Goal: Task Accomplishment & Management: Manage account settings

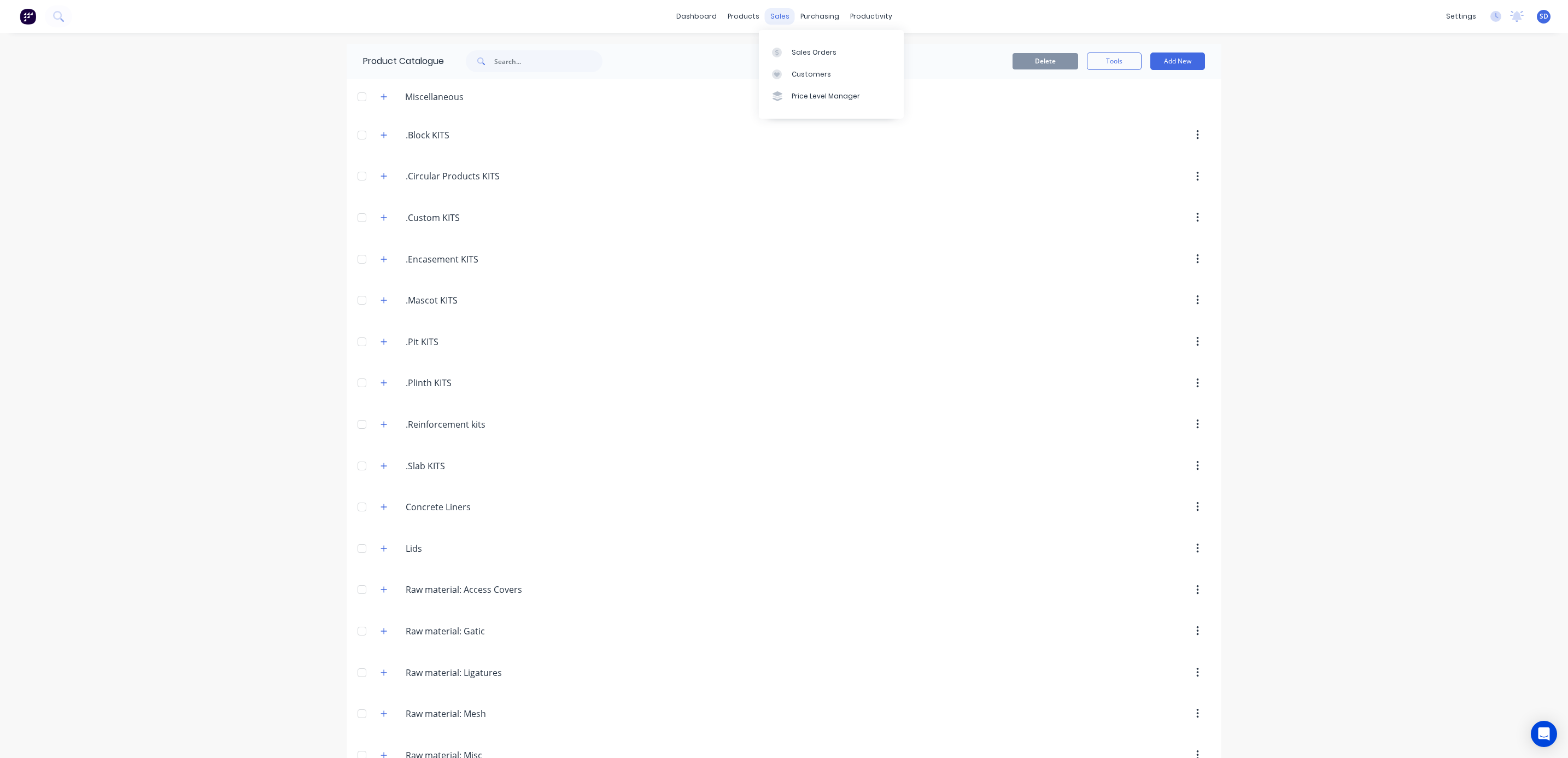
click at [771, 15] on div "sales" at bounding box center [780, 16] width 30 height 16
click at [789, 52] on link "Sales Orders" at bounding box center [831, 52] width 145 height 22
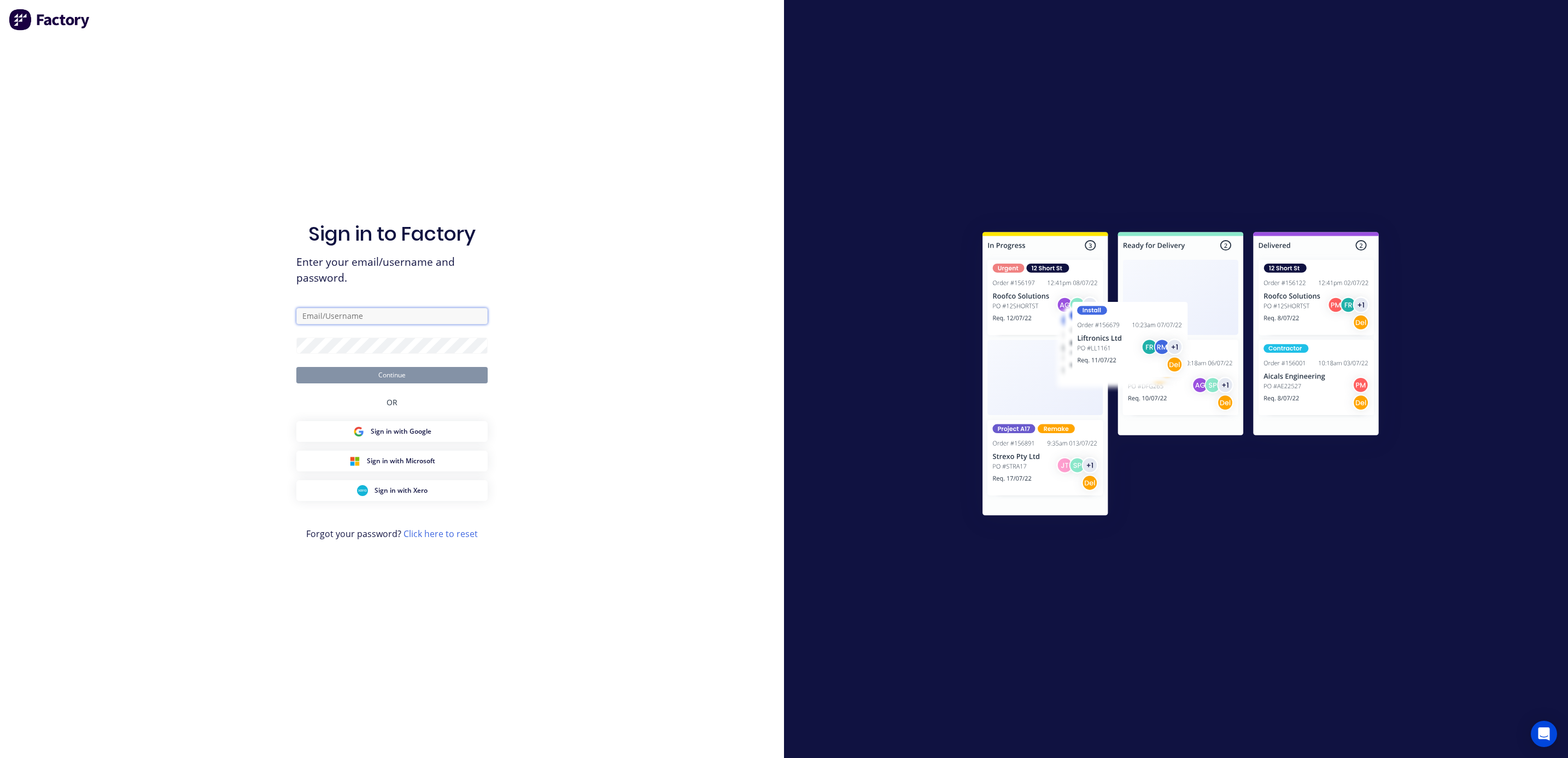
type input "[PERSON_NAME][EMAIL_ADDRESS][DOMAIN_NAME]"
click at [391, 371] on button "Continue" at bounding box center [392, 375] width 191 height 16
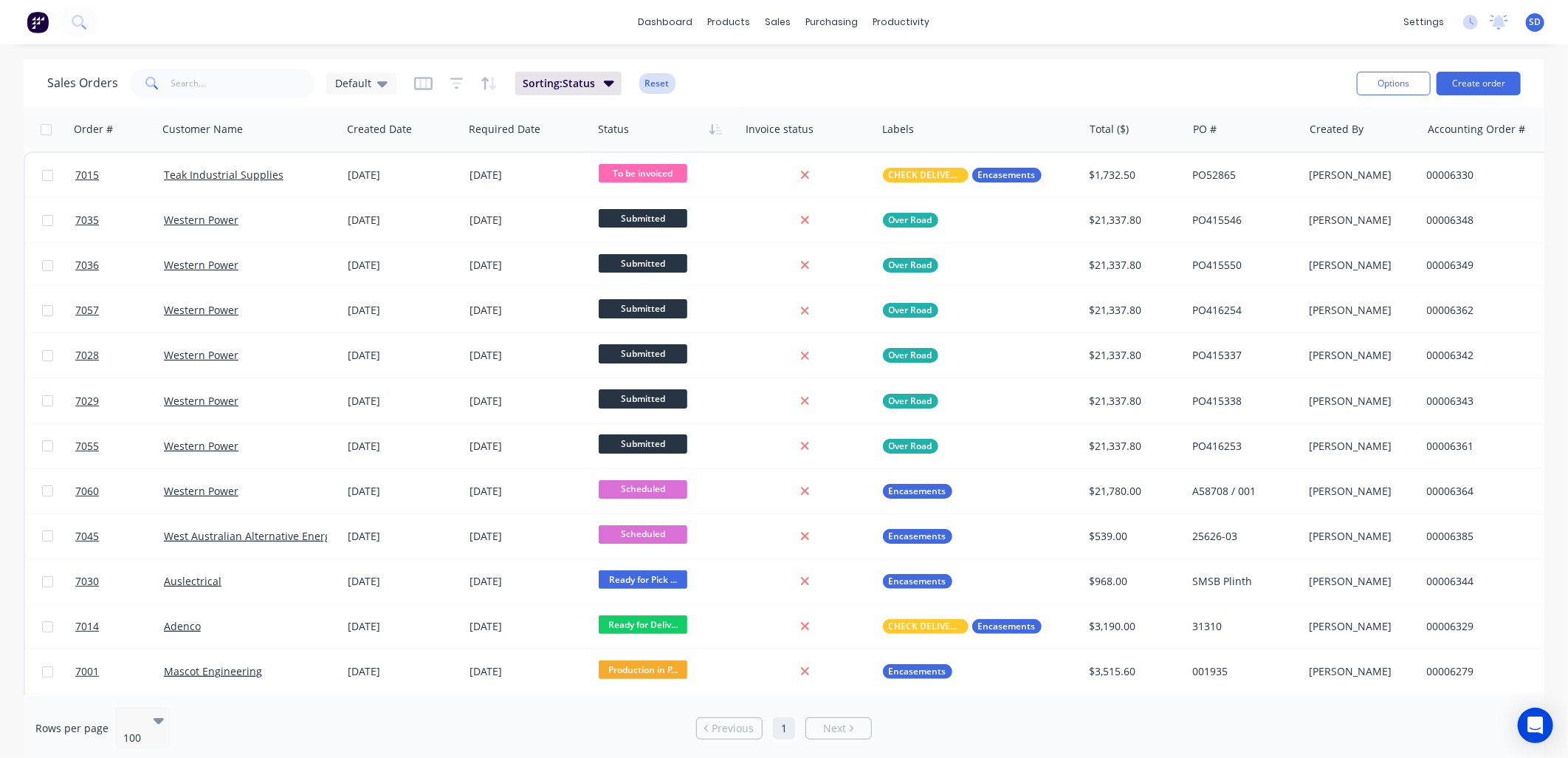
click at [652, 83] on button "Reset" at bounding box center [657, 83] width 36 height 21
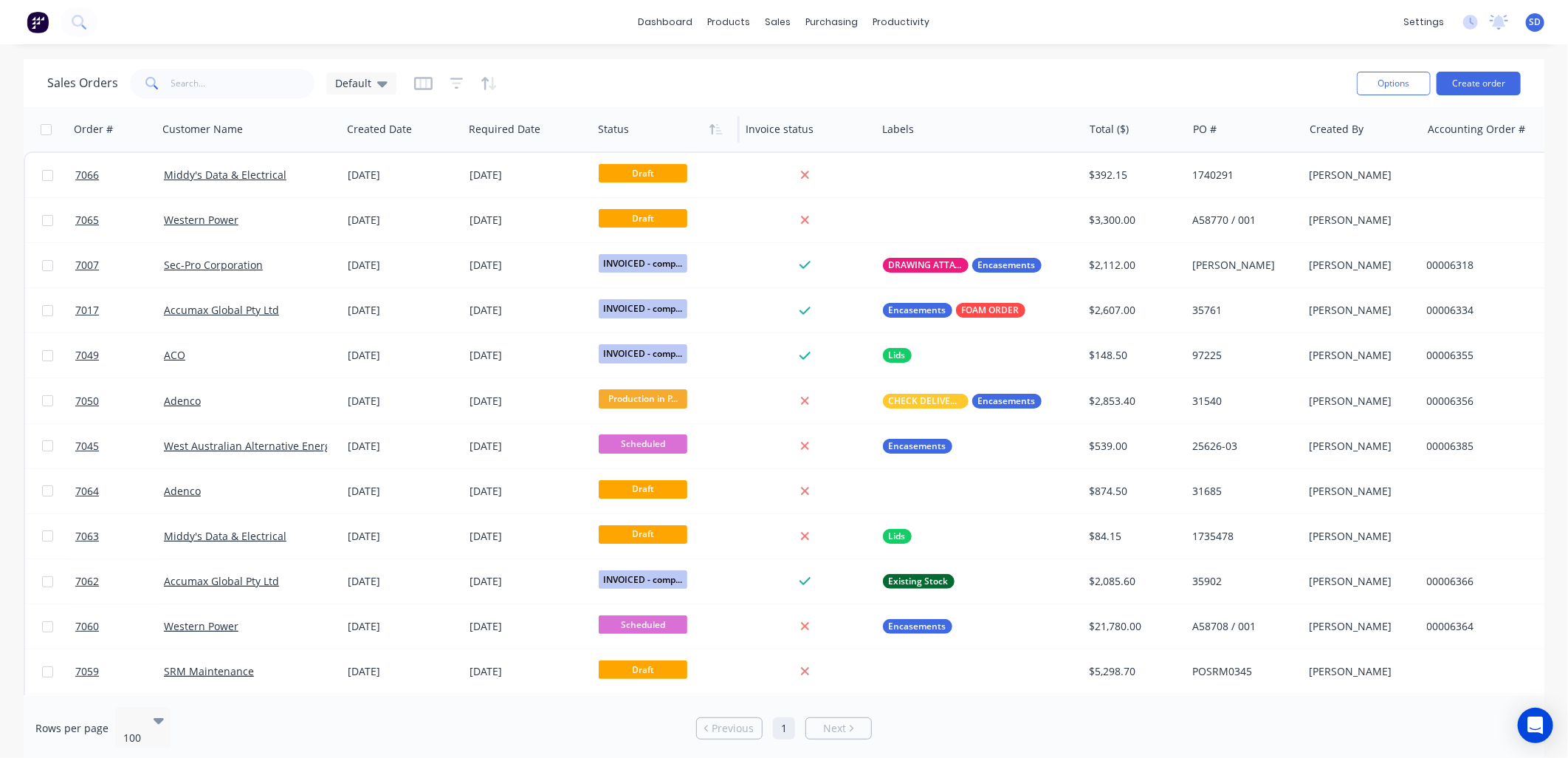
click at [633, 127] on div at bounding box center [662, 129] width 129 height 30
click at [722, 130] on button "button" at bounding box center [716, 129] width 22 height 22
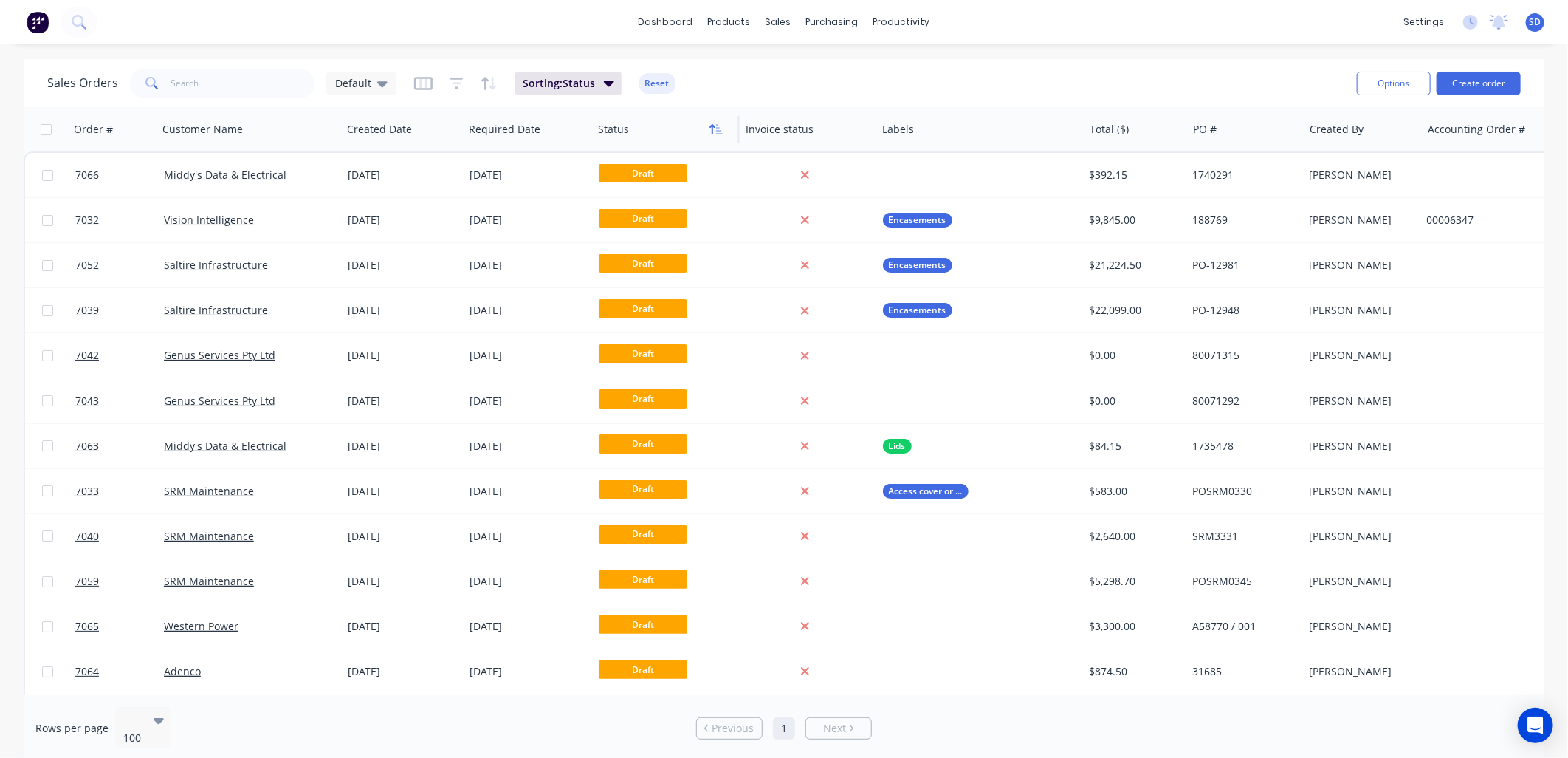
click at [709, 133] on icon "button" at bounding box center [716, 129] width 13 height 12
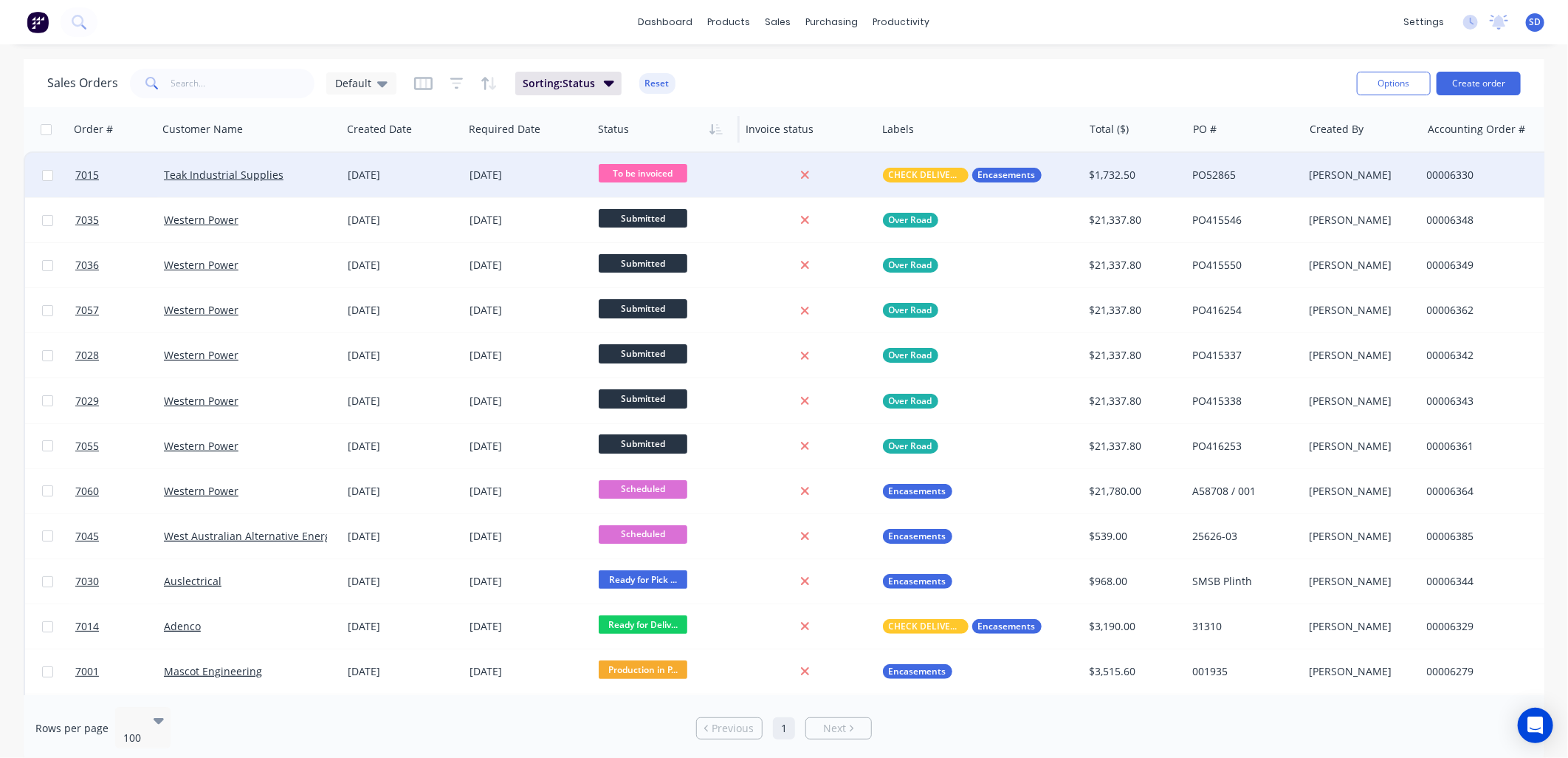
click at [300, 173] on div "Teak Industrial Supplies" at bounding box center [245, 175] width 164 height 15
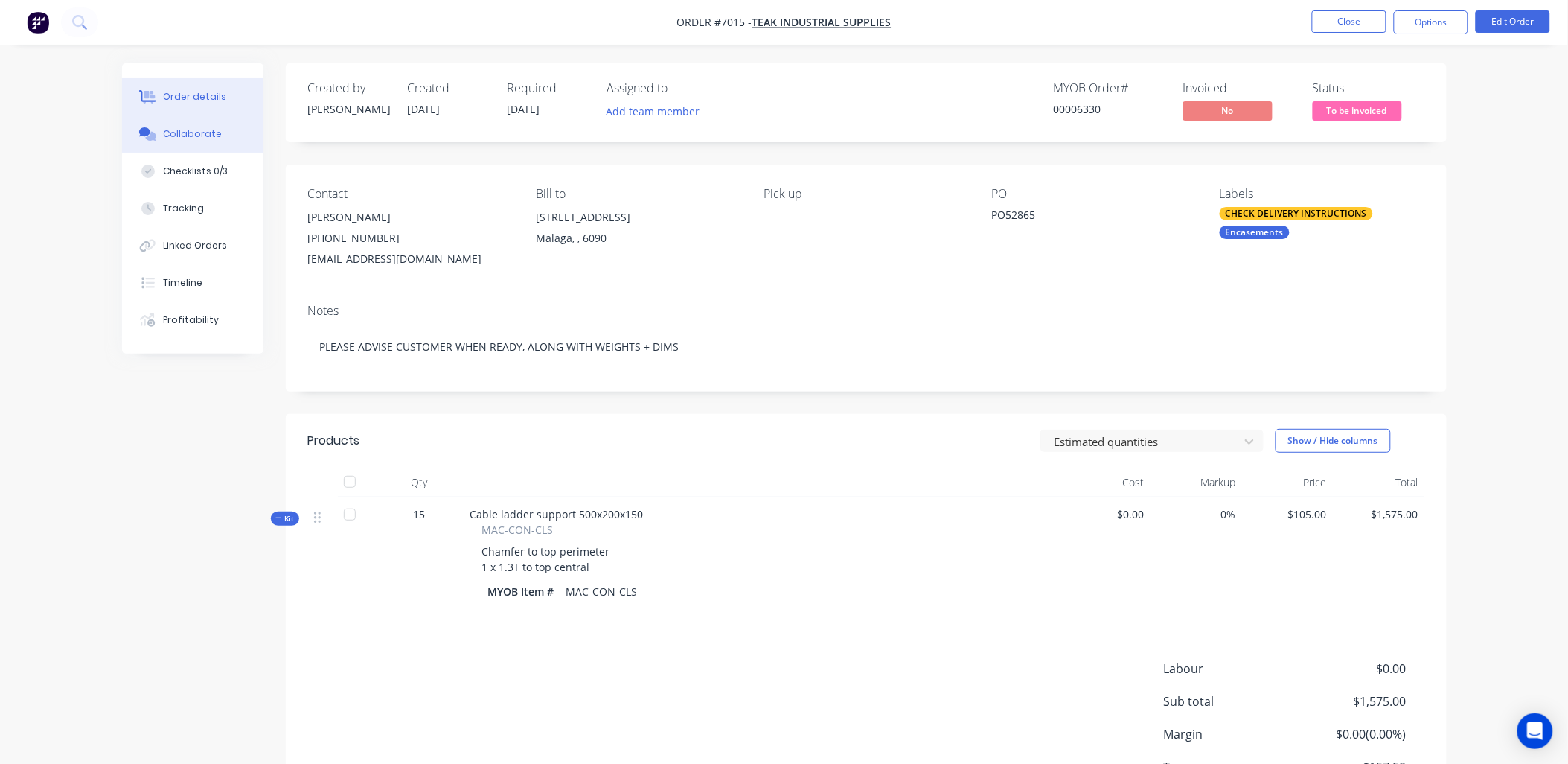
click at [196, 143] on button "Collaborate" at bounding box center [192, 133] width 142 height 37
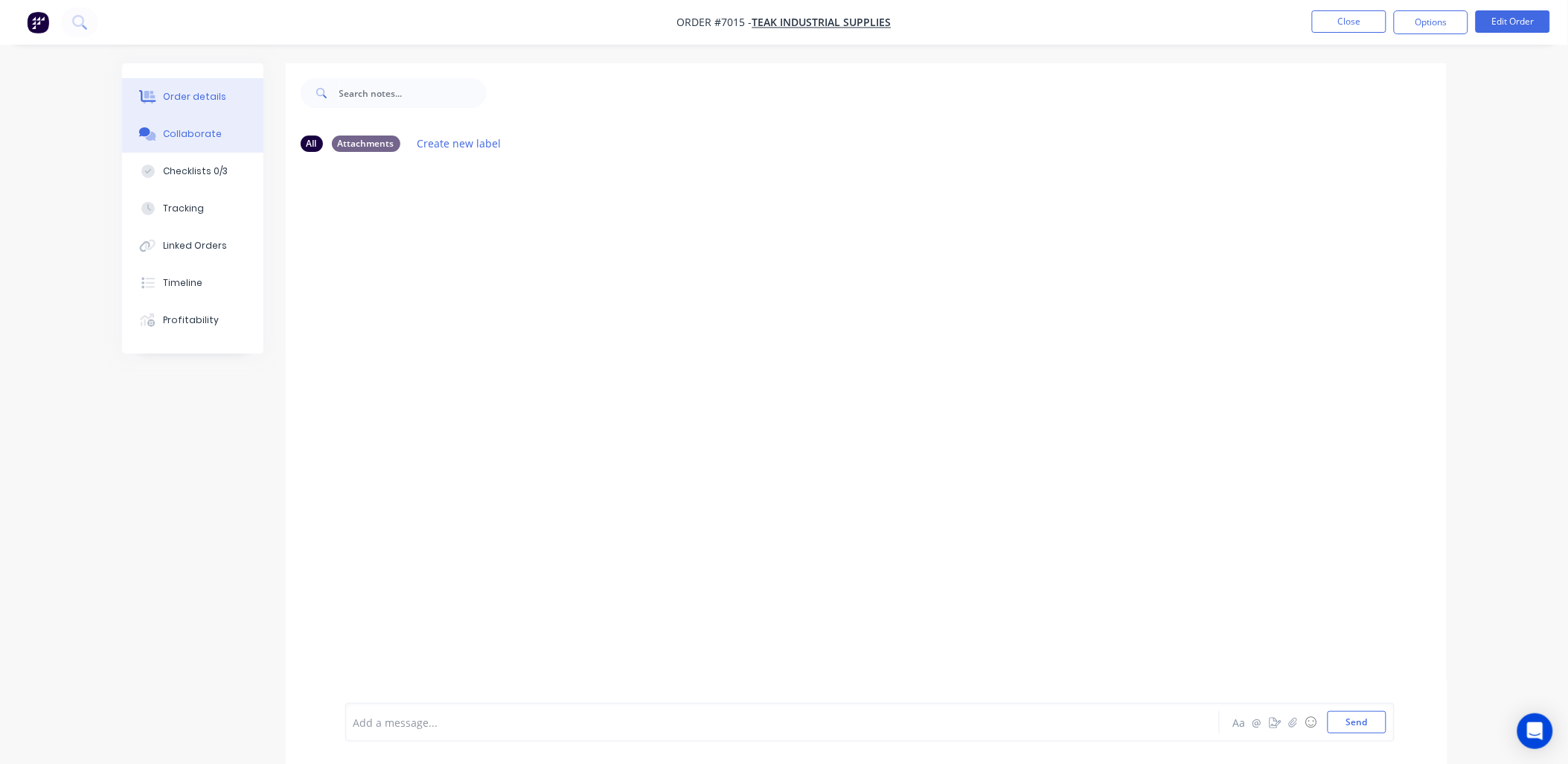
click at [204, 91] on div "Order details" at bounding box center [195, 97] width 63 height 13
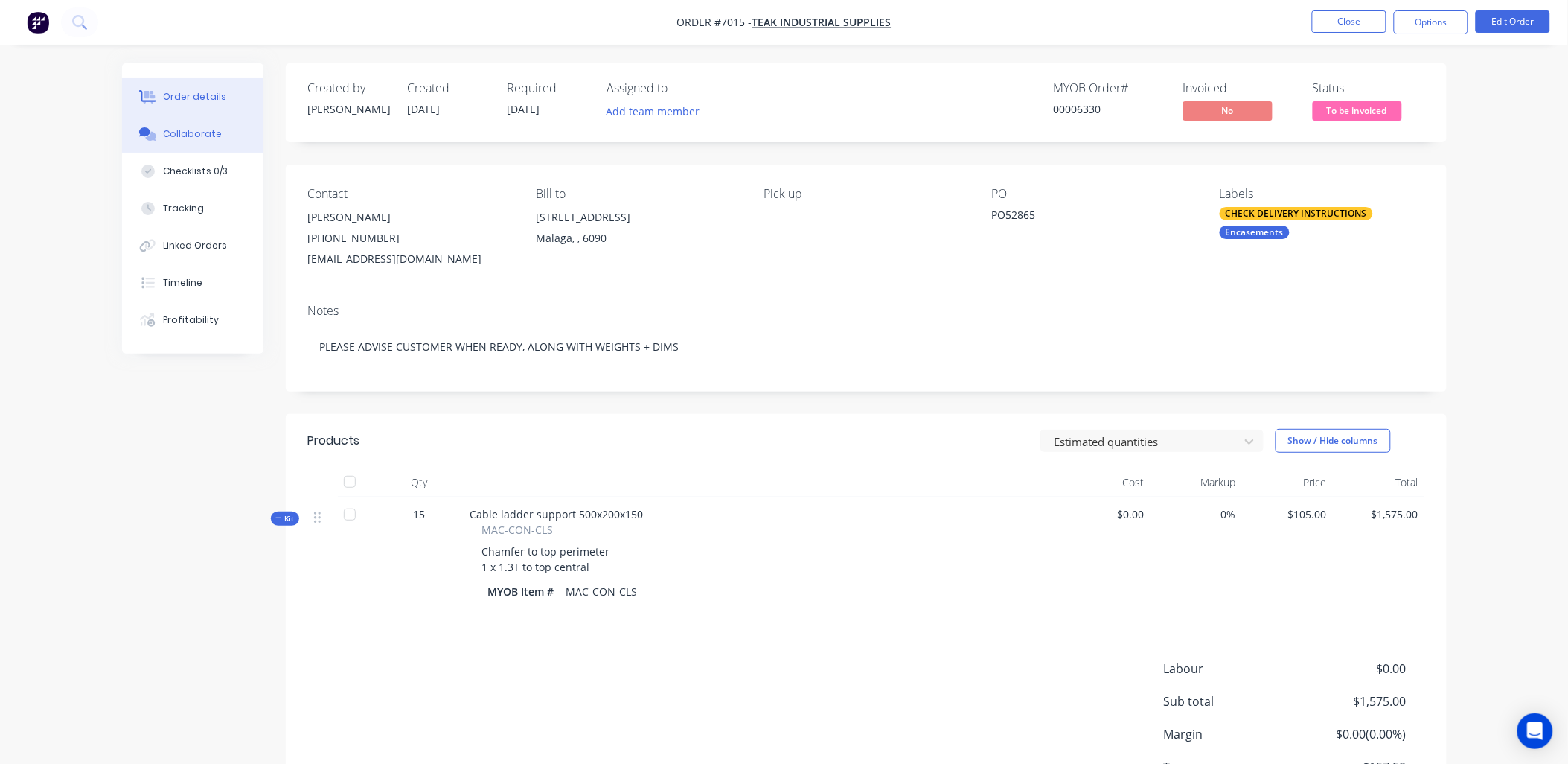
click at [202, 133] on div "Collaborate" at bounding box center [192, 134] width 59 height 13
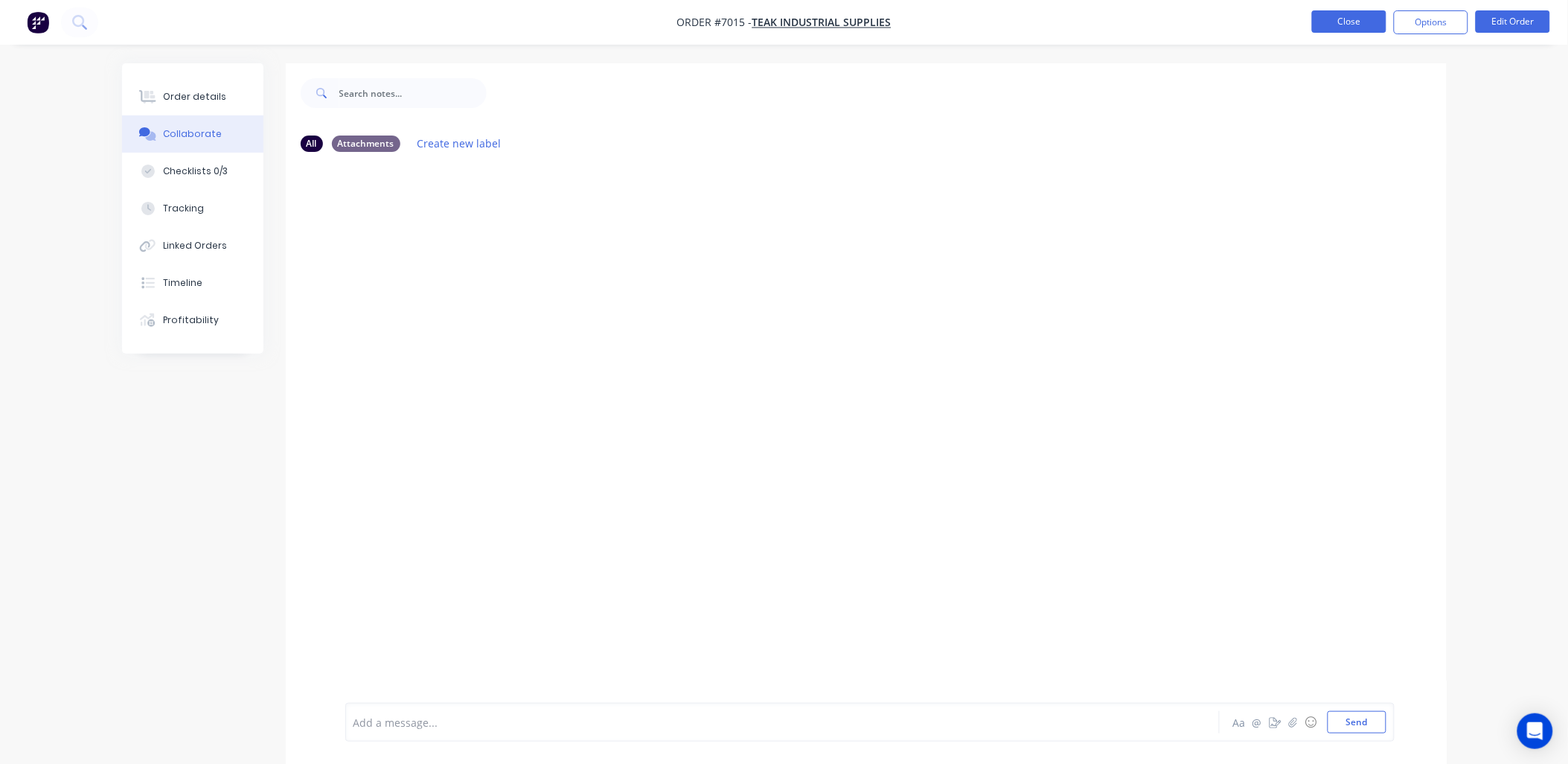
click at [1356, 16] on button "Close" at bounding box center [1350, 22] width 75 height 22
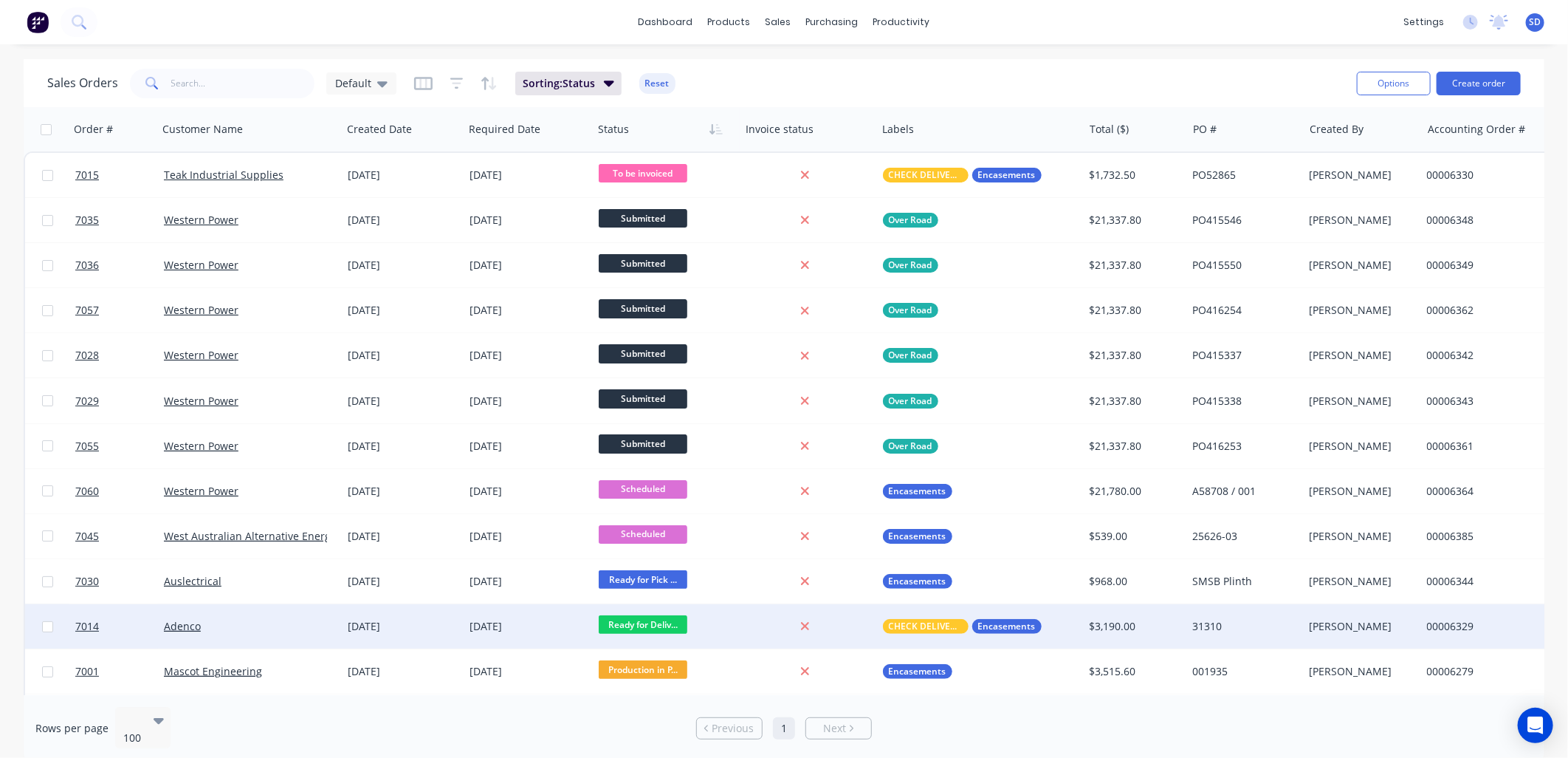
click at [830, 626] on div at bounding box center [805, 626] width 119 height 13
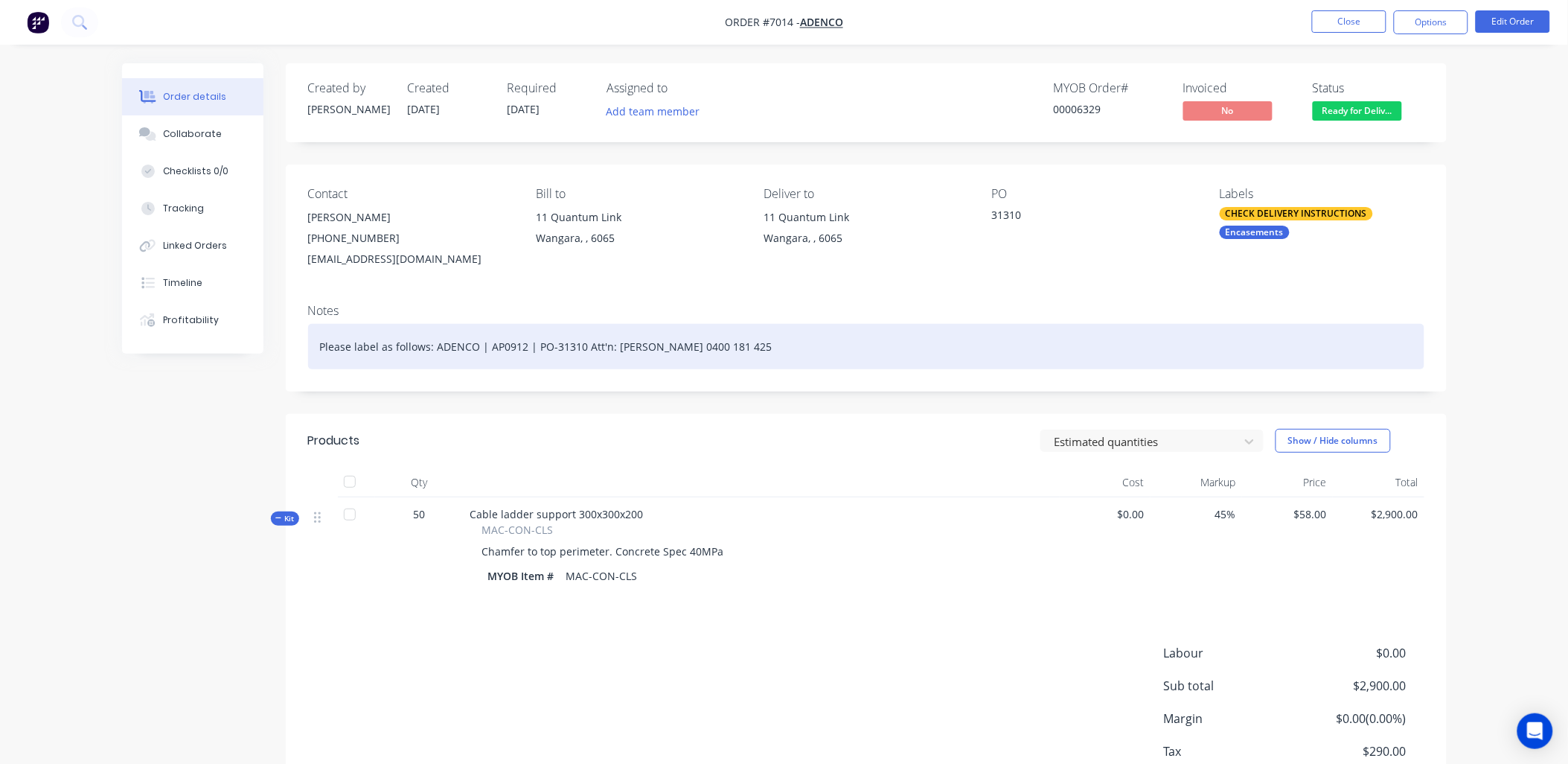
drag, startPoint x: 789, startPoint y: 346, endPoint x: 438, endPoint y: 332, distance: 351.3
click at [438, 332] on div "Please label as follows: ADENCO | AP0912 | PO-31310 Att'n: [PERSON_NAME] 0400 1…" at bounding box center [866, 346] width 1116 height 46
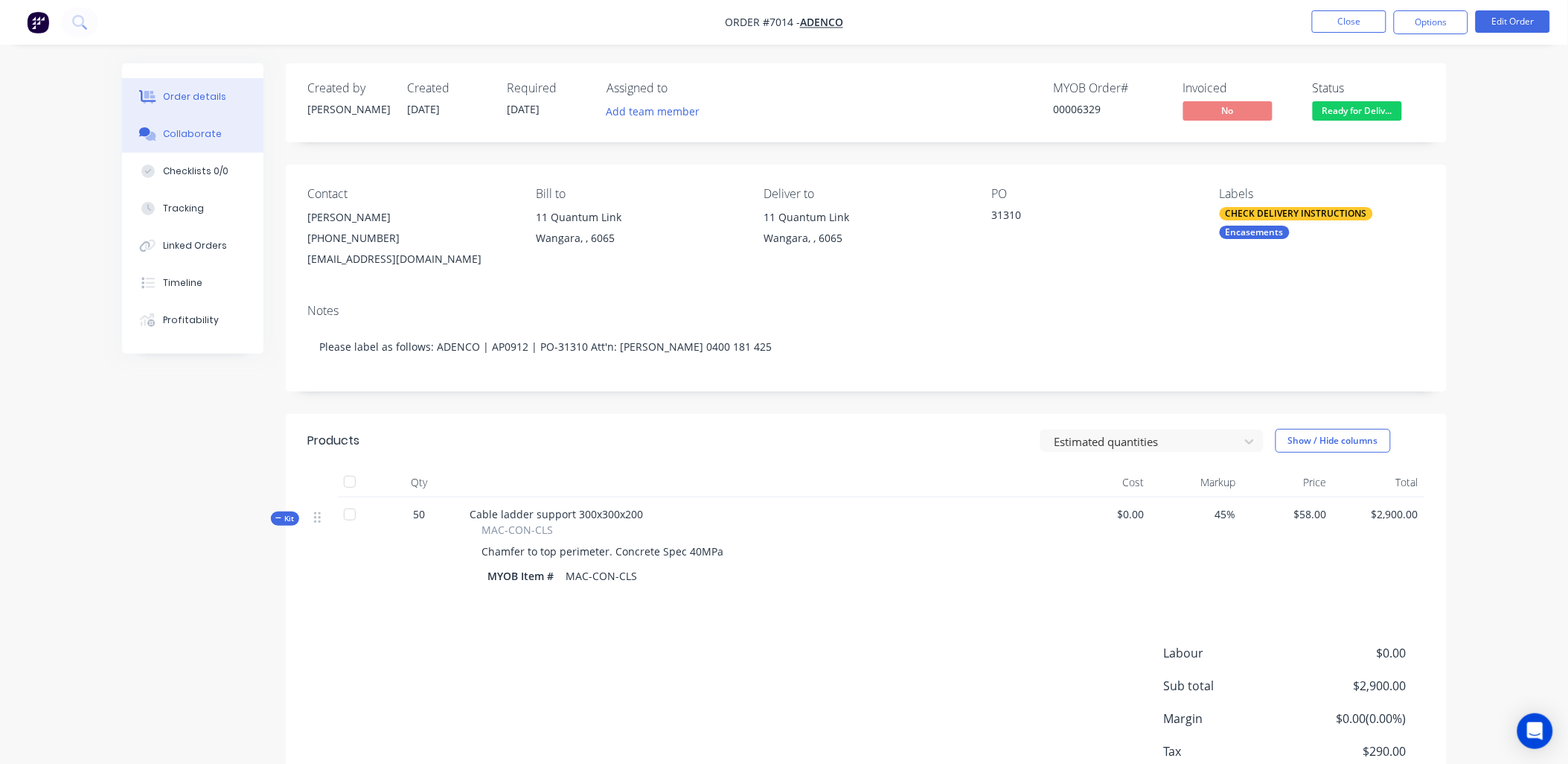
click at [201, 135] on div "Collaborate" at bounding box center [192, 134] width 59 height 13
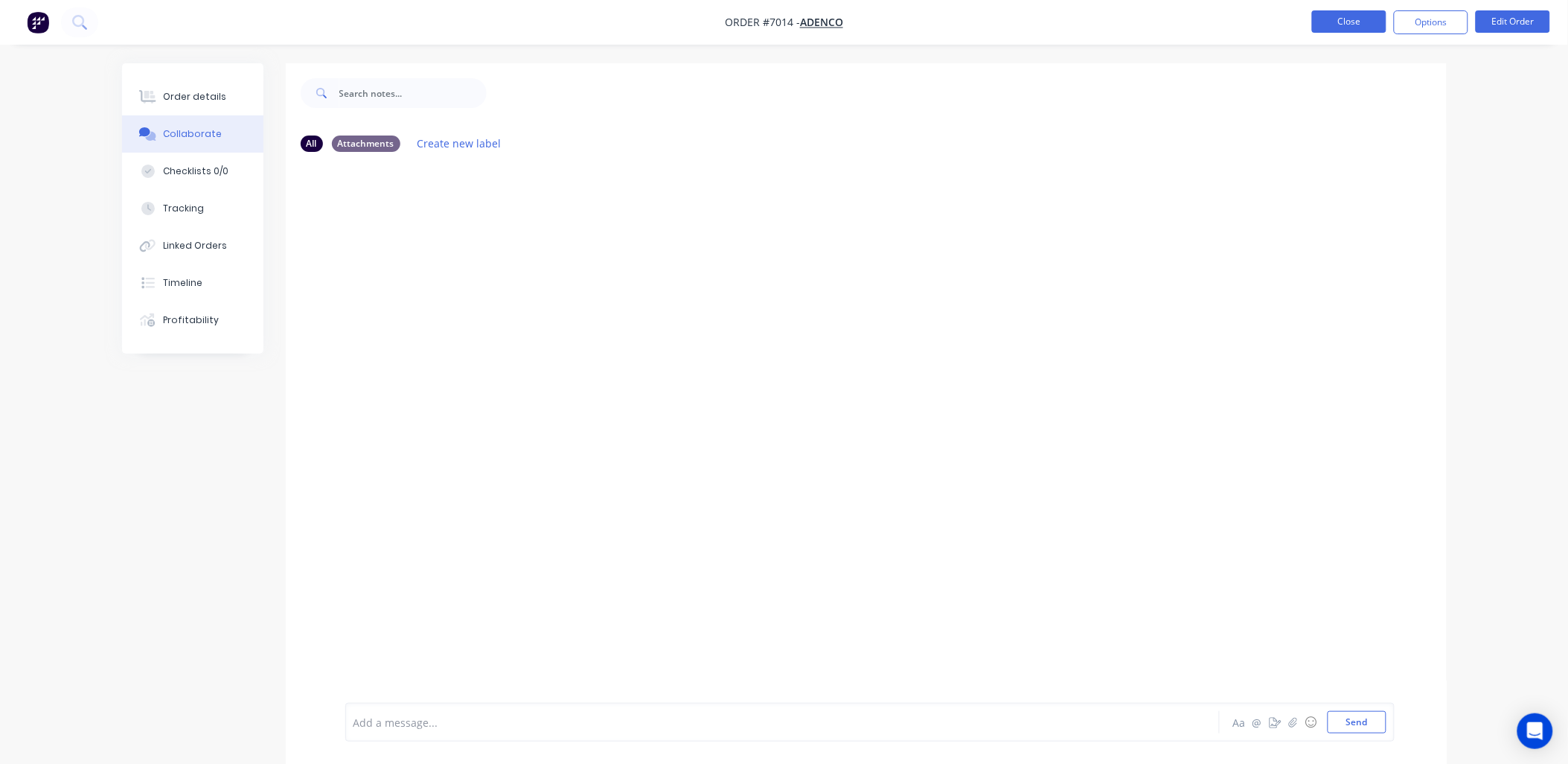
click at [1361, 20] on button "Close" at bounding box center [1350, 22] width 75 height 22
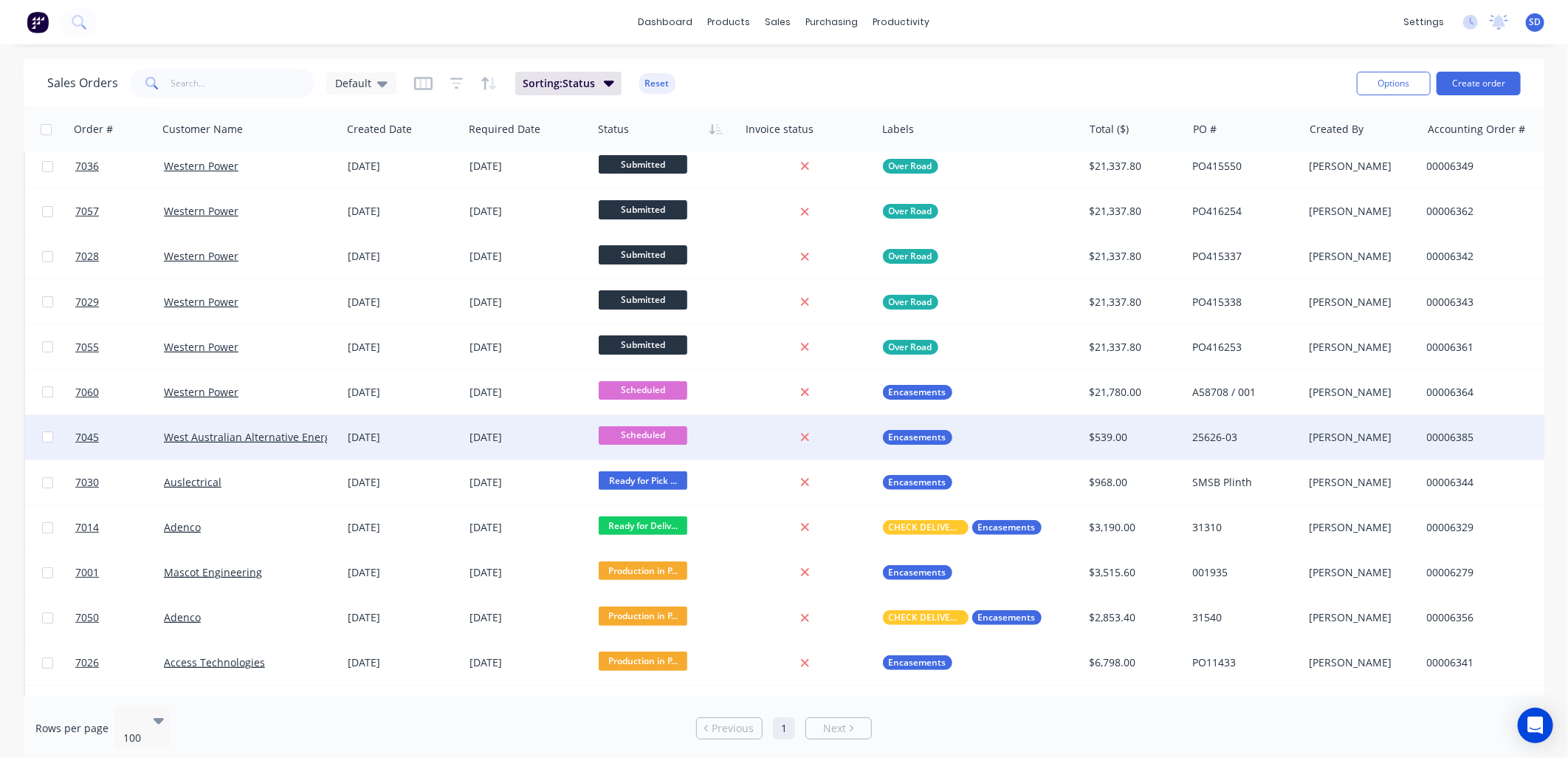
scroll to position [164, 0]
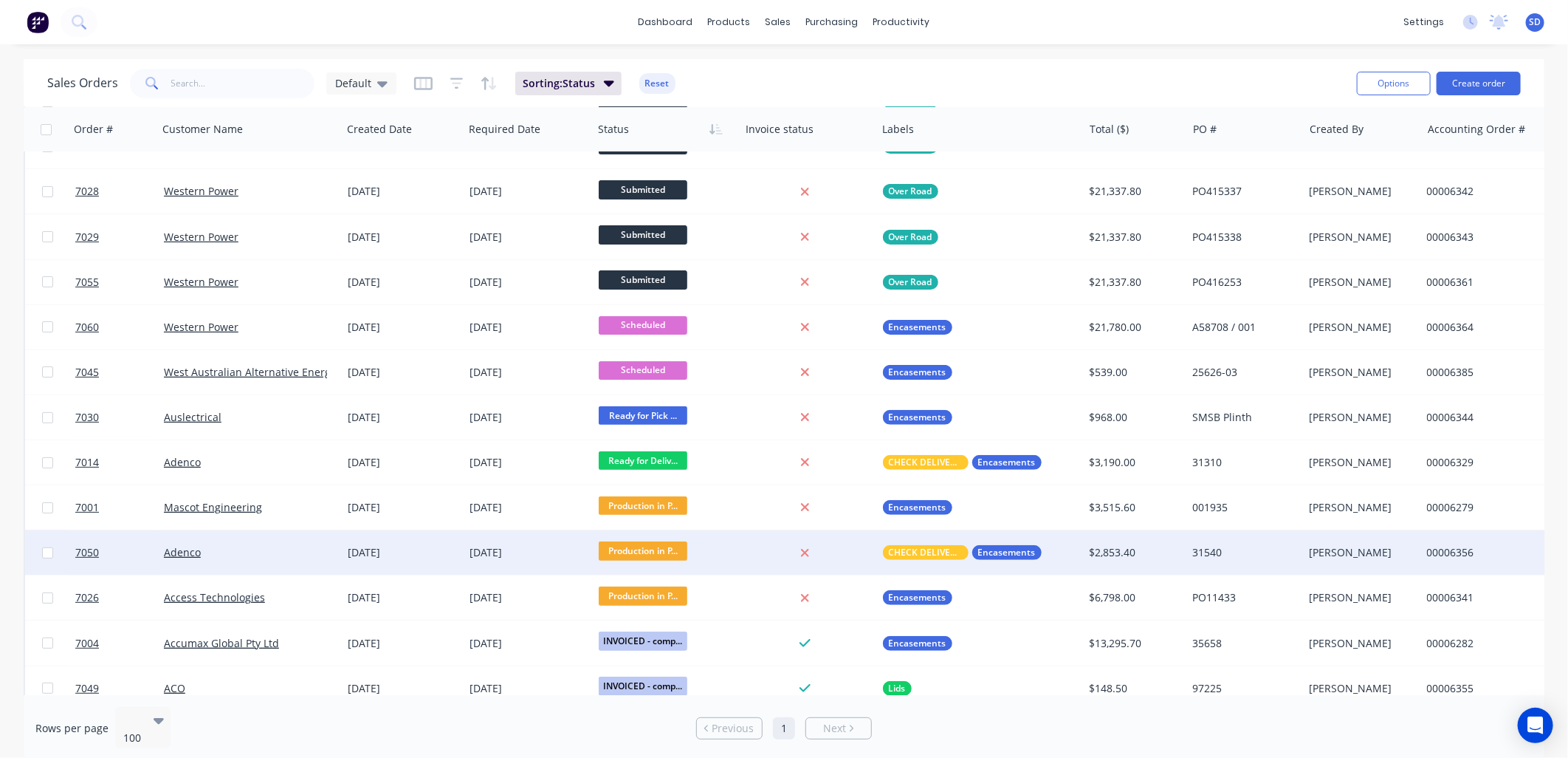
click at [855, 557] on div at bounding box center [805, 553] width 119 height 13
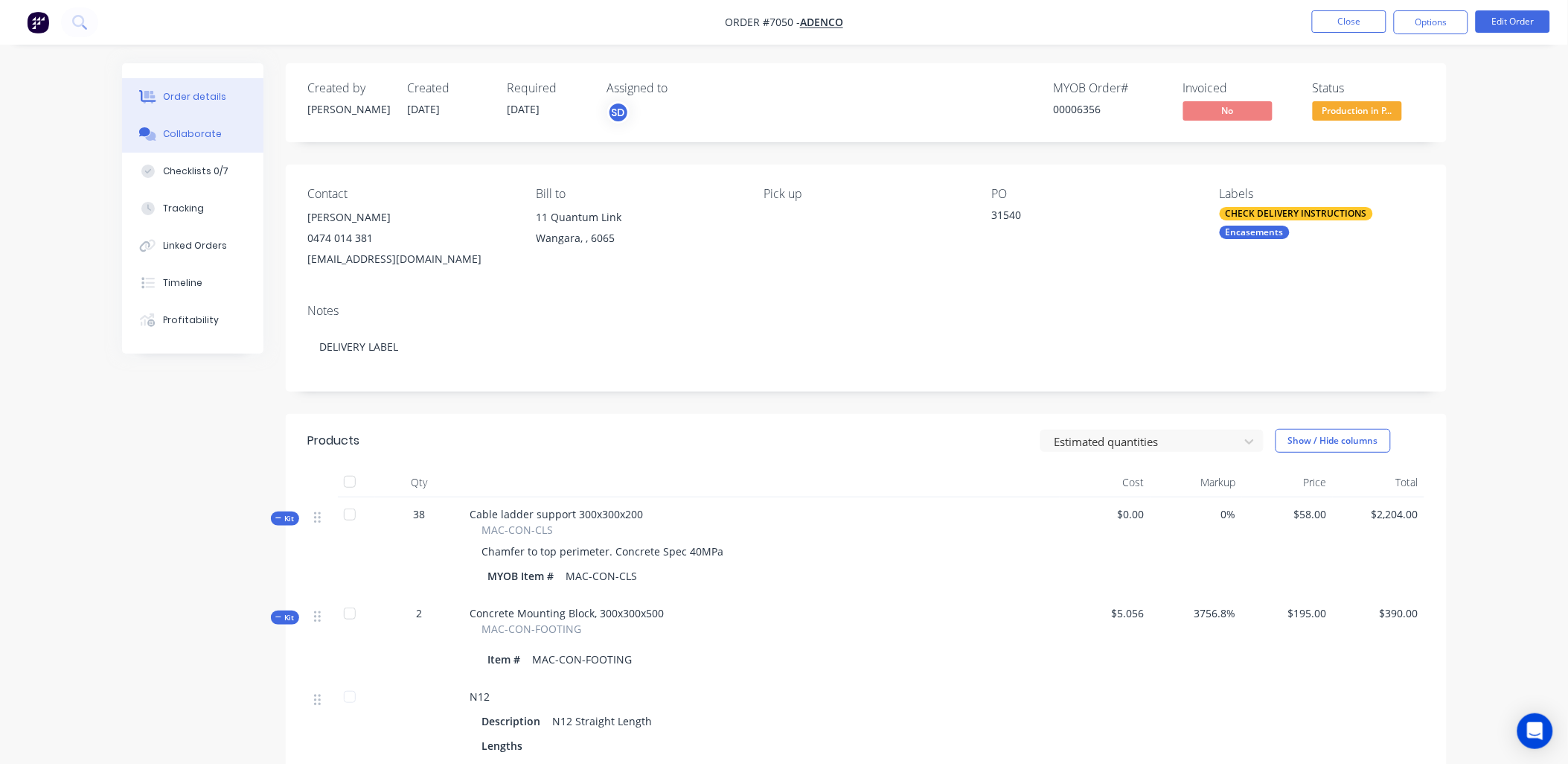
click at [191, 143] on button "Collaborate" at bounding box center [192, 133] width 142 height 37
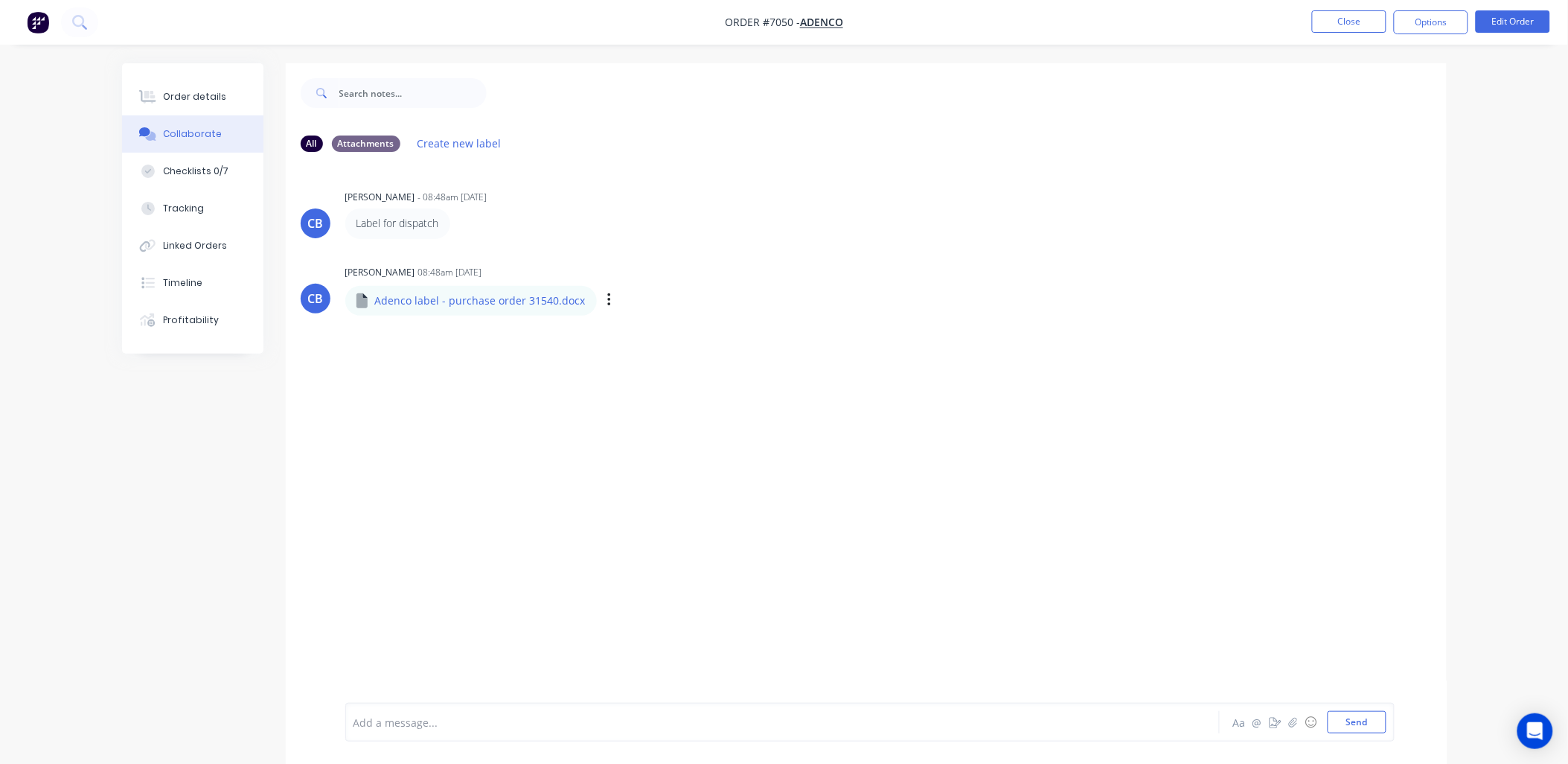
click at [438, 299] on p "Adenco label - purchase order 31540.docx" at bounding box center [481, 301] width 211 height 15
drag, startPoint x: 599, startPoint y: 292, endPoint x: 607, endPoint y: 305, distance: 15.3
click at [607, 293] on button "button" at bounding box center [609, 300] width 6 height 22
drag, startPoint x: 636, startPoint y: 335, endPoint x: 620, endPoint y: 360, distance: 29.7
click at [0, 0] on button "Download" at bounding box center [0, 0] width 0 height 0
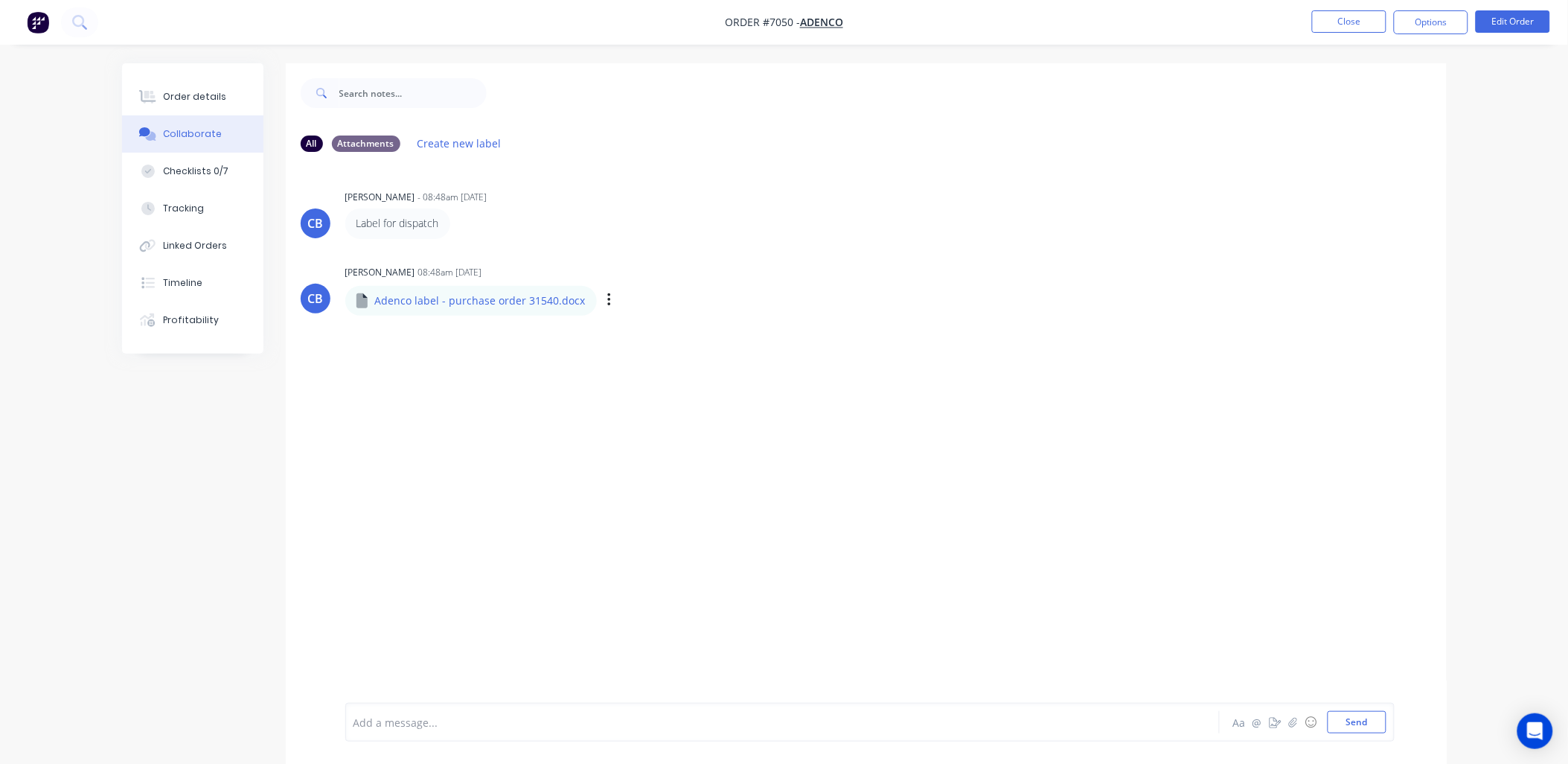
drag, startPoint x: 1506, startPoint y: 275, endPoint x: 1410, endPoint y: 281, distance: 96.2
click at [1506, 275] on div "Order details Collaborate Checklists 0/7 Tracking Linked Orders Timeline Profit…" at bounding box center [784, 393] width 1568 height 786
click at [1360, 22] on button "Close" at bounding box center [1350, 22] width 75 height 22
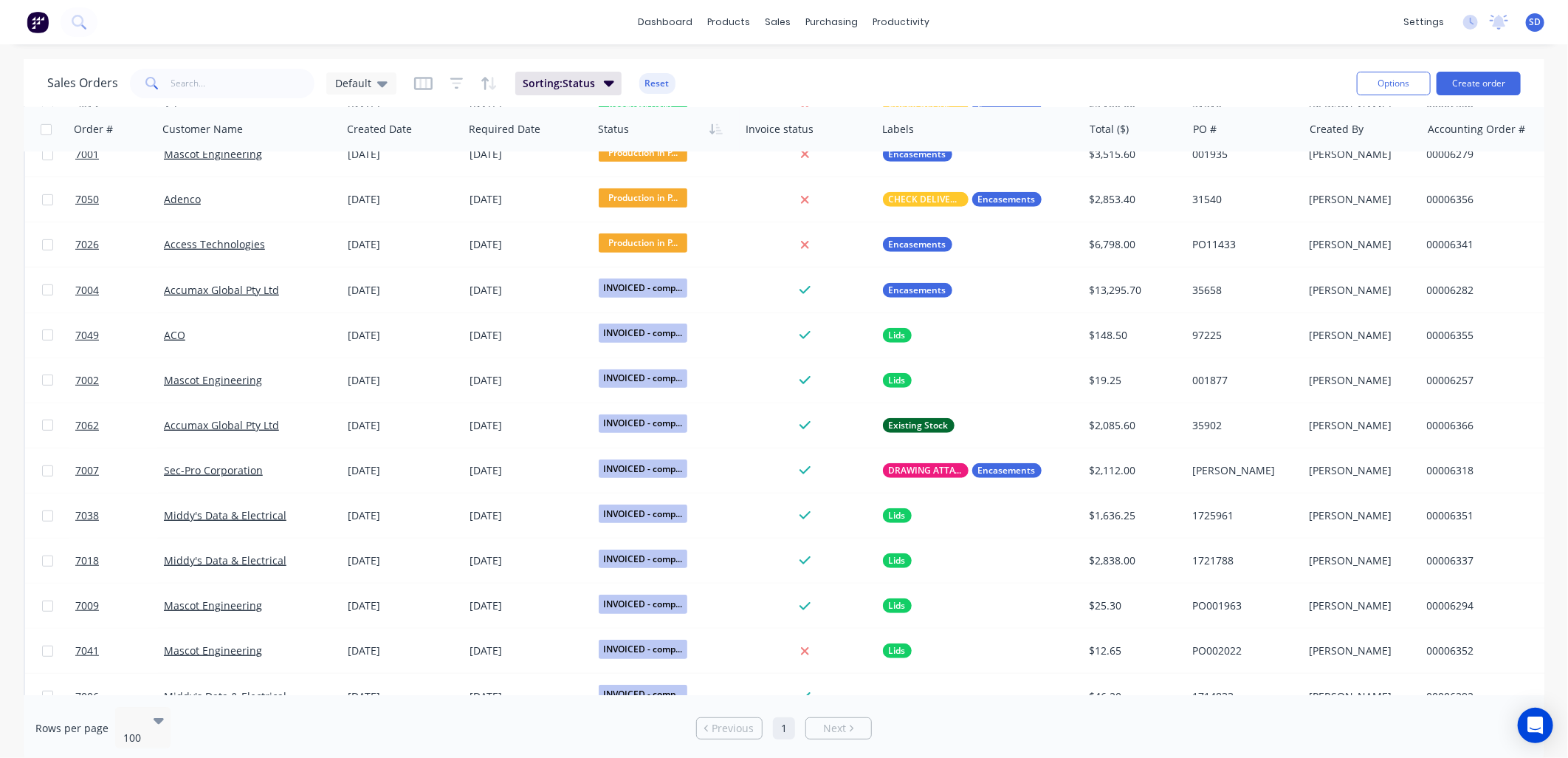
scroll to position [656, 0]
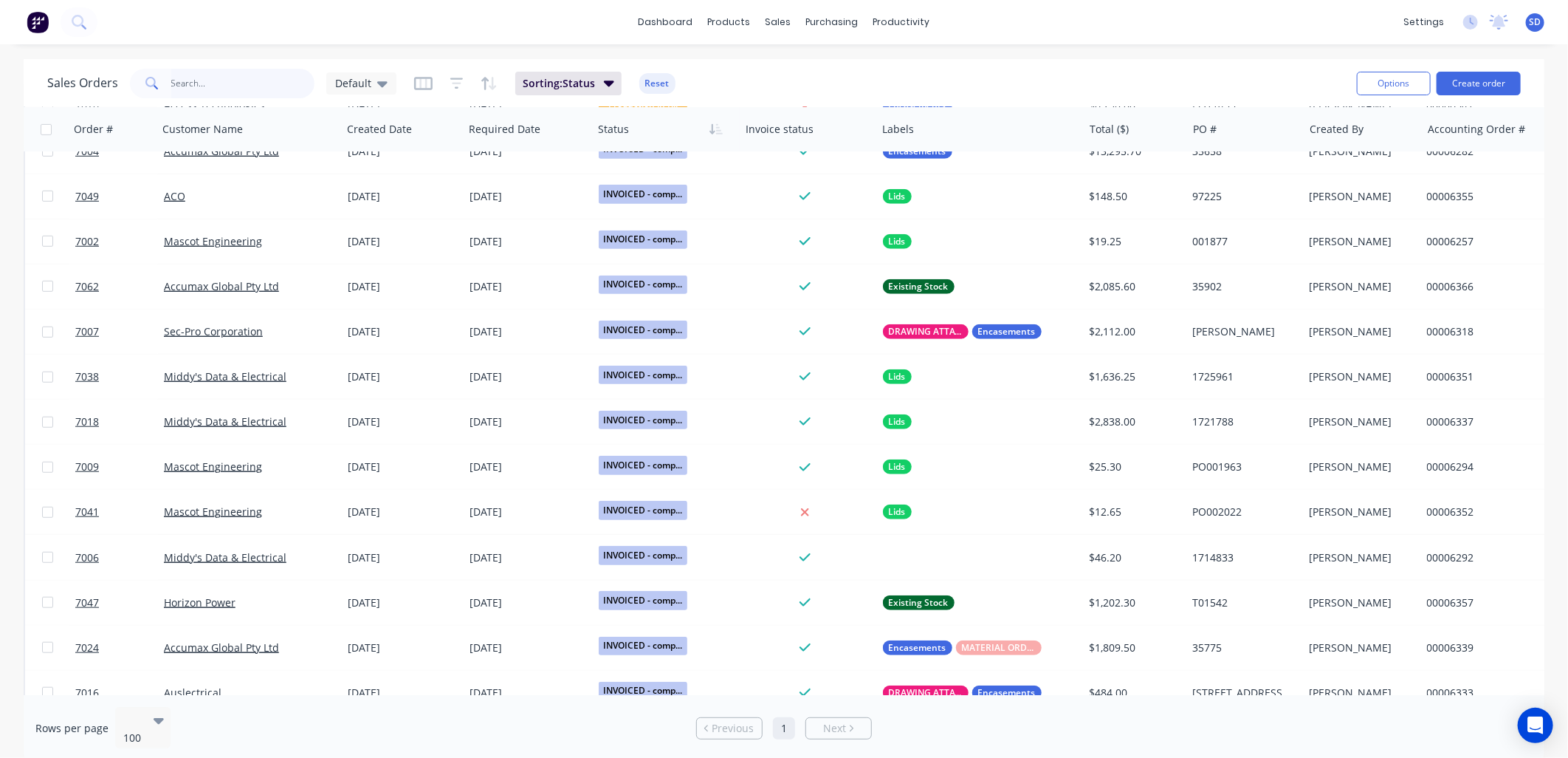
click at [221, 80] on input "text" at bounding box center [242, 84] width 144 height 30
type input "SALTIRE"
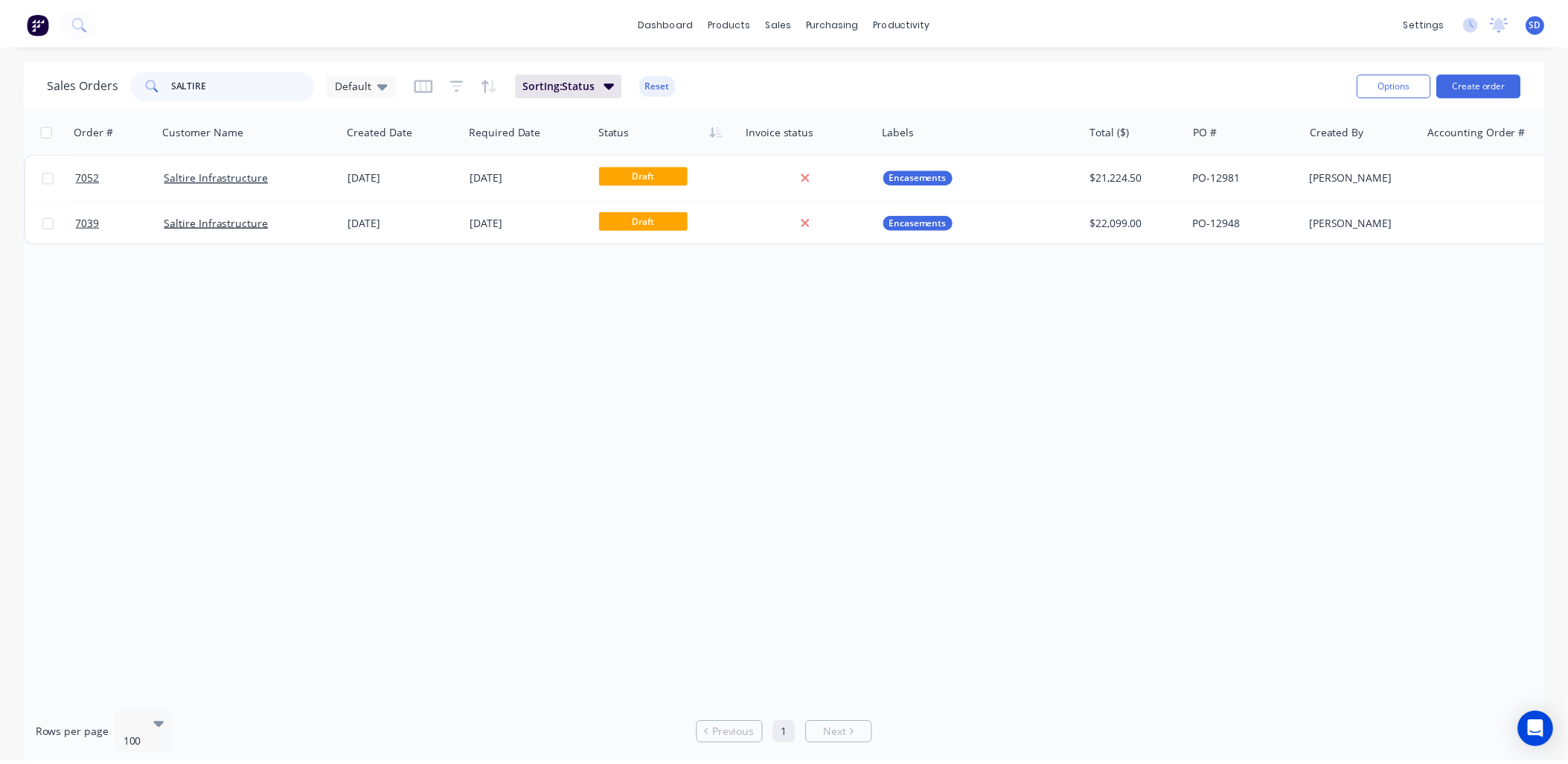
scroll to position [0, 0]
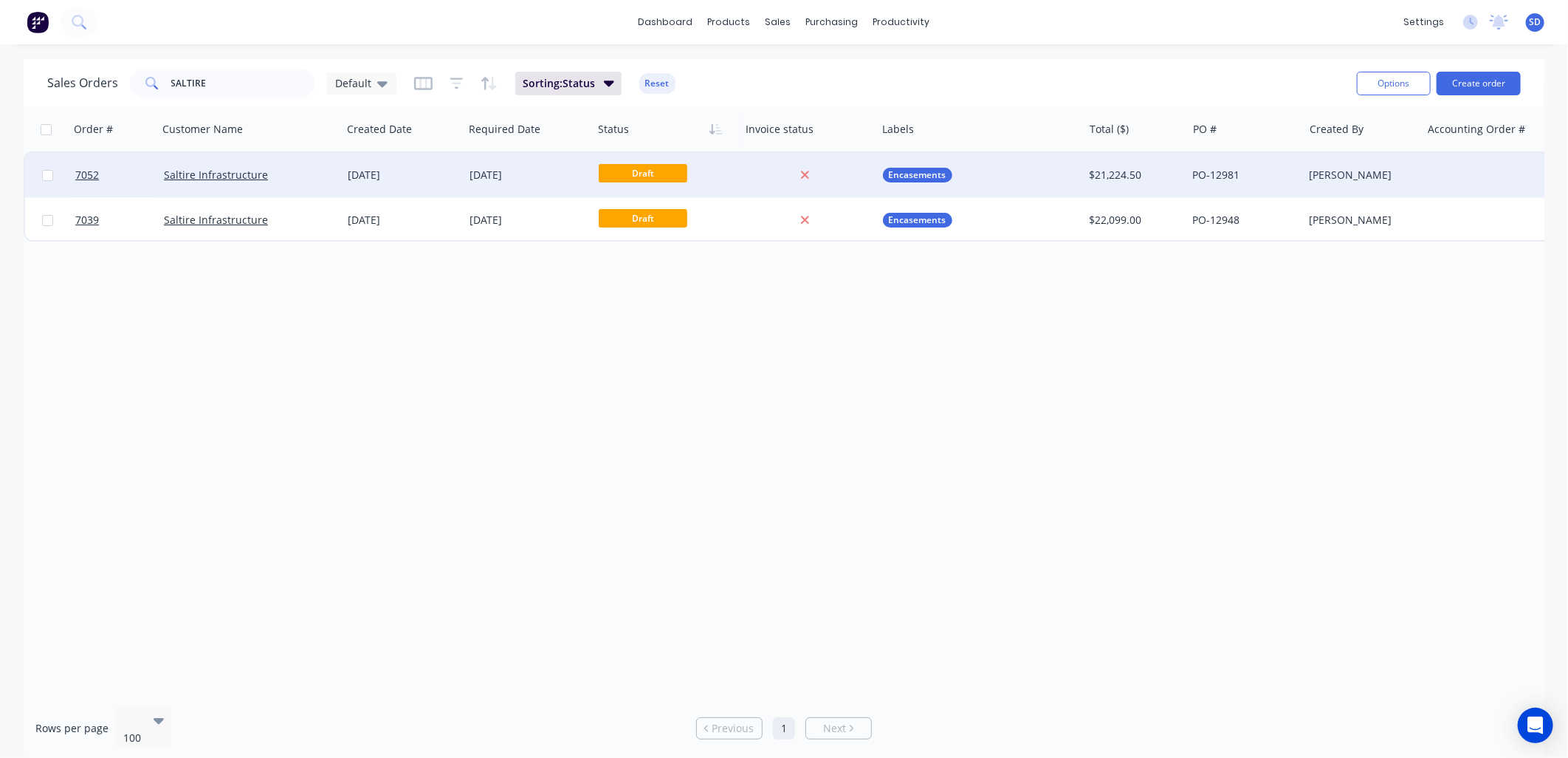
click at [308, 183] on div "Saltire Infrastructure" at bounding box center [250, 175] width 184 height 44
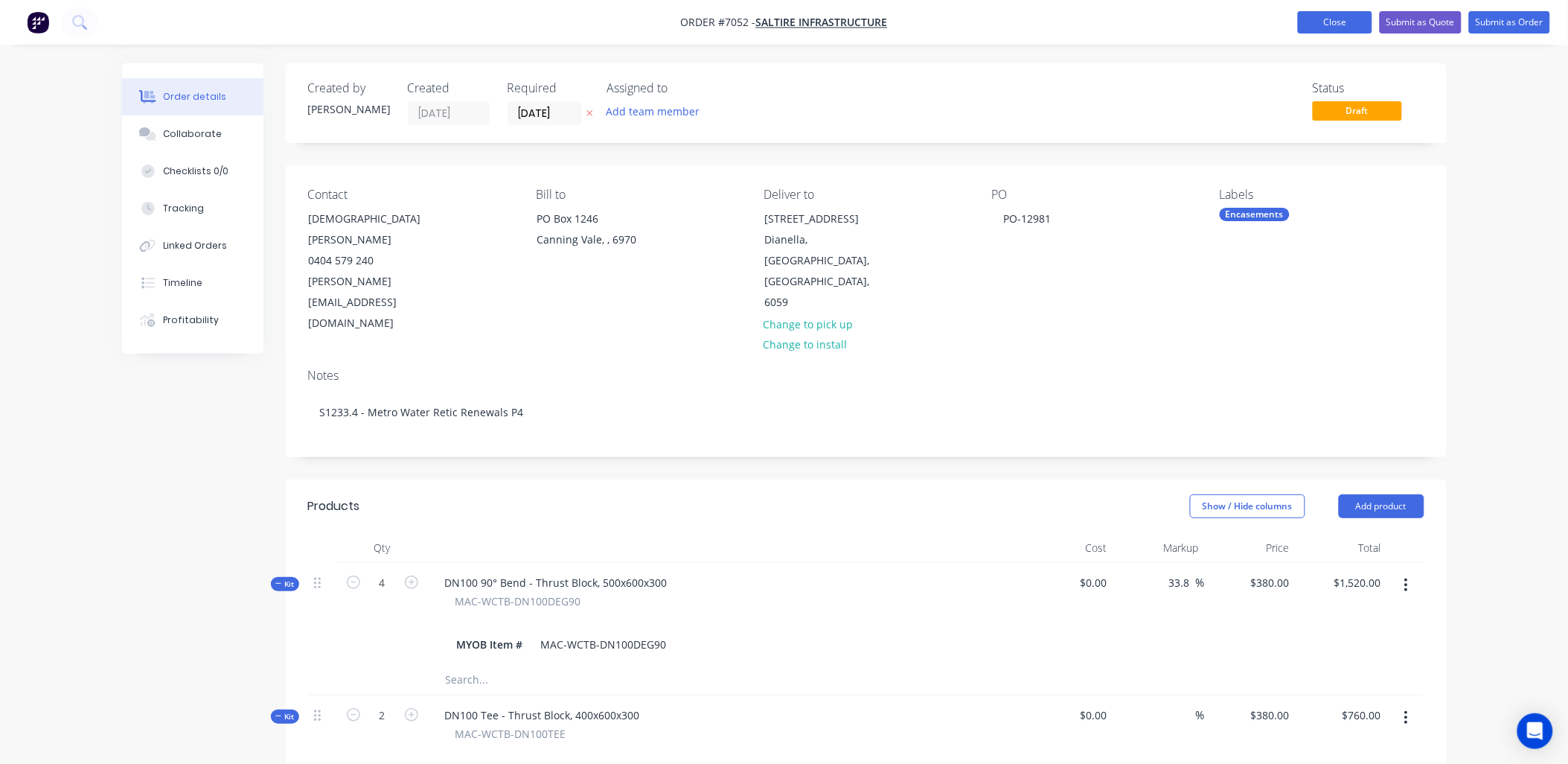
click at [1323, 22] on button "Close" at bounding box center [1335, 22] width 75 height 22
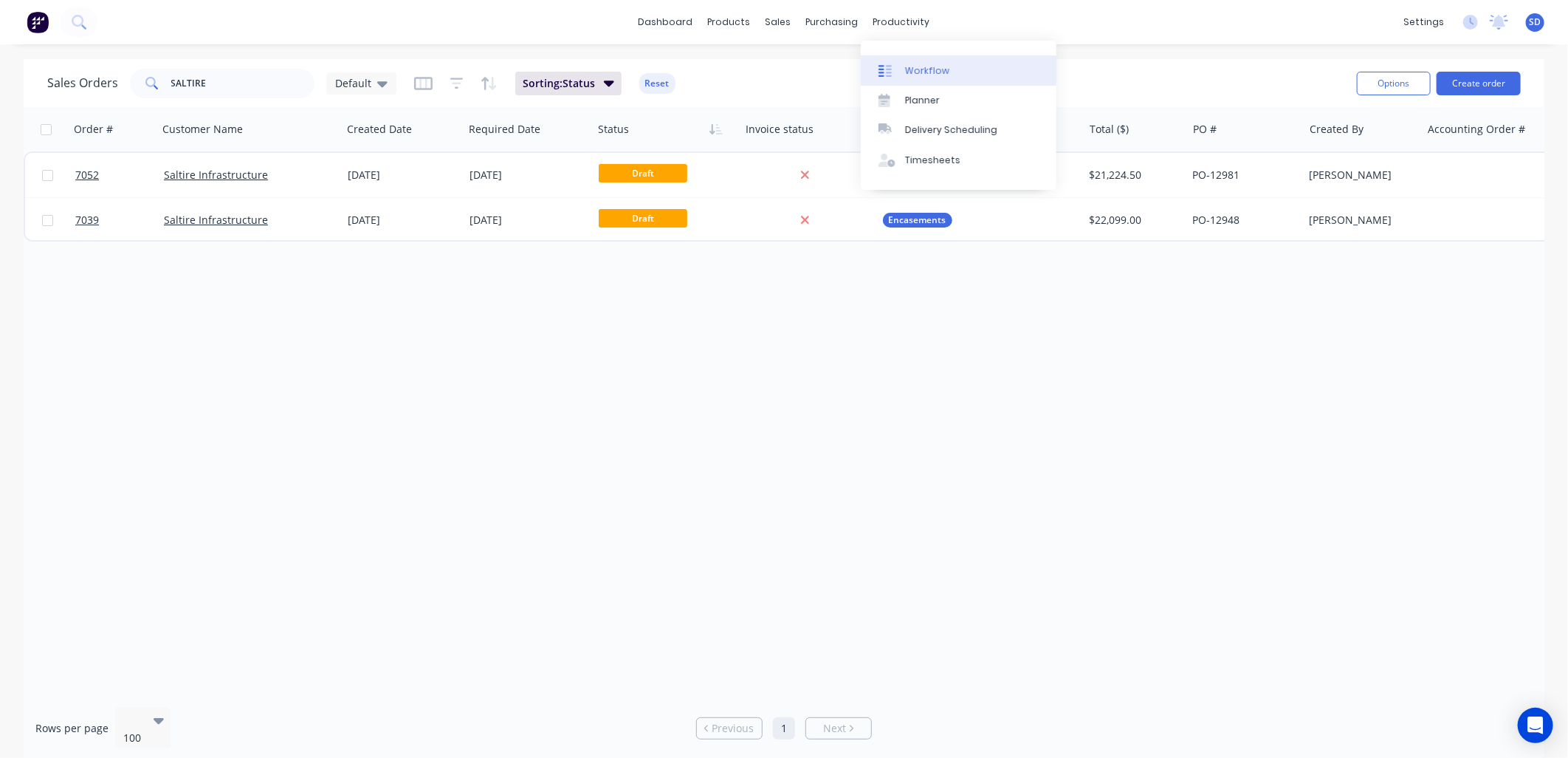
click at [921, 76] on div "Workflow" at bounding box center [927, 71] width 44 height 13
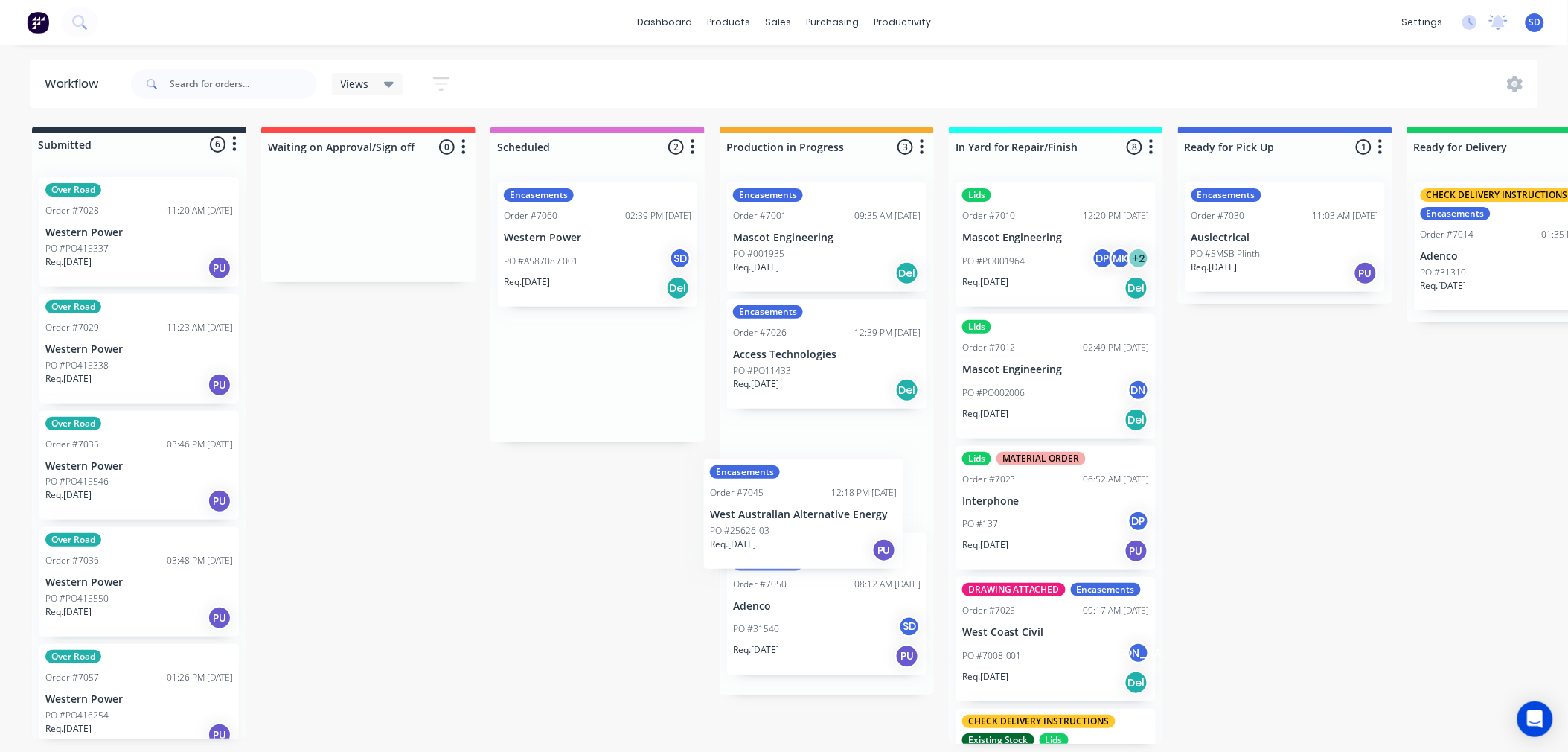
drag, startPoint x: 616, startPoint y: 264, endPoint x: 830, endPoint y: 507, distance: 323.8
click at [830, 507] on div "Submitted 6 Status colour #273444 hex #273444 Save Cancel Summaries Total order…" at bounding box center [1446, 435] width 2914 height 618
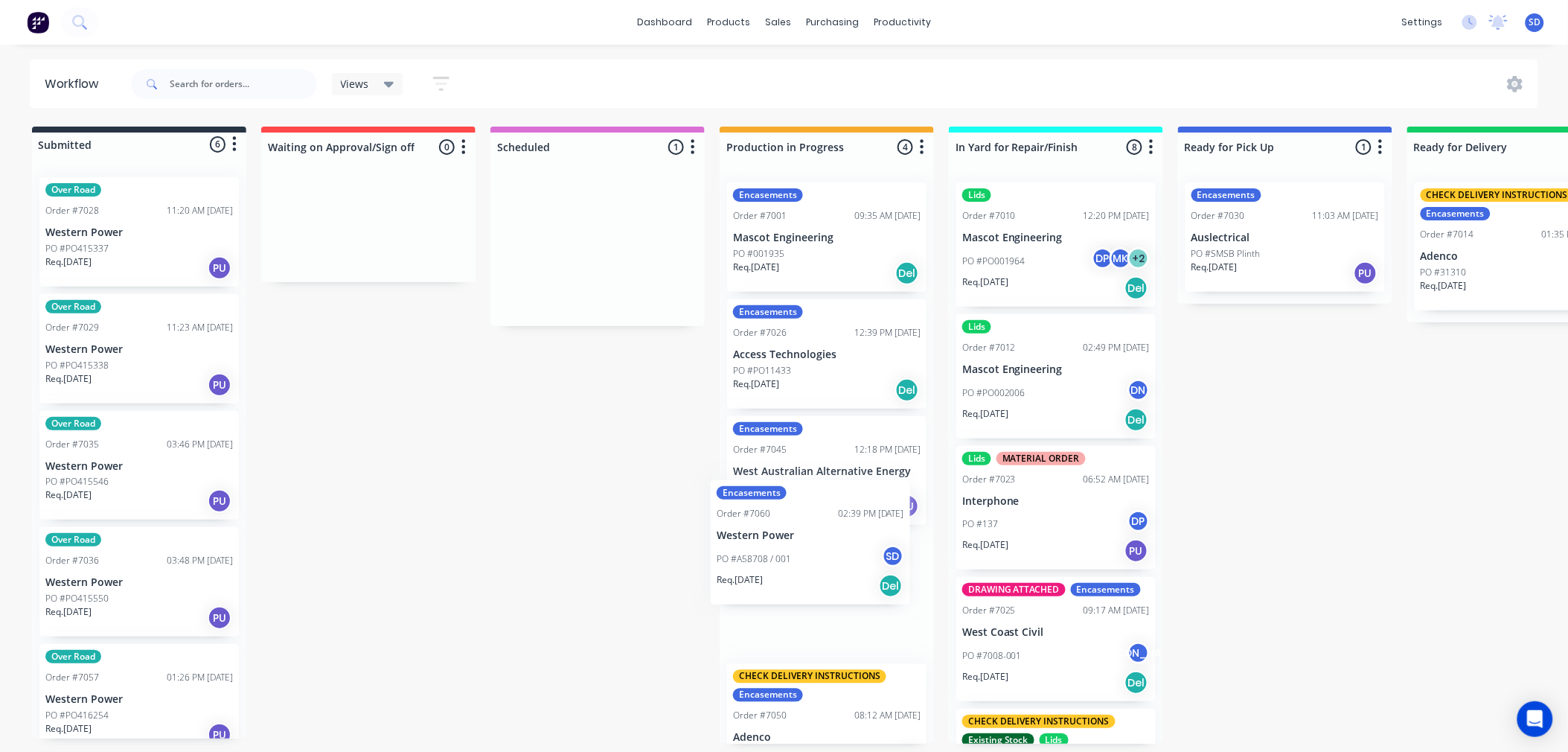
drag, startPoint x: 588, startPoint y: 264, endPoint x: 815, endPoint y: 518, distance: 340.7
click at [815, 501] on div "Submitted 6 Status colour #273444 hex #273444 Save Cancel Summaries Total order…" at bounding box center [1446, 435] width 2914 height 618
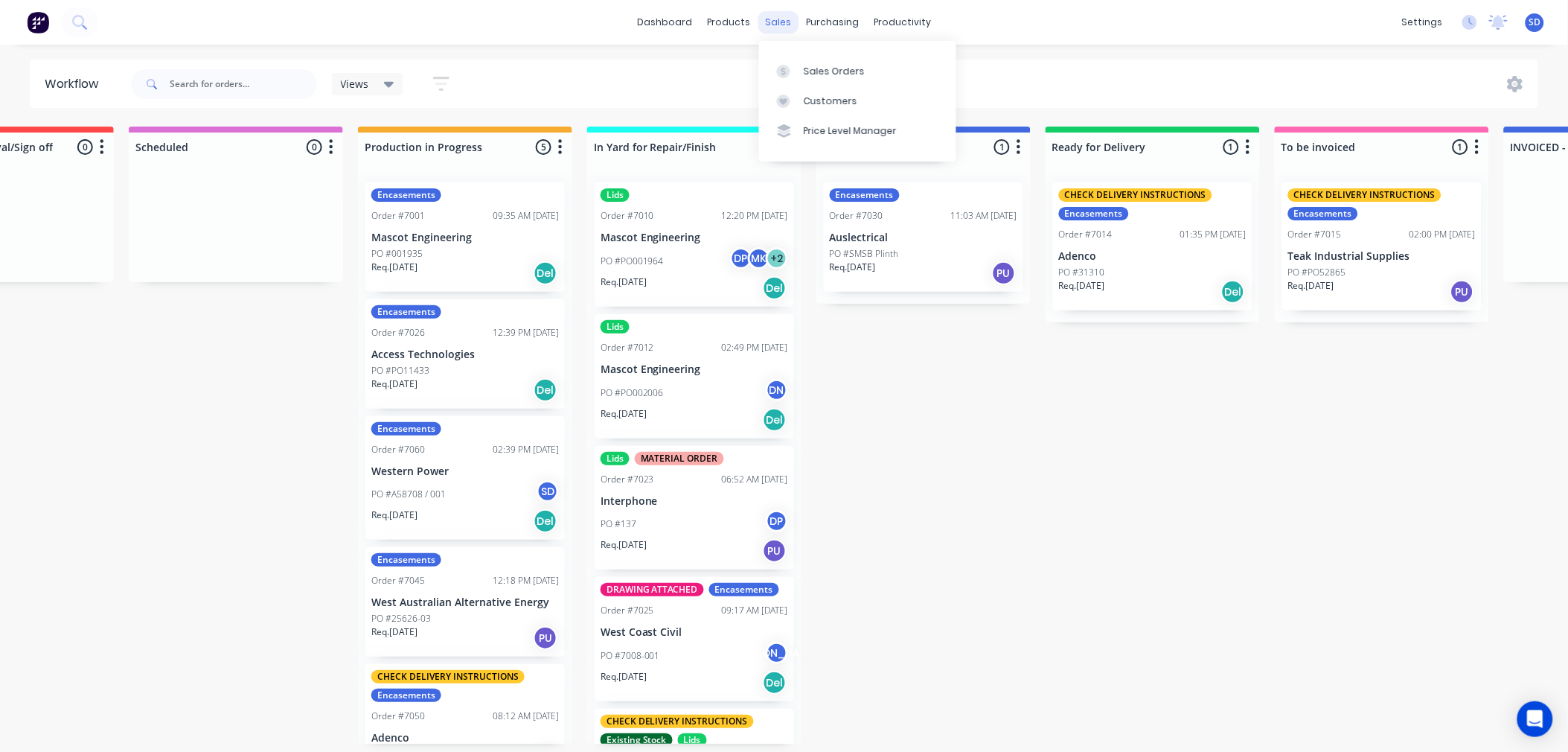
click at [791, 18] on div "sales" at bounding box center [777, 22] width 41 height 22
click at [832, 77] on div "Sales Orders" at bounding box center [835, 71] width 61 height 13
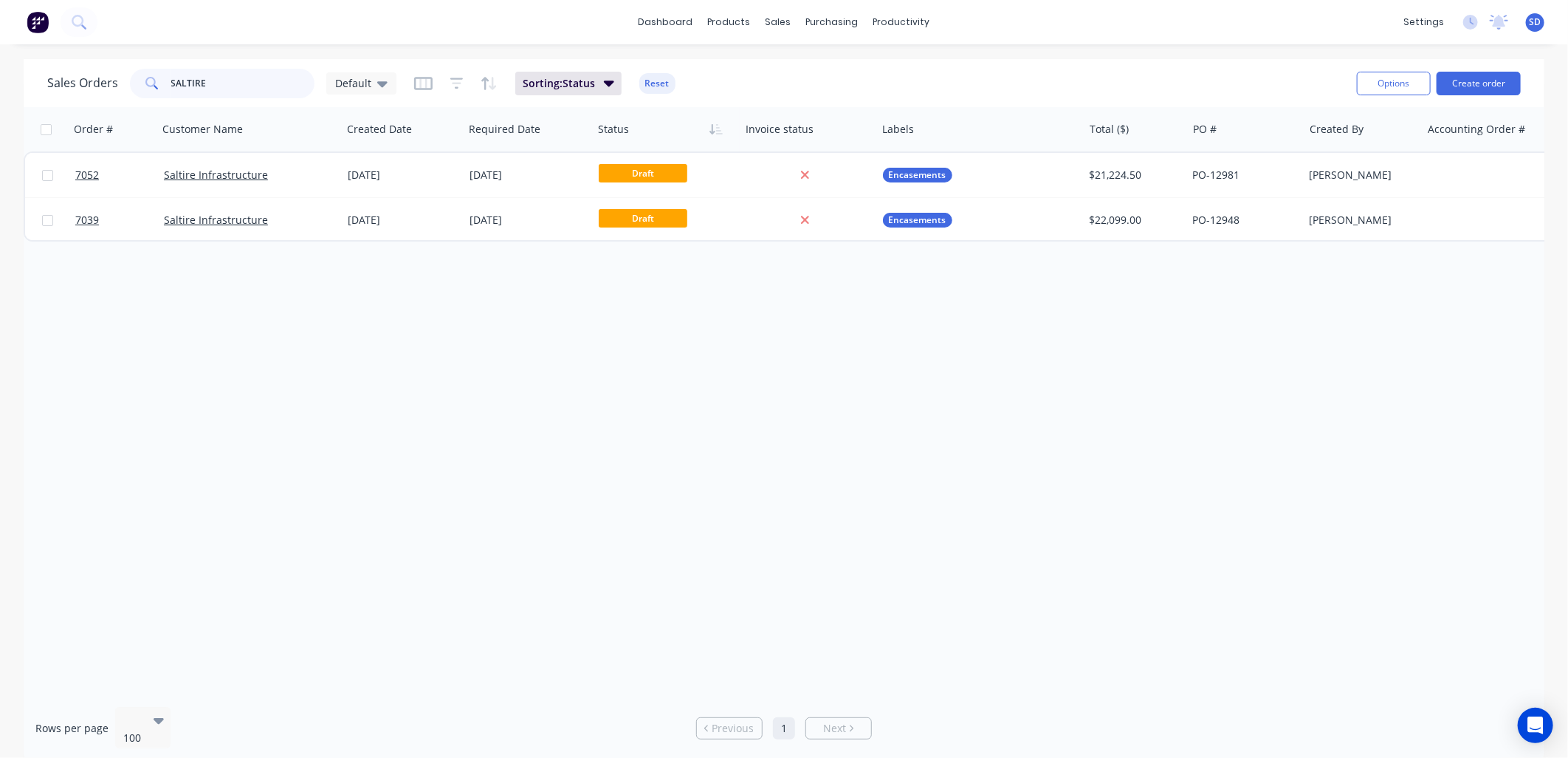
drag, startPoint x: 182, startPoint y: 83, endPoint x: 62, endPoint y: 72, distance: 120.5
click at [62, 72] on div "Sales Orders SALTIRE Default" at bounding box center [221, 84] width 349 height 30
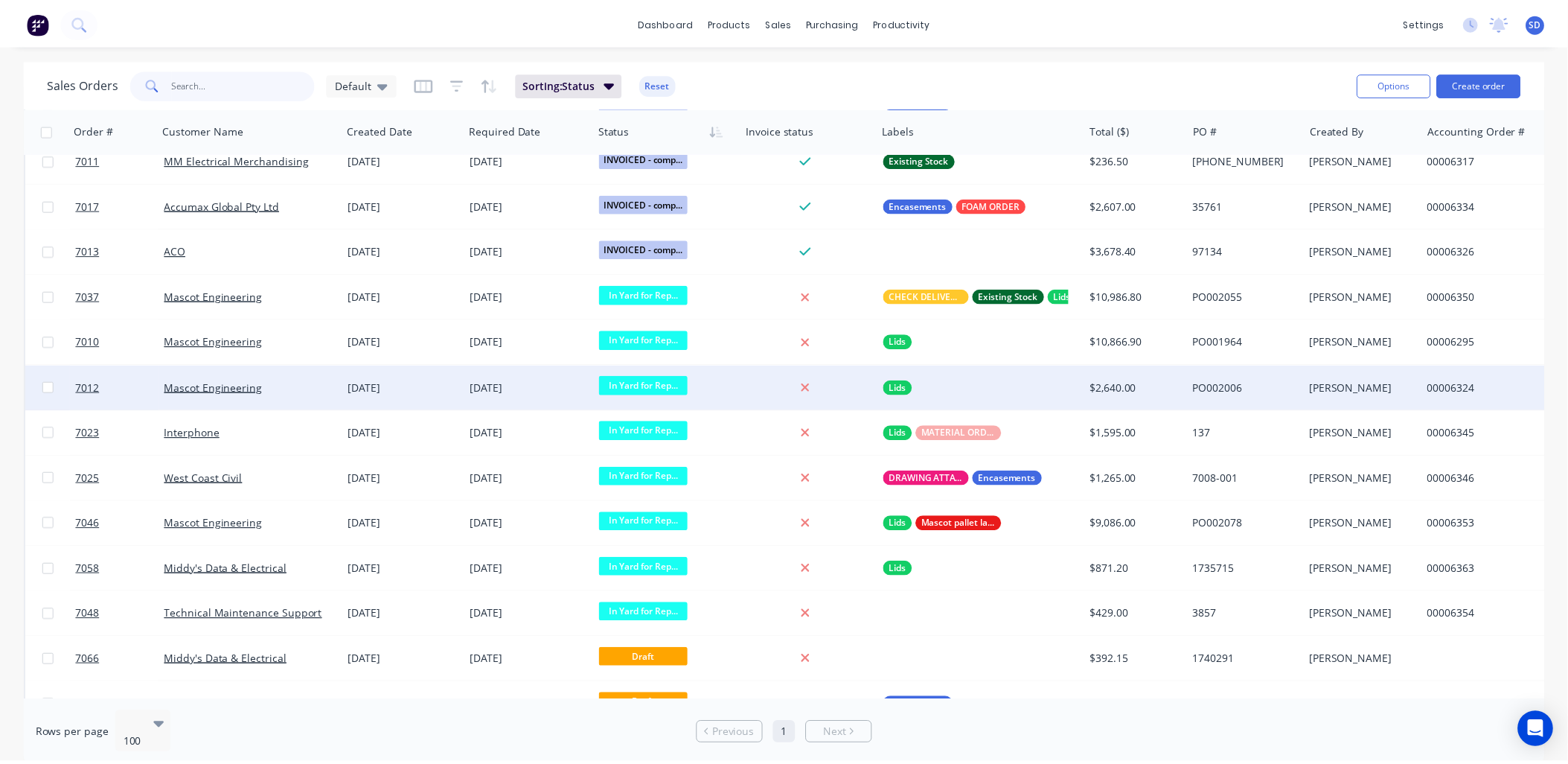
scroll to position [1736, 0]
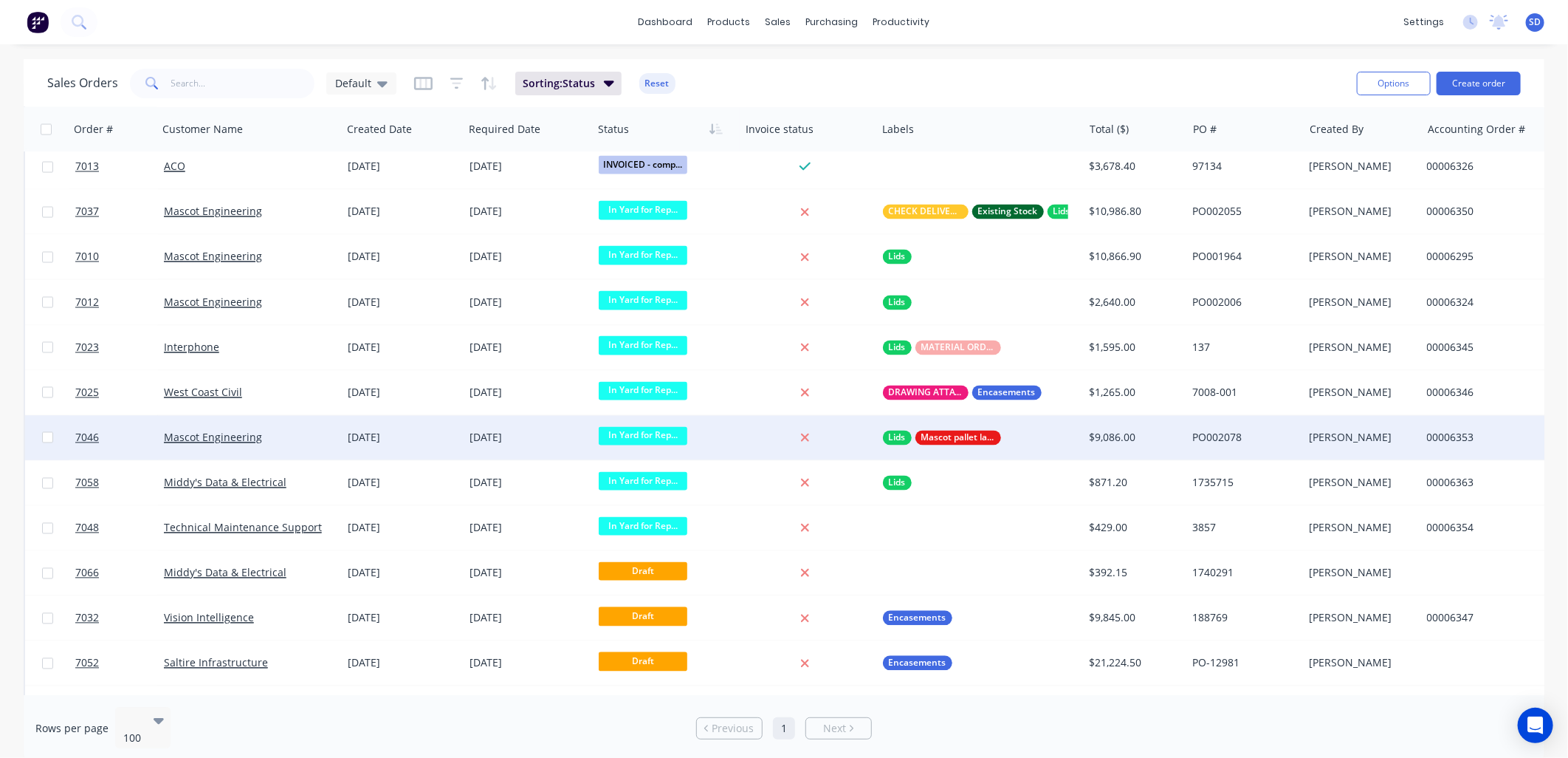
click at [277, 440] on div "Mascot Engineering" at bounding box center [245, 438] width 164 height 15
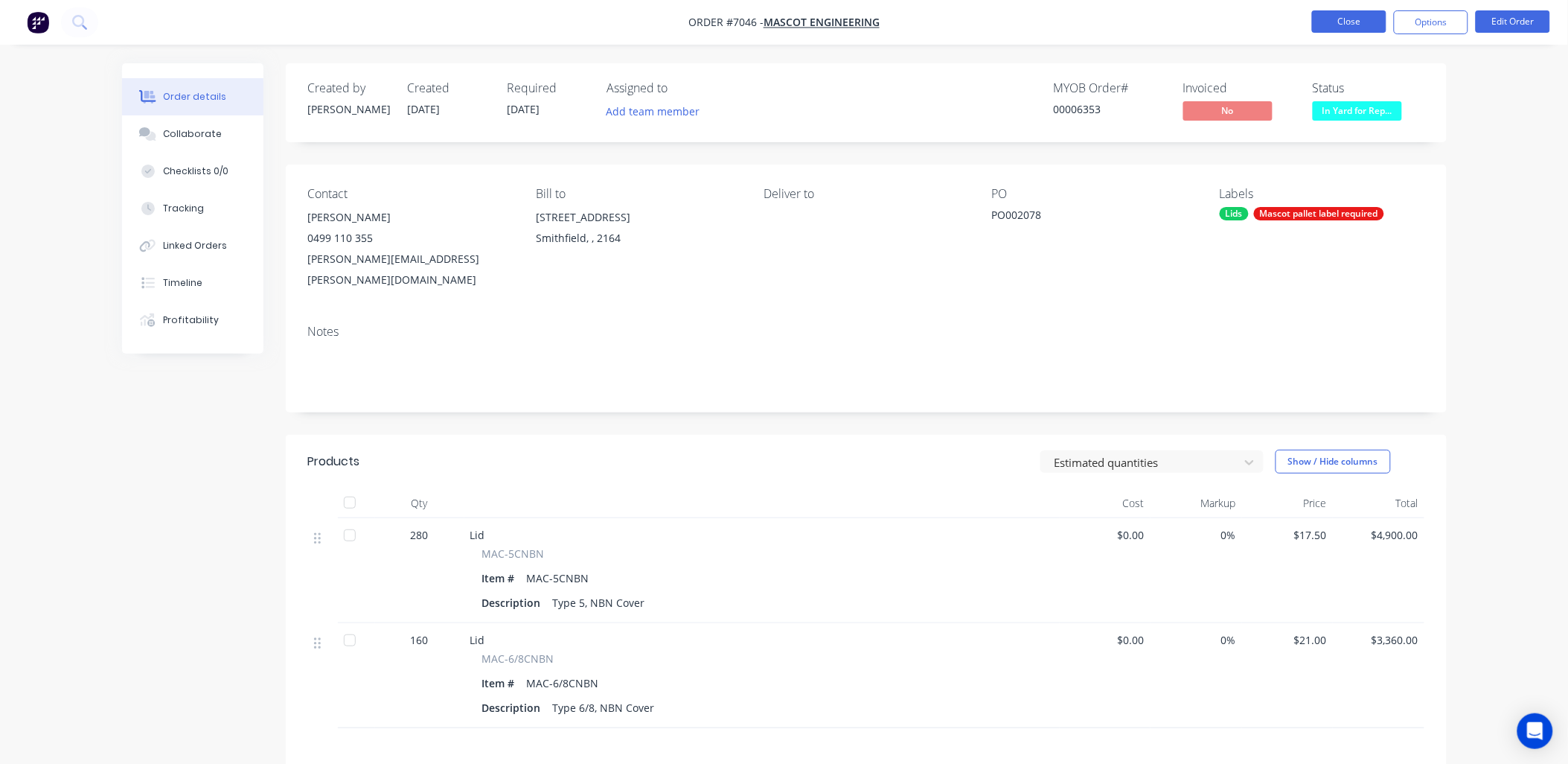
click at [1352, 24] on button "Close" at bounding box center [1350, 22] width 75 height 22
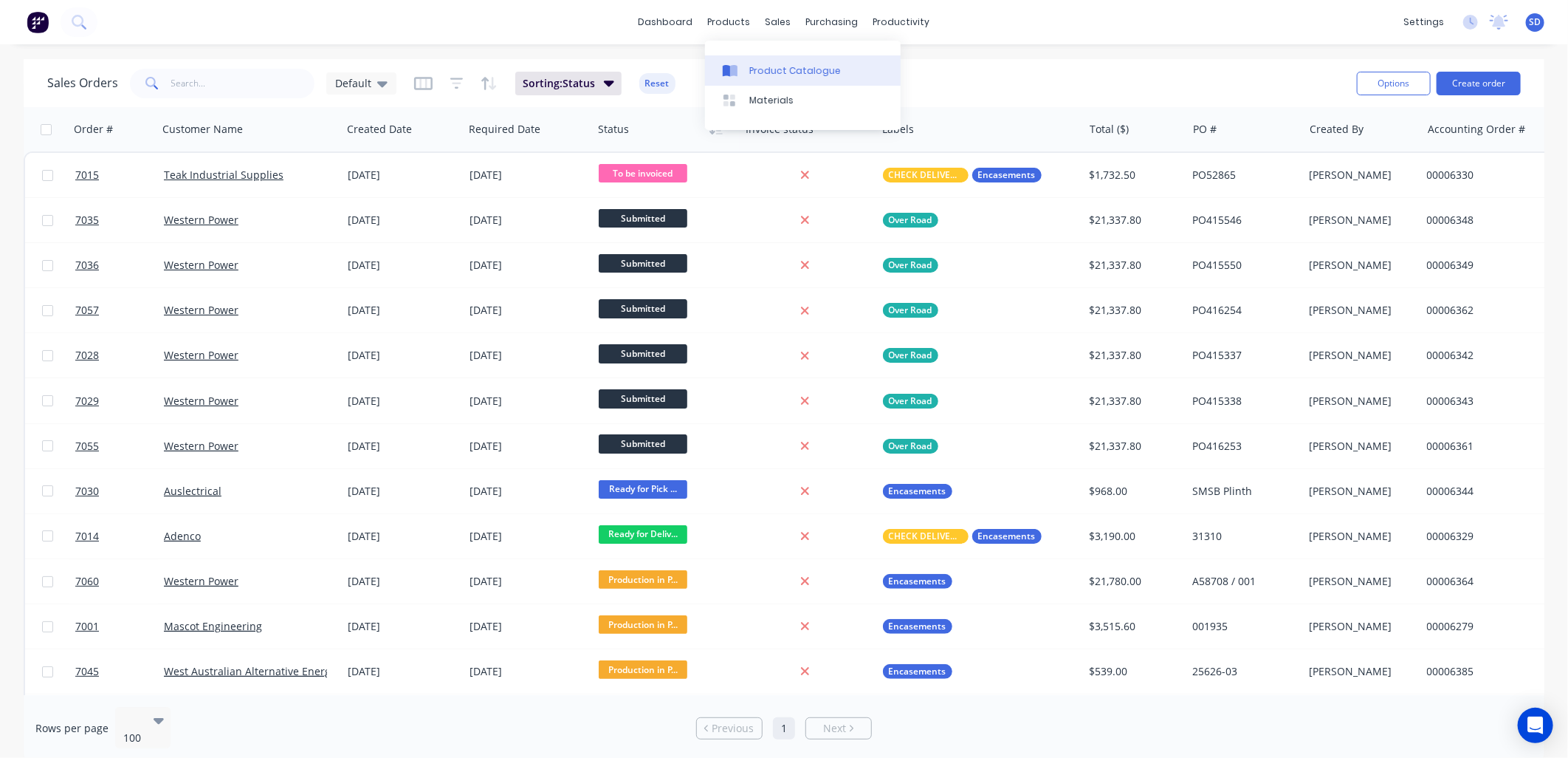
click at [761, 64] on div "Product Catalogue" at bounding box center [795, 71] width 91 height 13
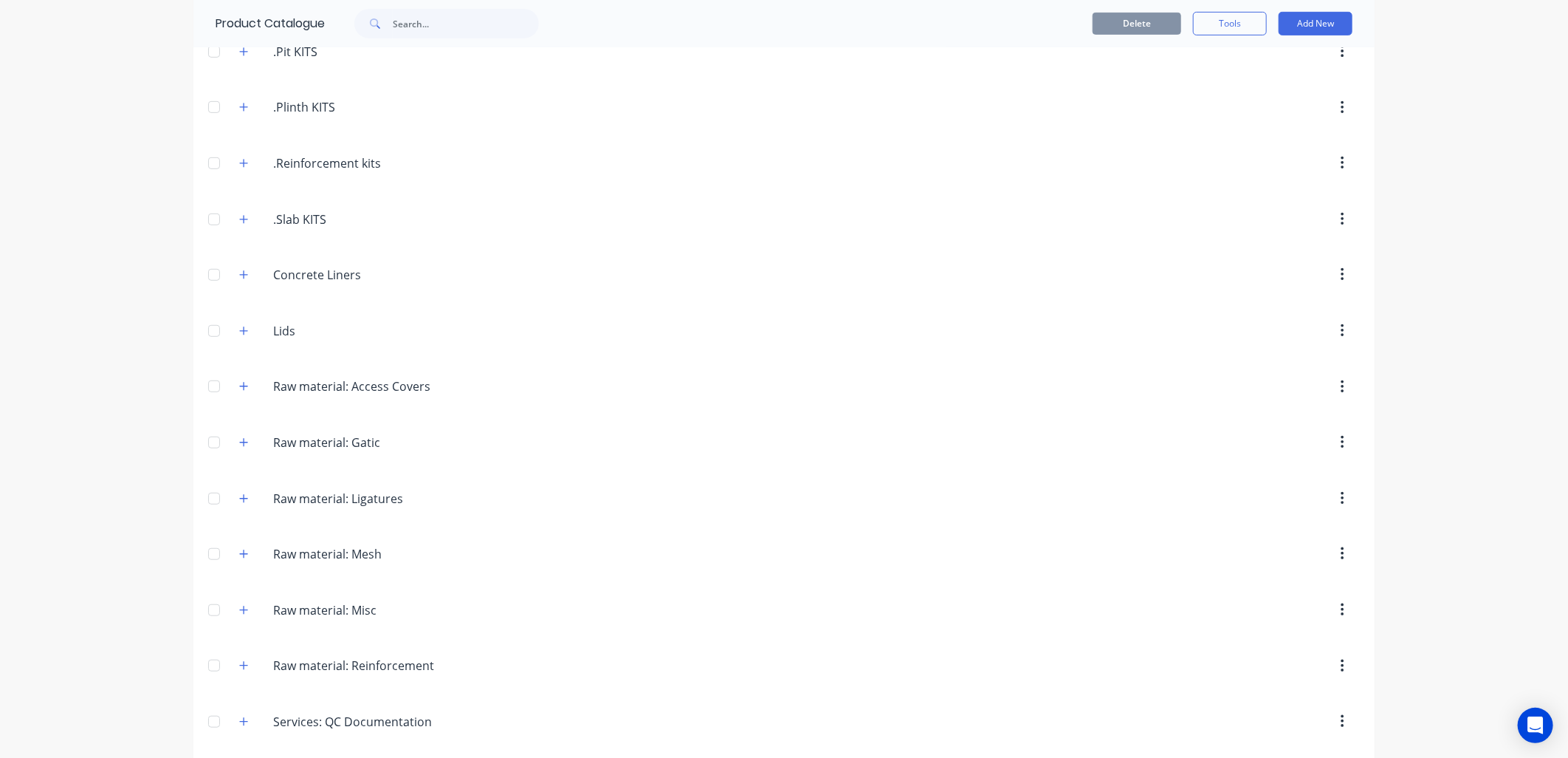
scroll to position [586, 0]
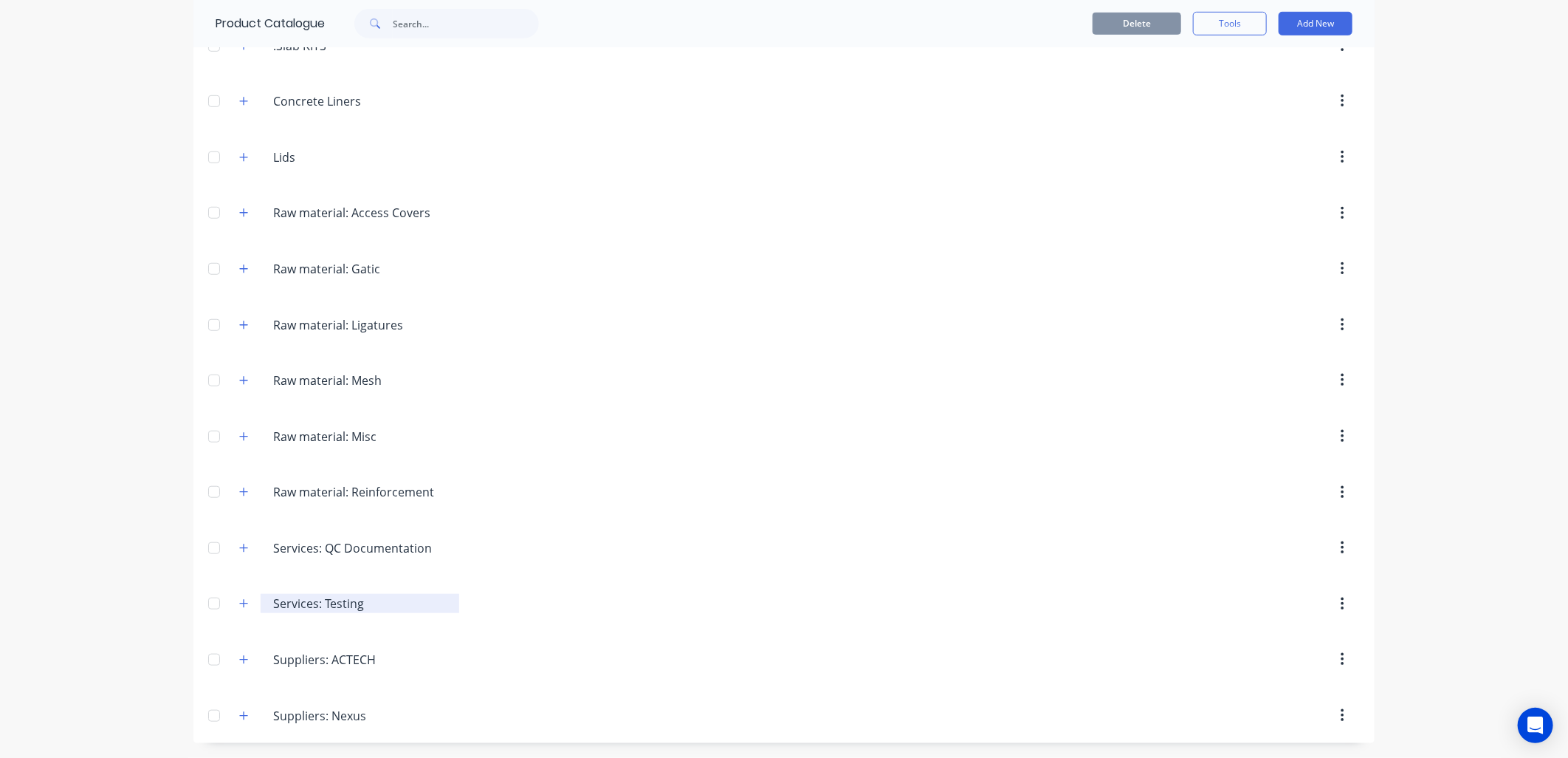
click at [330, 604] on input "Services: Testing" at bounding box center [360, 603] width 175 height 18
click at [240, 603] on icon "button" at bounding box center [244, 603] width 8 height 8
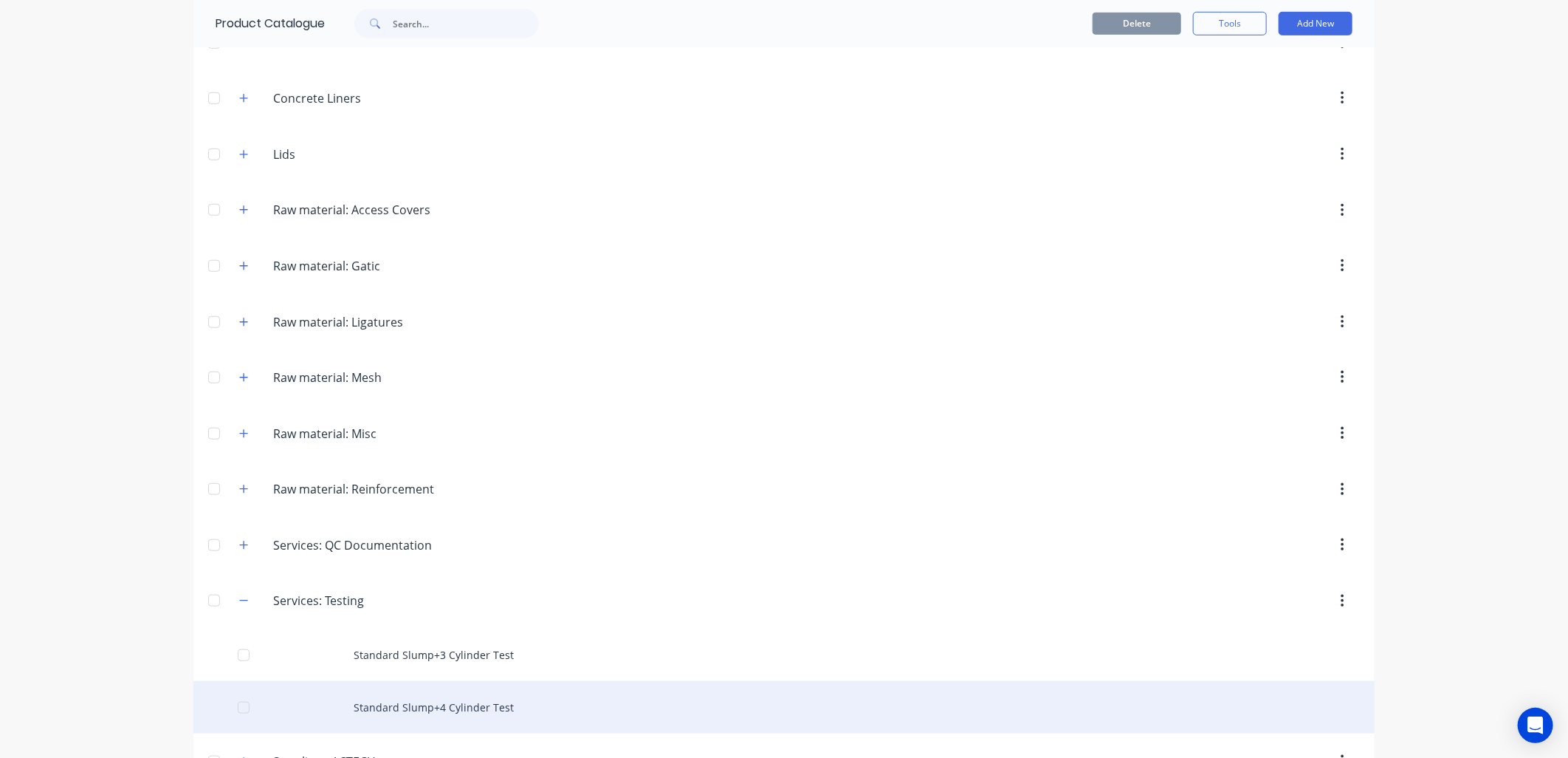
click at [497, 709] on div "Standard Slump+4 Cylinder Test" at bounding box center [783, 707] width 1181 height 53
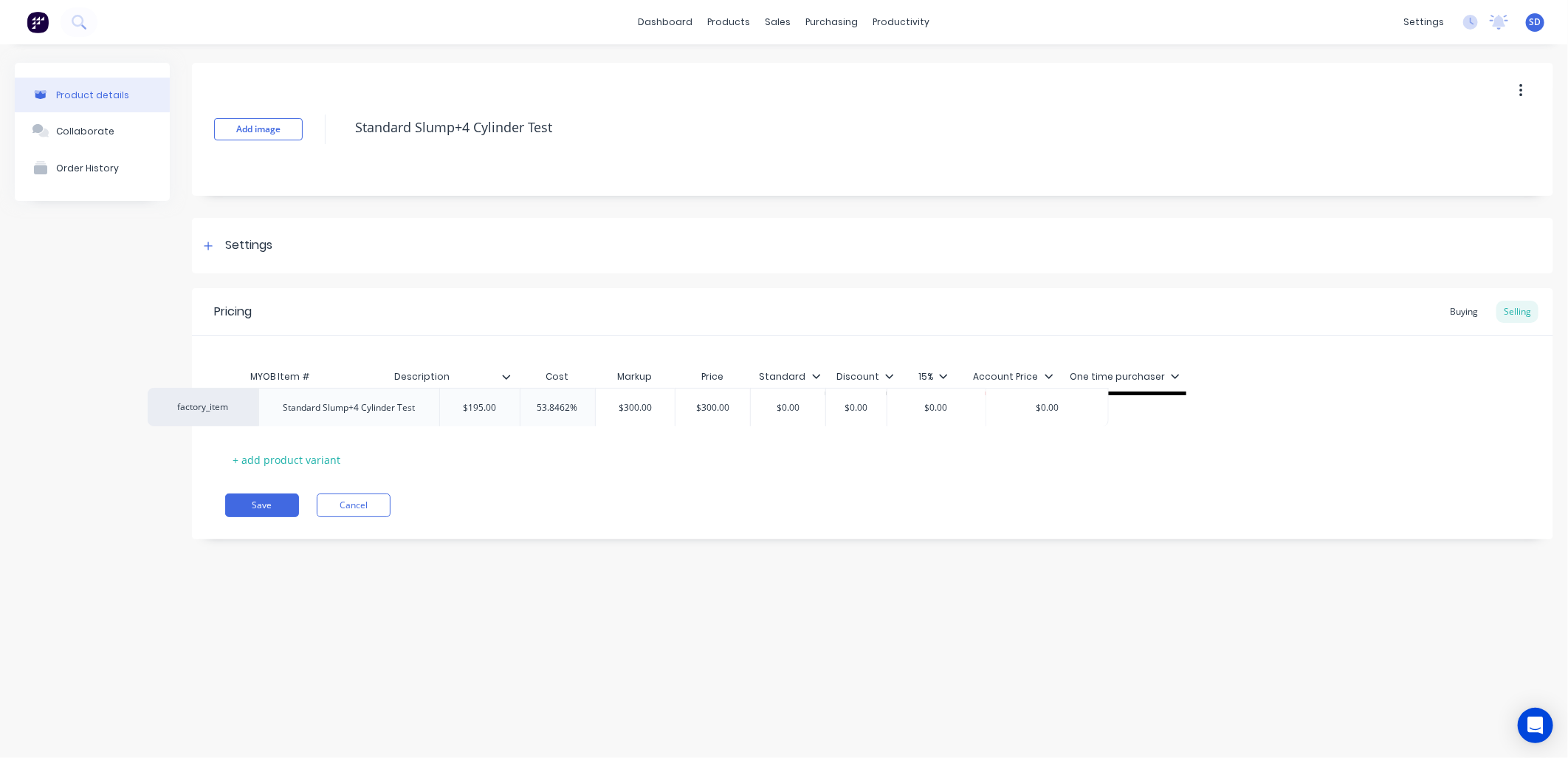
drag, startPoint x: 316, startPoint y: 414, endPoint x: 285, endPoint y: 416, distance: 31.1
click at [276, 414] on div "factory_item Standard Slump+4 Cylinder Test $195.00 53.8462% $300.00 $300.00 $0…" at bounding box center [872, 414] width 1294 height 39
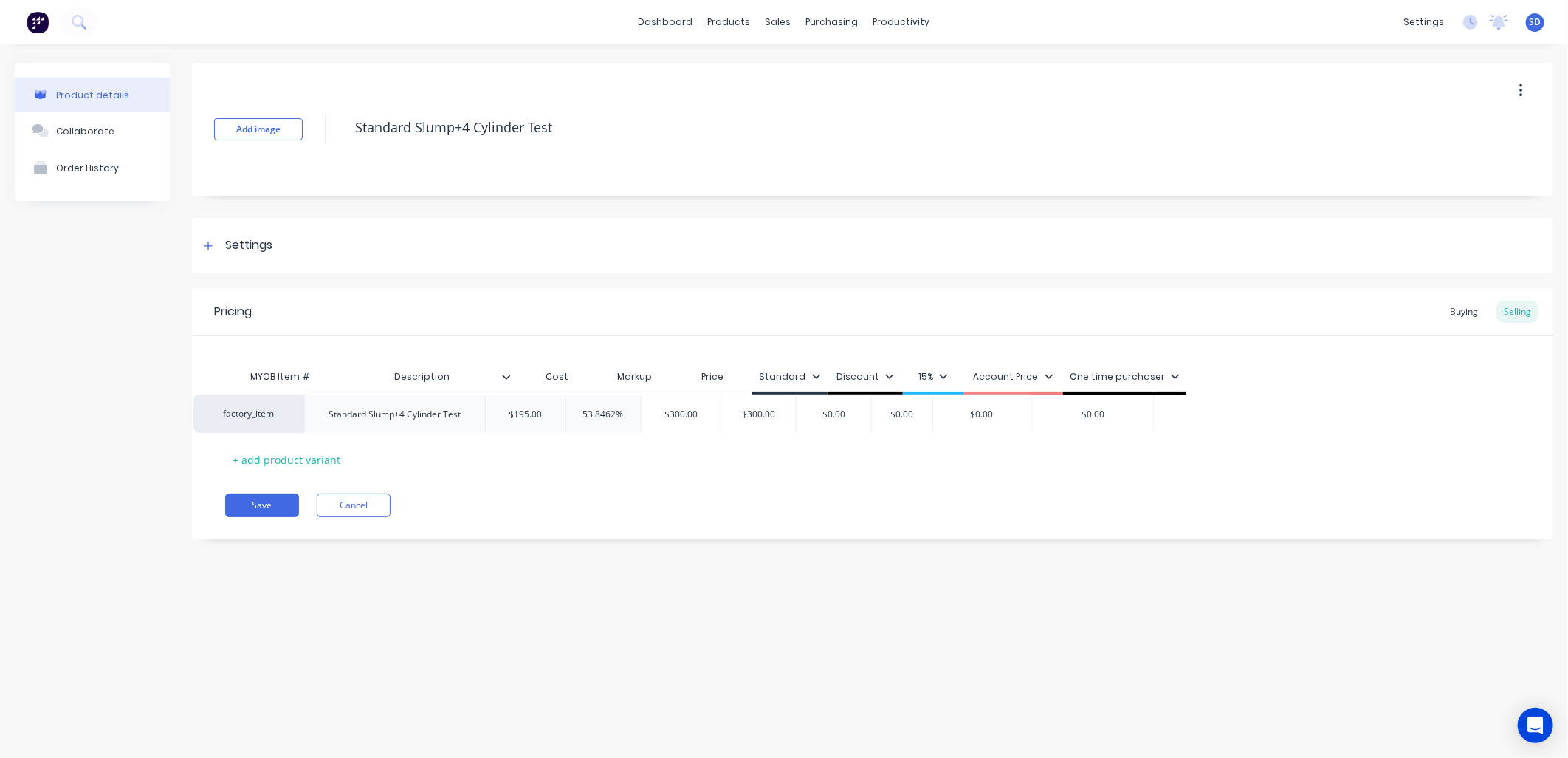
drag, startPoint x: 304, startPoint y: 412, endPoint x: 268, endPoint y: 411, distance: 36.0
click at [268, 411] on div "factory_item Standard Slump+4 Cylinder Test $195.00 53.8462% $300.00 $300.00 $0…" at bounding box center [872, 414] width 1294 height 39
click at [265, 414] on div "factory_item Standard Slump+4 Cylinder Test $195.00 53.8462% $300.00 $300.00 $0…" at bounding box center [872, 414] width 1294 height 39
click at [276, 416] on div "factory_item" at bounding box center [280, 414] width 81 height 13
type input "M"
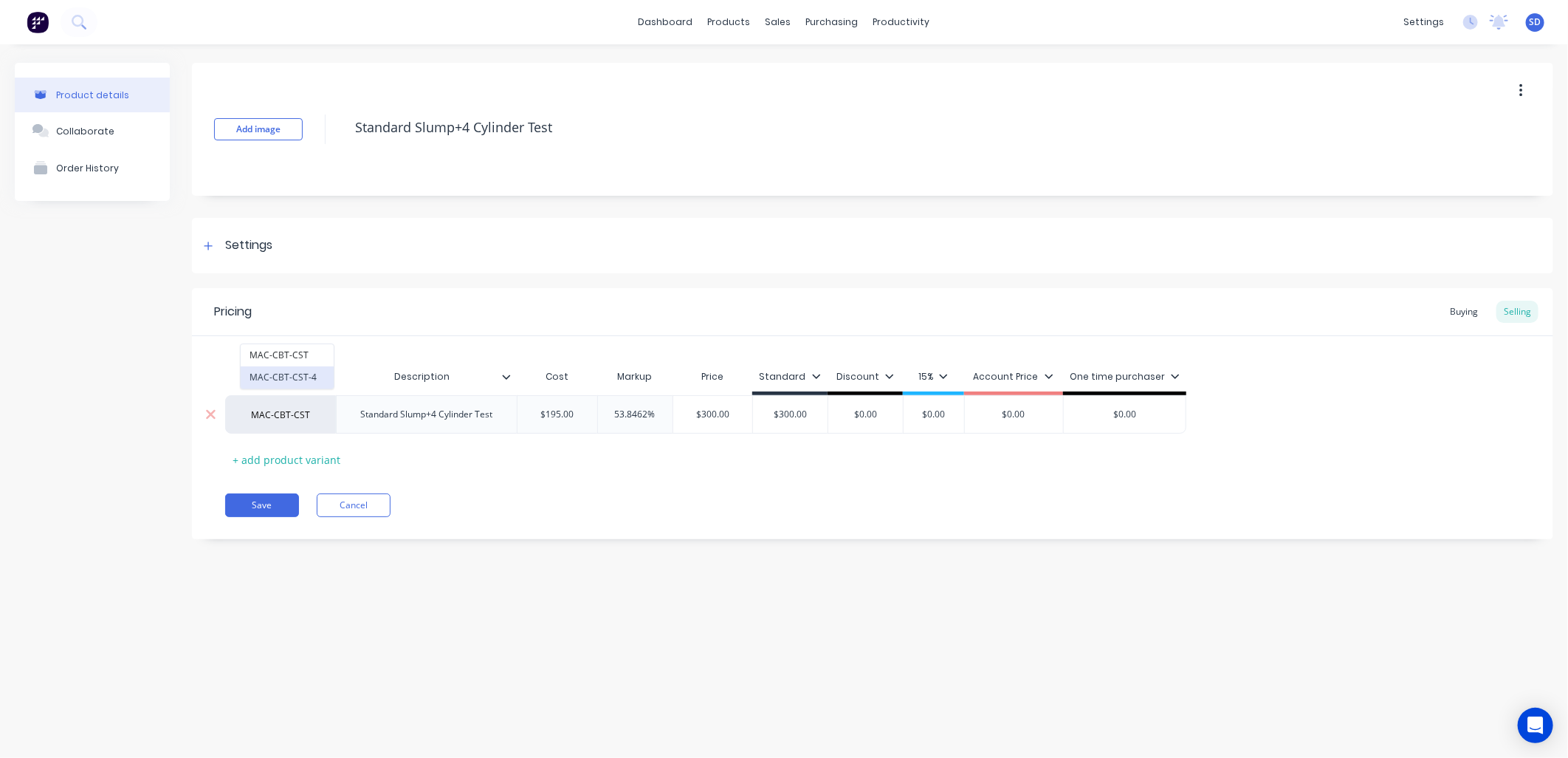
type input "MAC-CBT-CST"
click at [293, 372] on button "MAC-CBT-CST-4" at bounding box center [287, 377] width 93 height 22
click at [278, 501] on button "Save" at bounding box center [262, 505] width 74 height 24
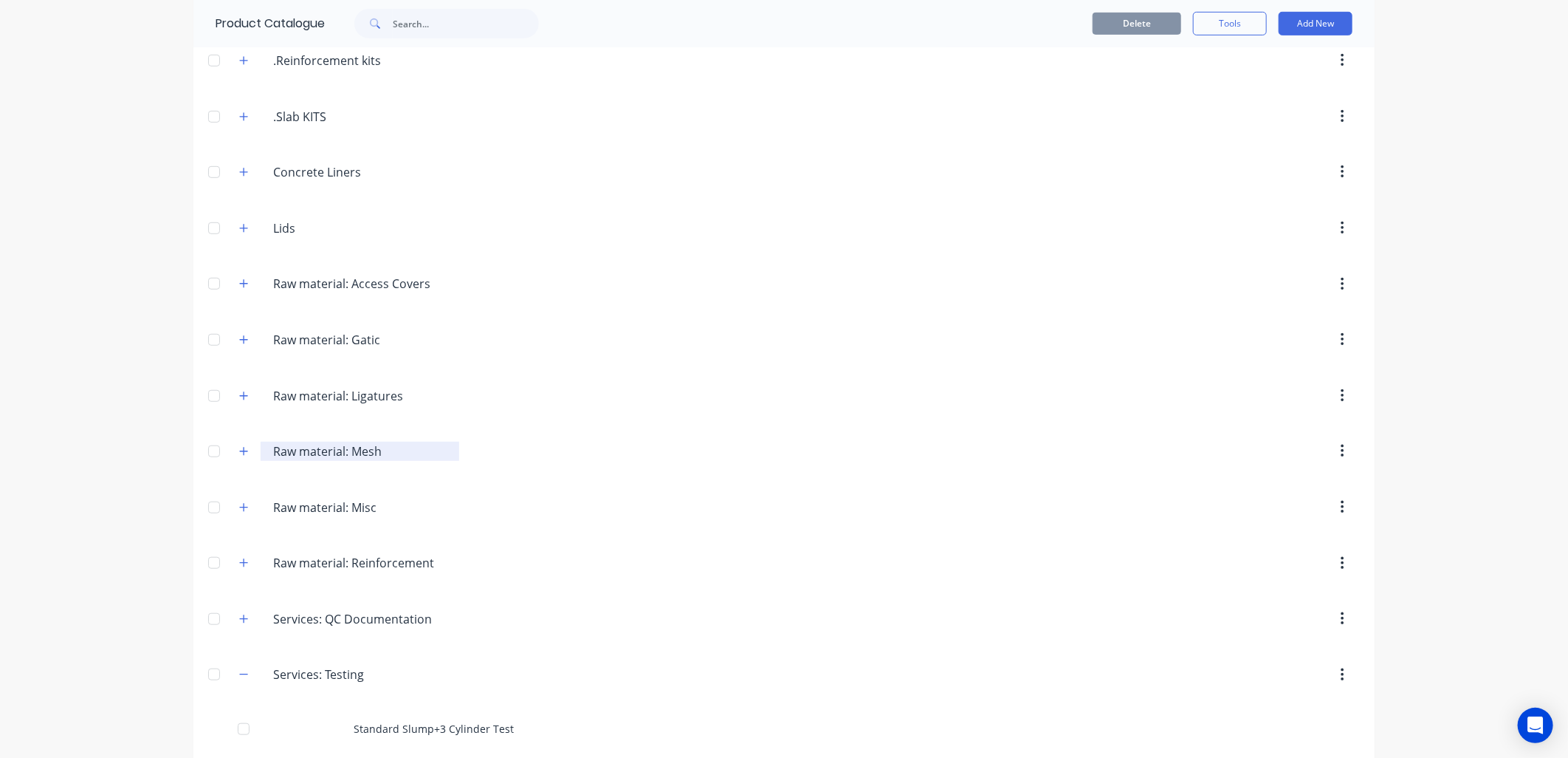
scroll to position [656, 0]
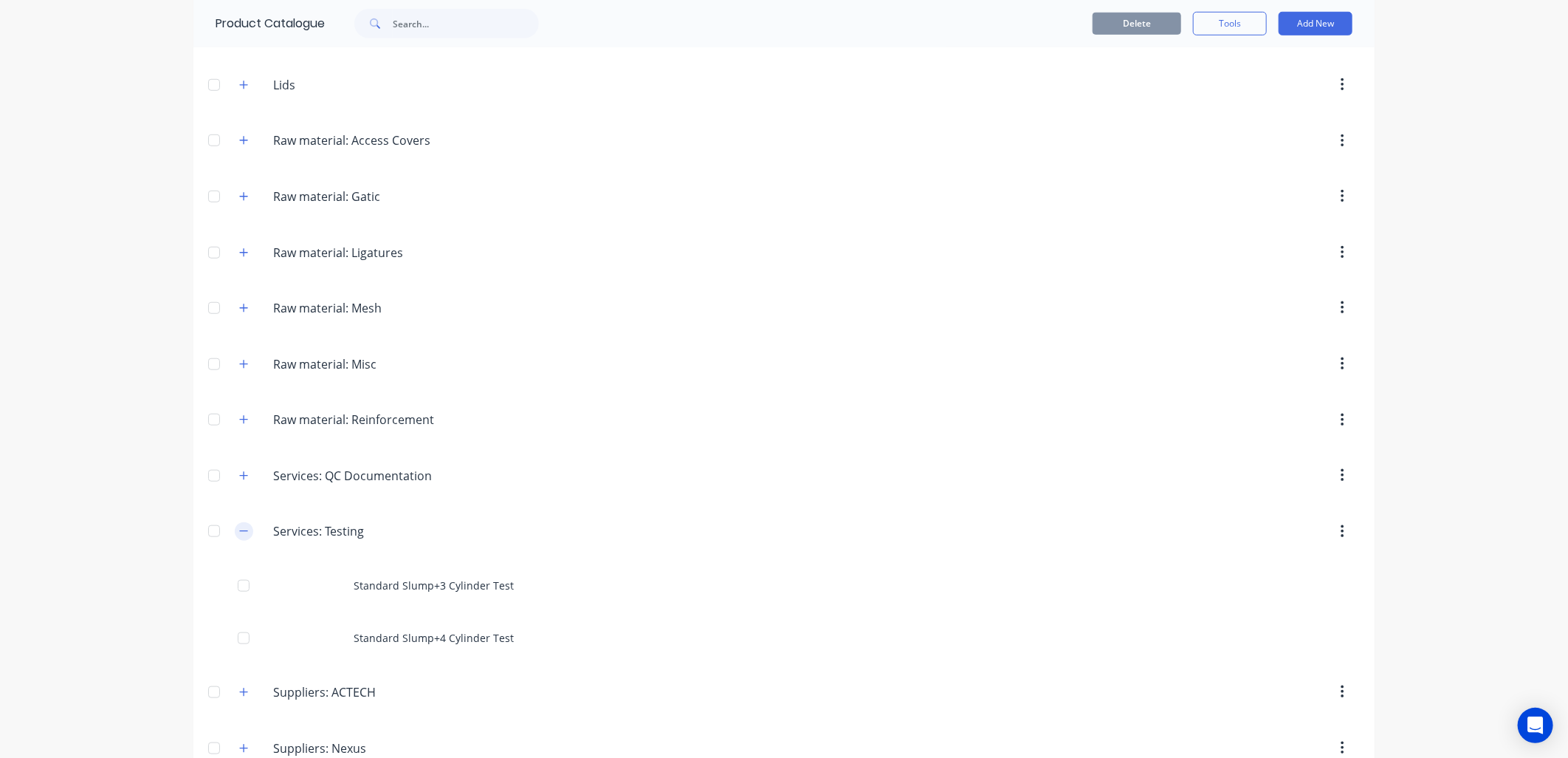
click at [239, 536] on icon "button" at bounding box center [243, 531] width 9 height 11
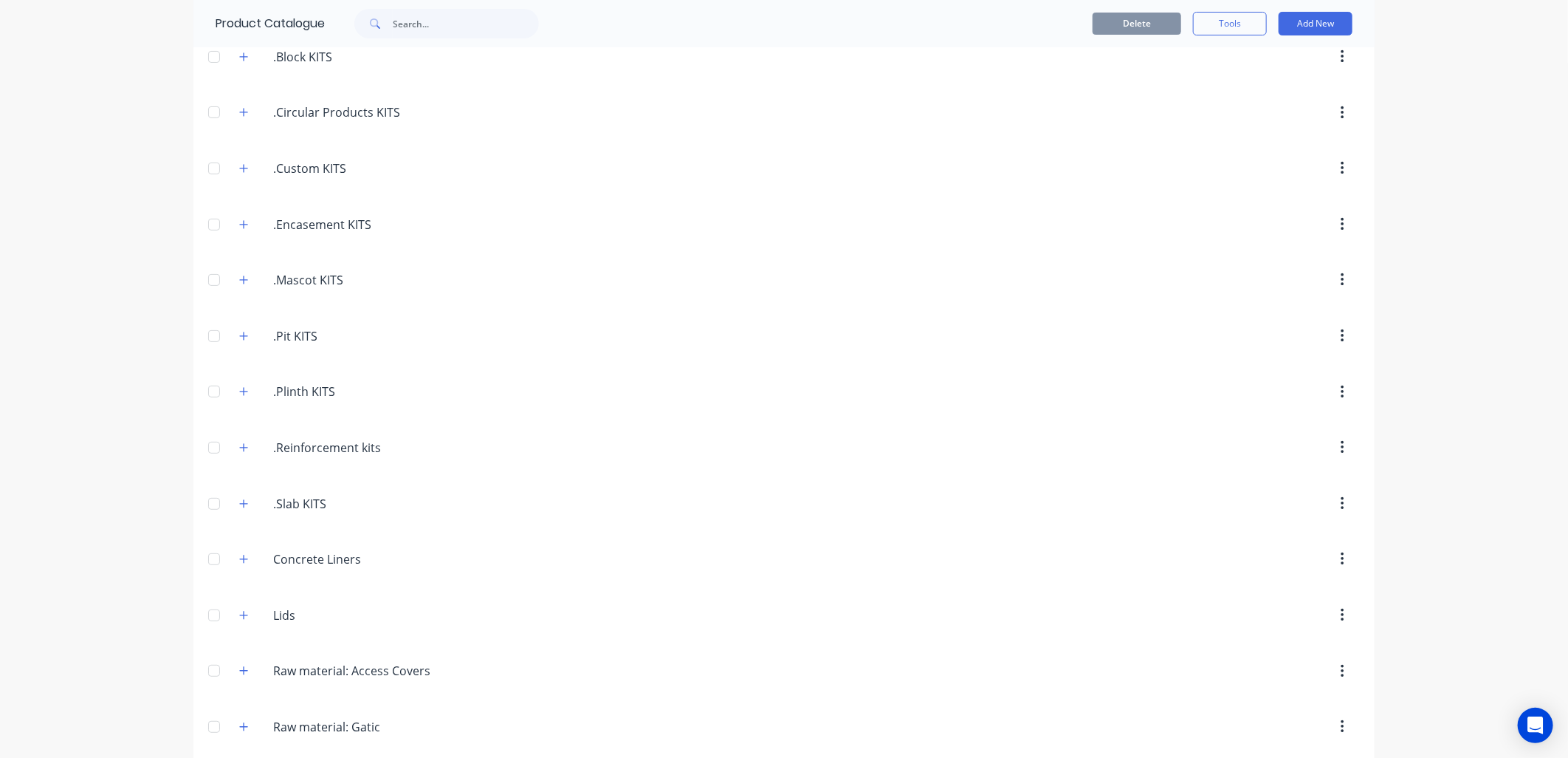
scroll to position [0, 0]
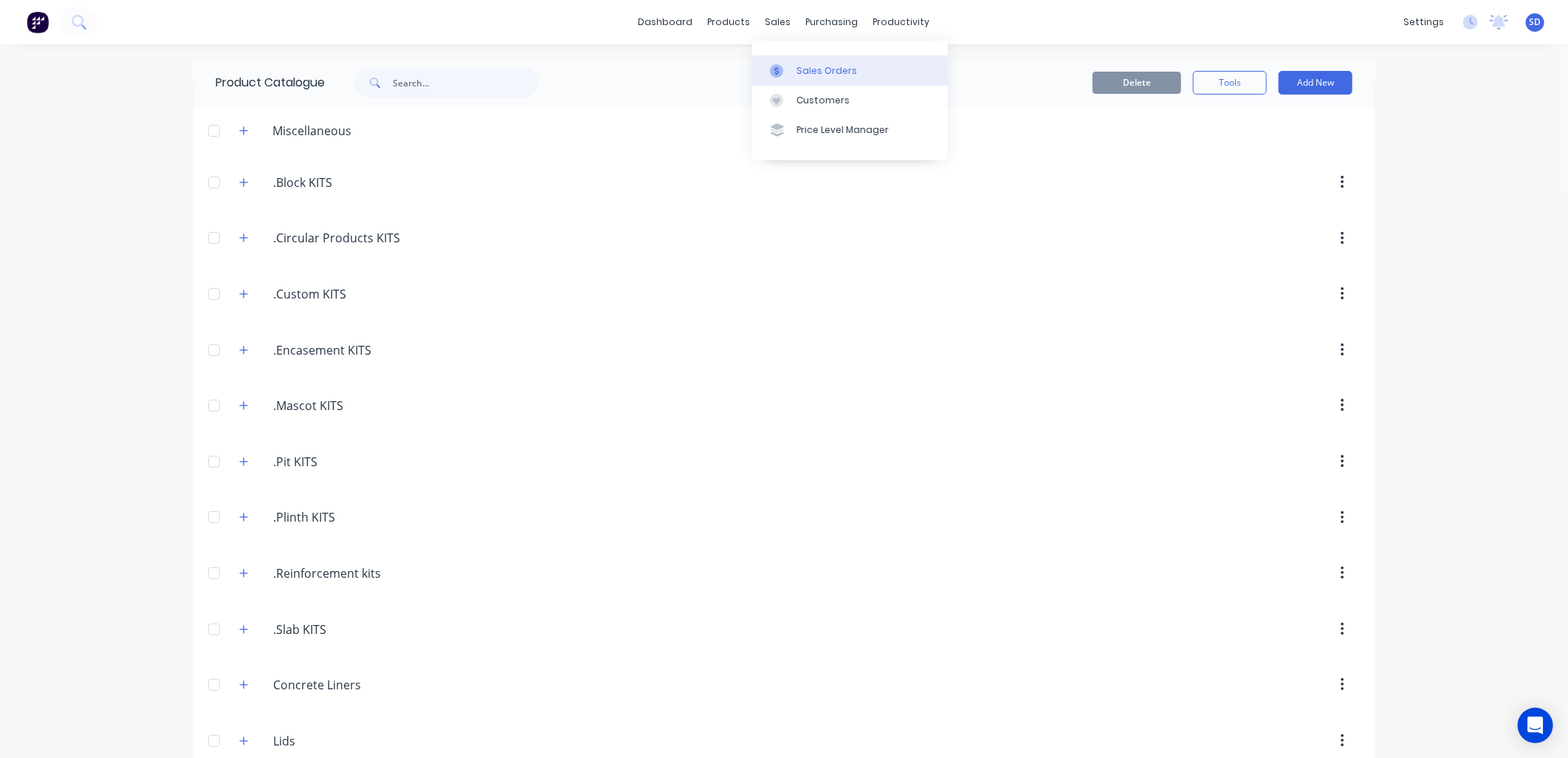
click at [821, 76] on div "Sales Orders" at bounding box center [827, 71] width 61 height 13
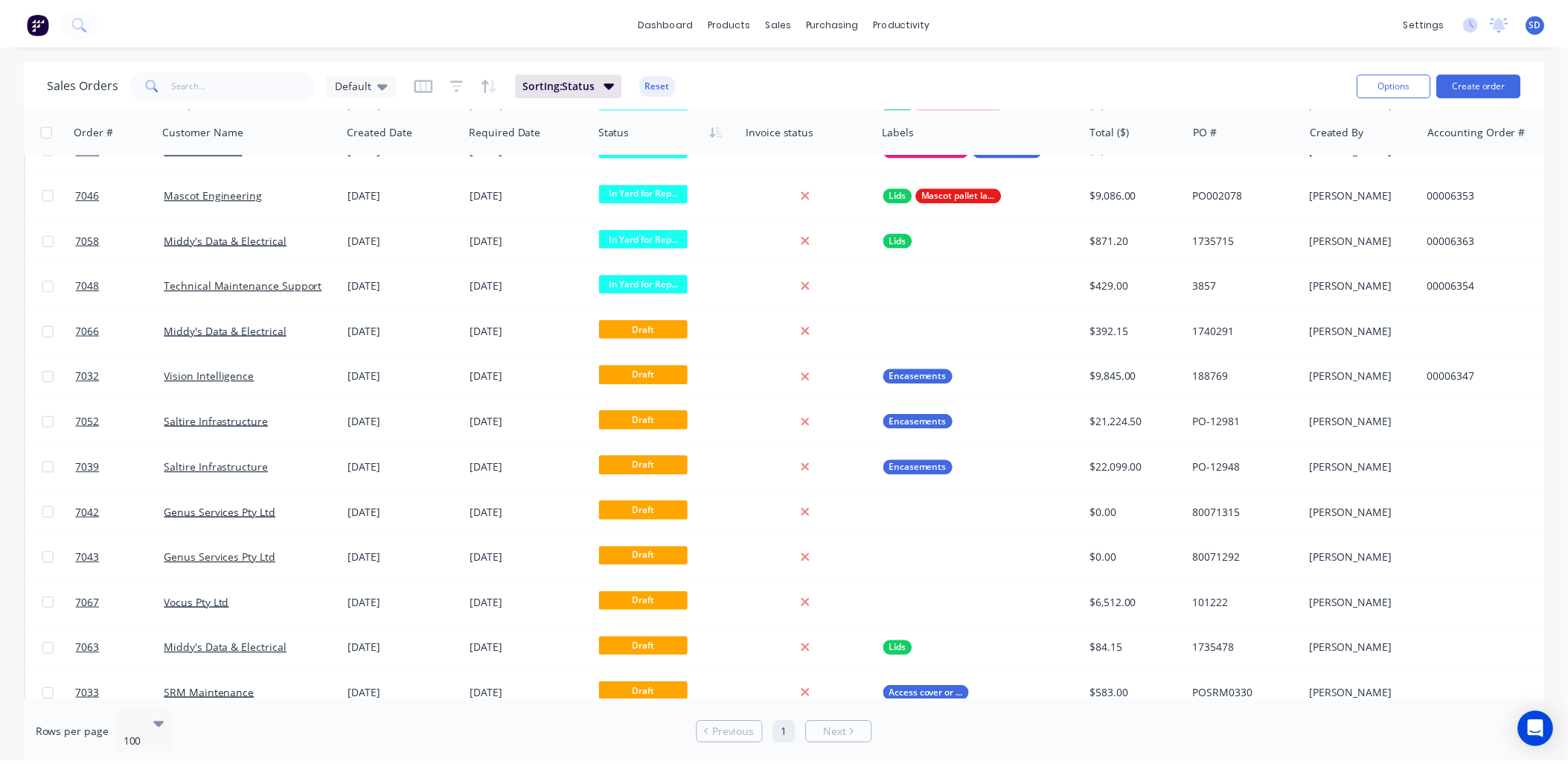
scroll to position [1985, 0]
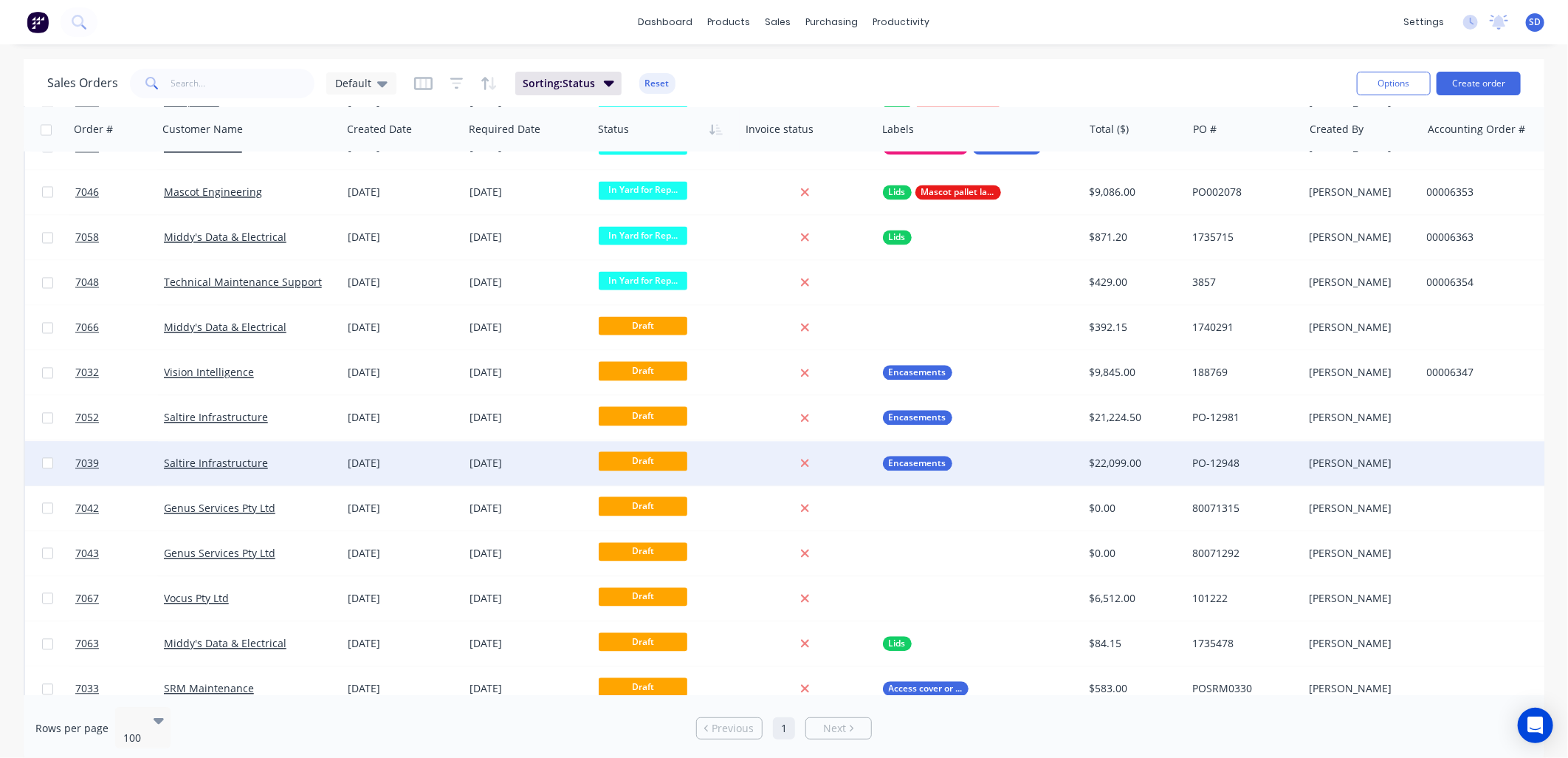
click at [280, 455] on div "Saltire Infrastructure" at bounding box center [245, 463] width 164 height 15
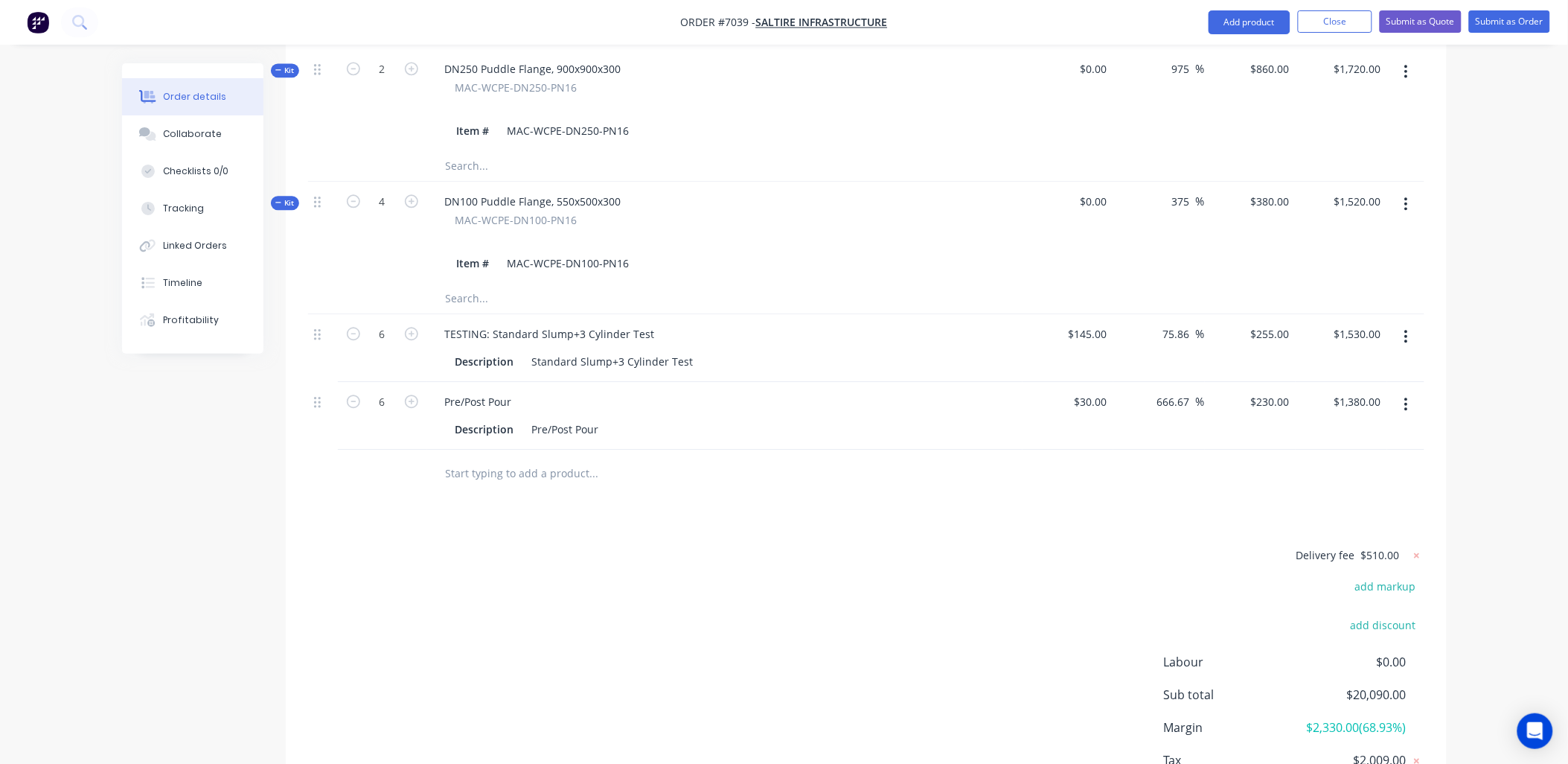
scroll to position [1158, 0]
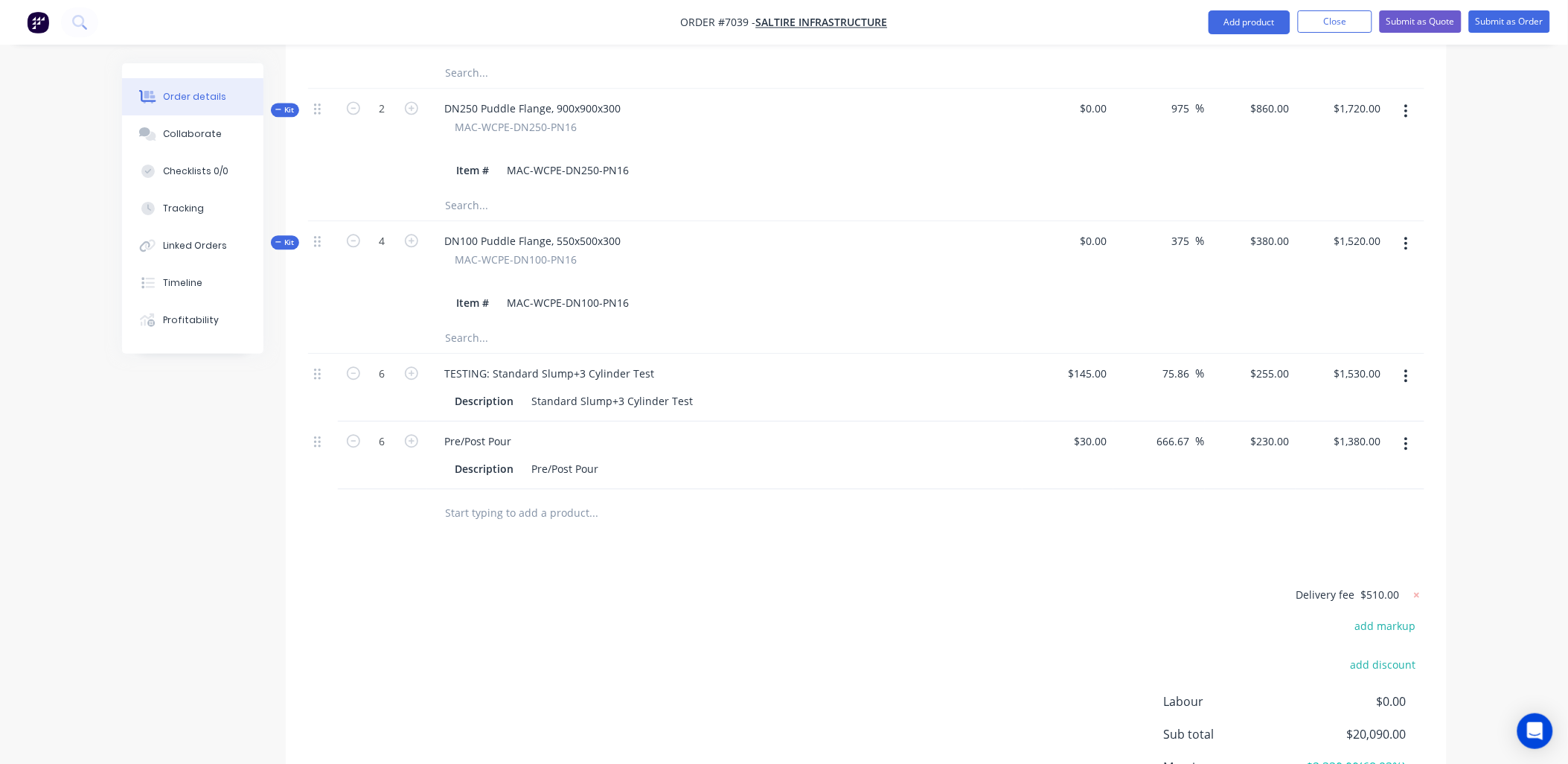
click at [1405, 368] on icon "button" at bounding box center [1406, 376] width 3 height 17
click at [1346, 399] on button "Edit" at bounding box center [1353, 414] width 142 height 30
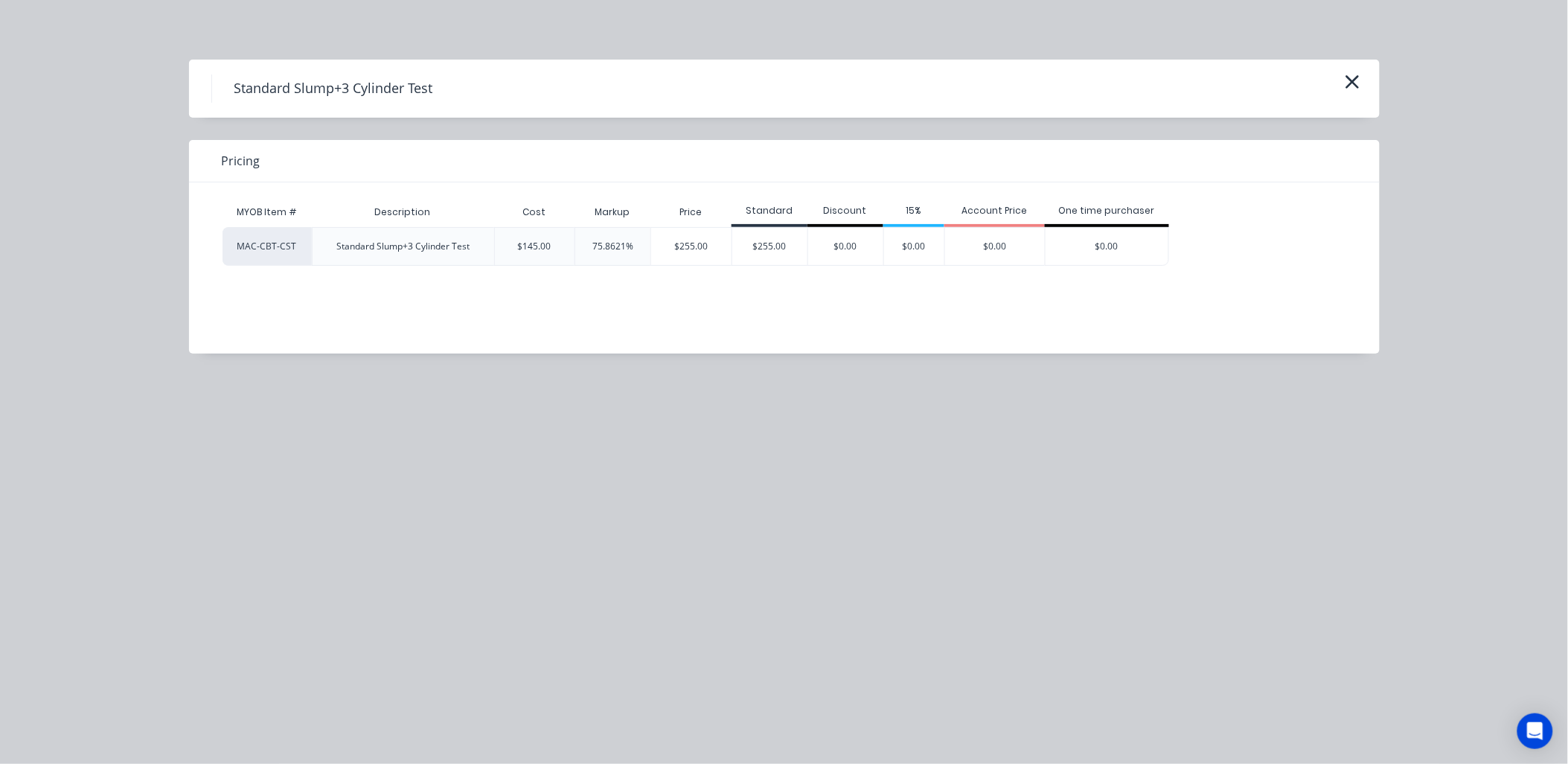
click at [1357, 88] on icon "button" at bounding box center [1353, 81] width 16 height 21
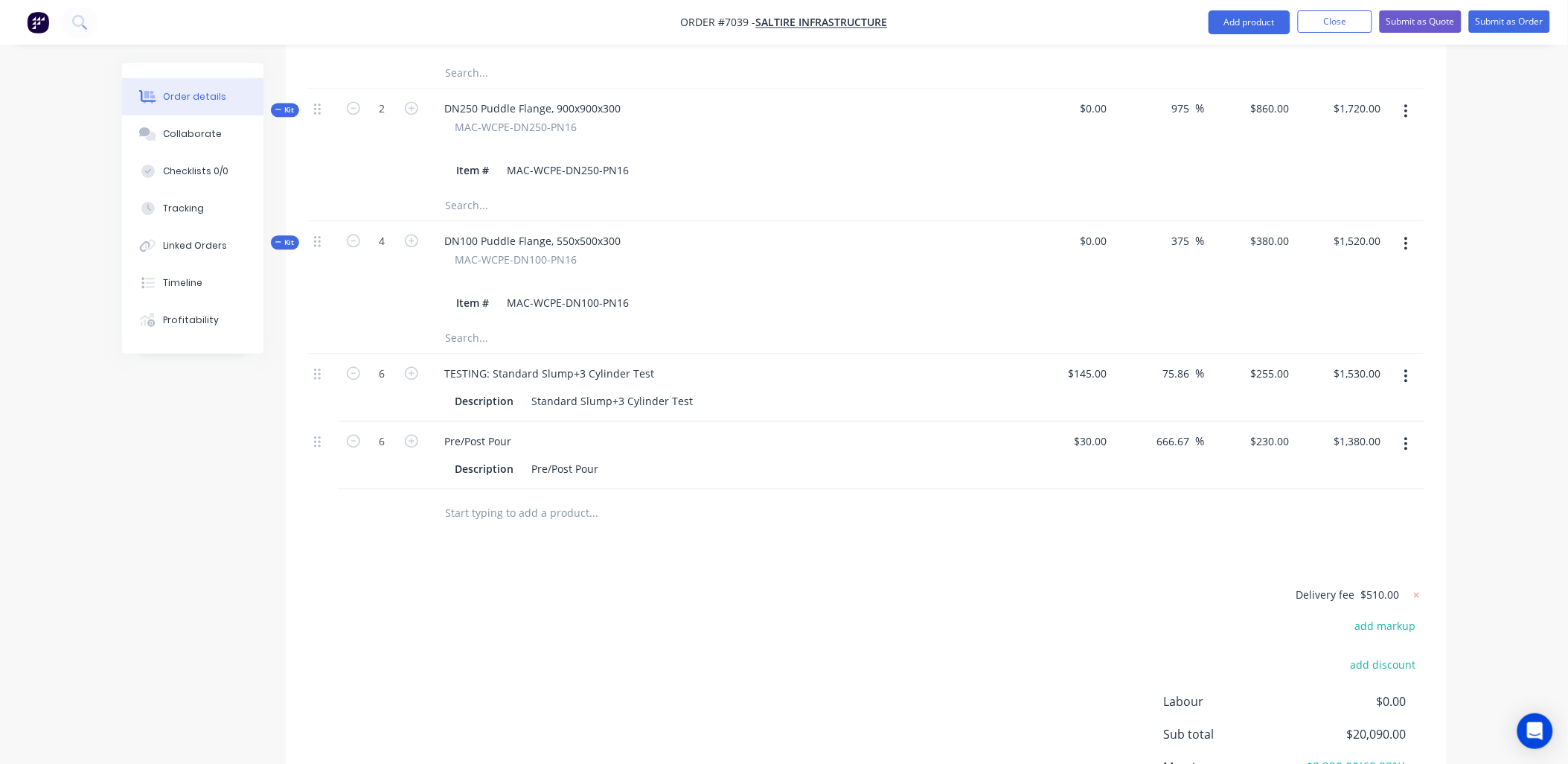
click at [1401, 430] on button "button" at bounding box center [1406, 443] width 35 height 27
click at [1348, 471] on div "Edit" at bounding box center [1354, 482] width 114 height 22
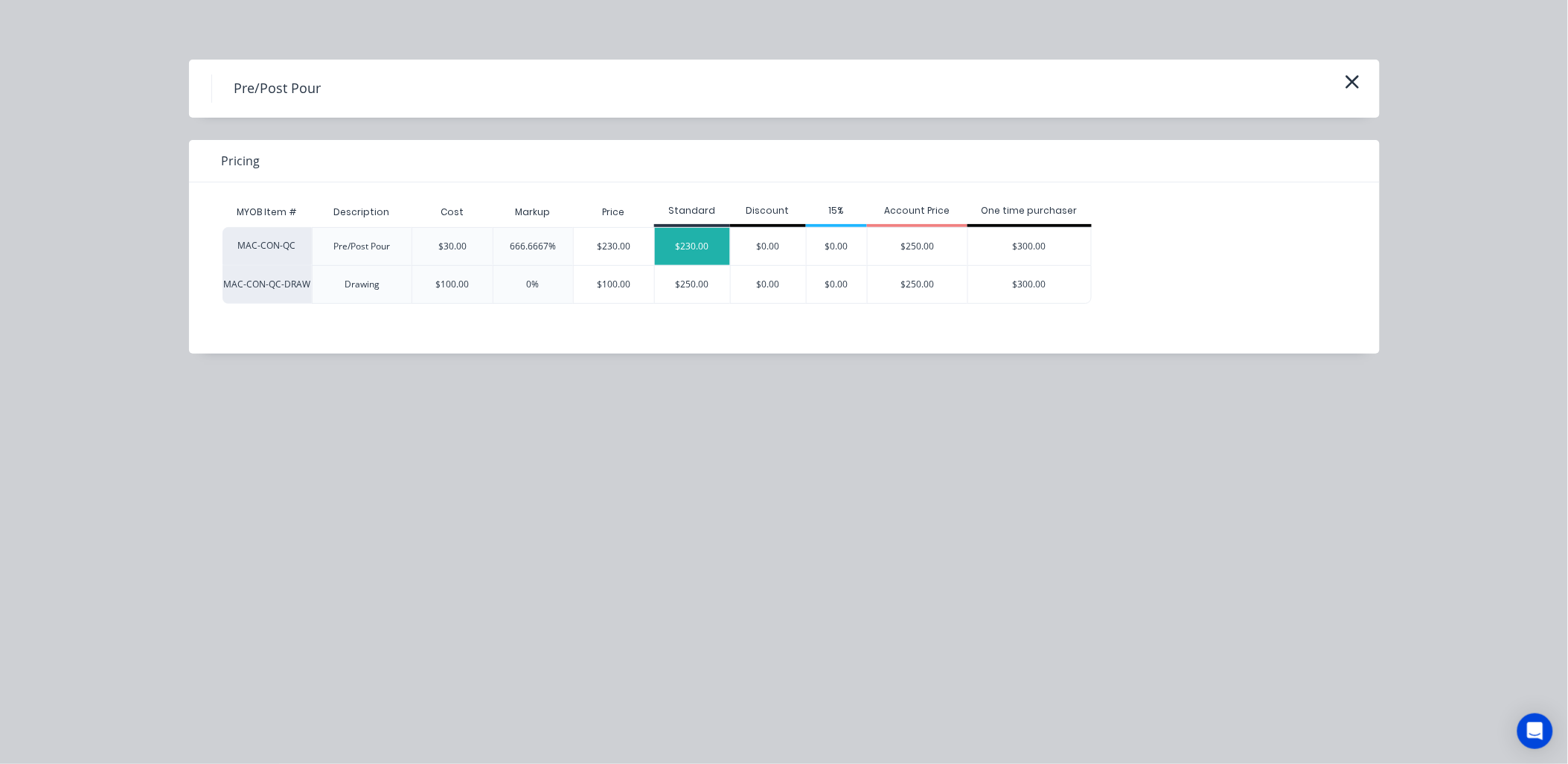
click at [697, 245] on div "$230.00" at bounding box center [692, 246] width 75 height 37
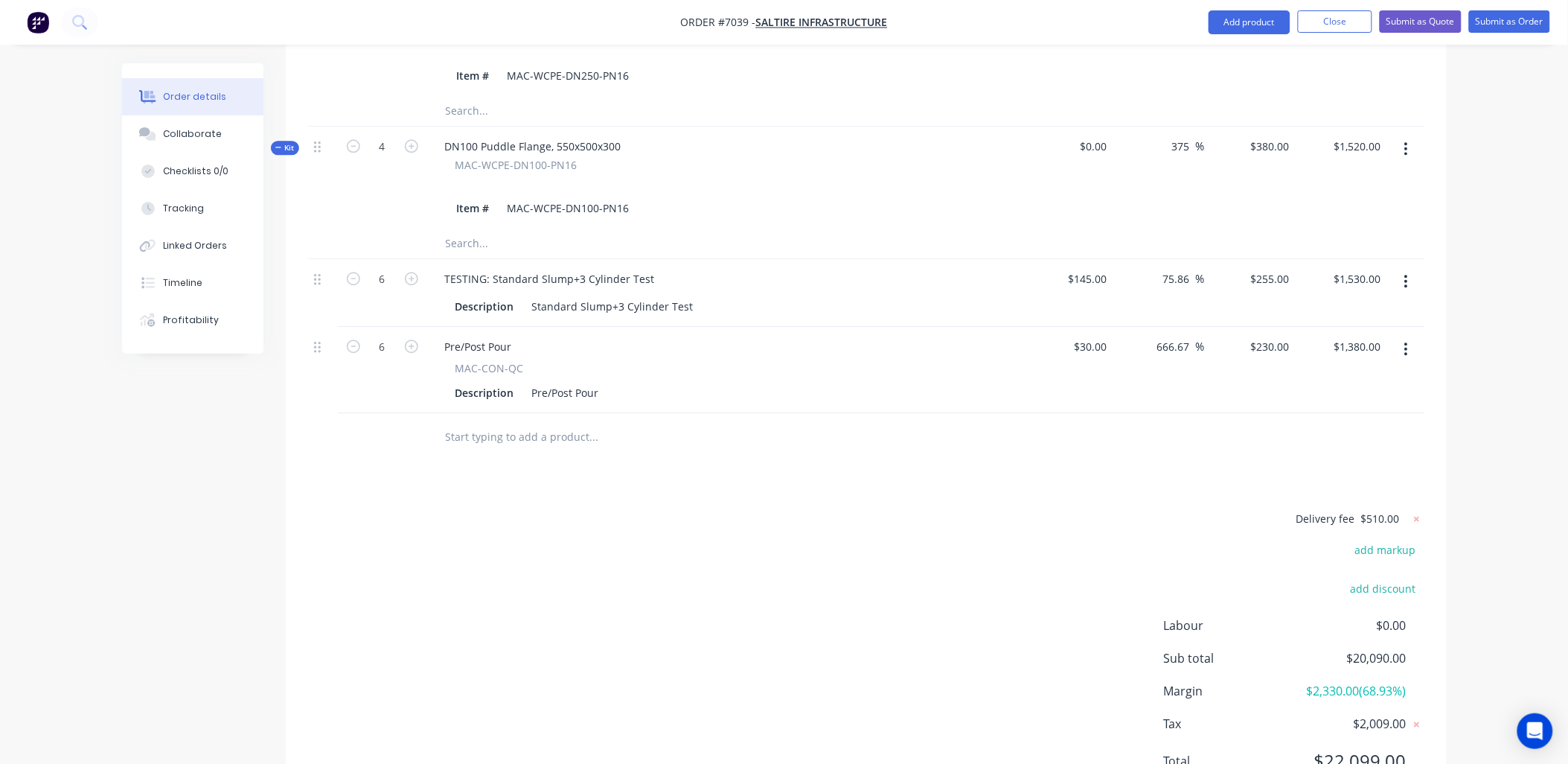
scroll to position [1261, 0]
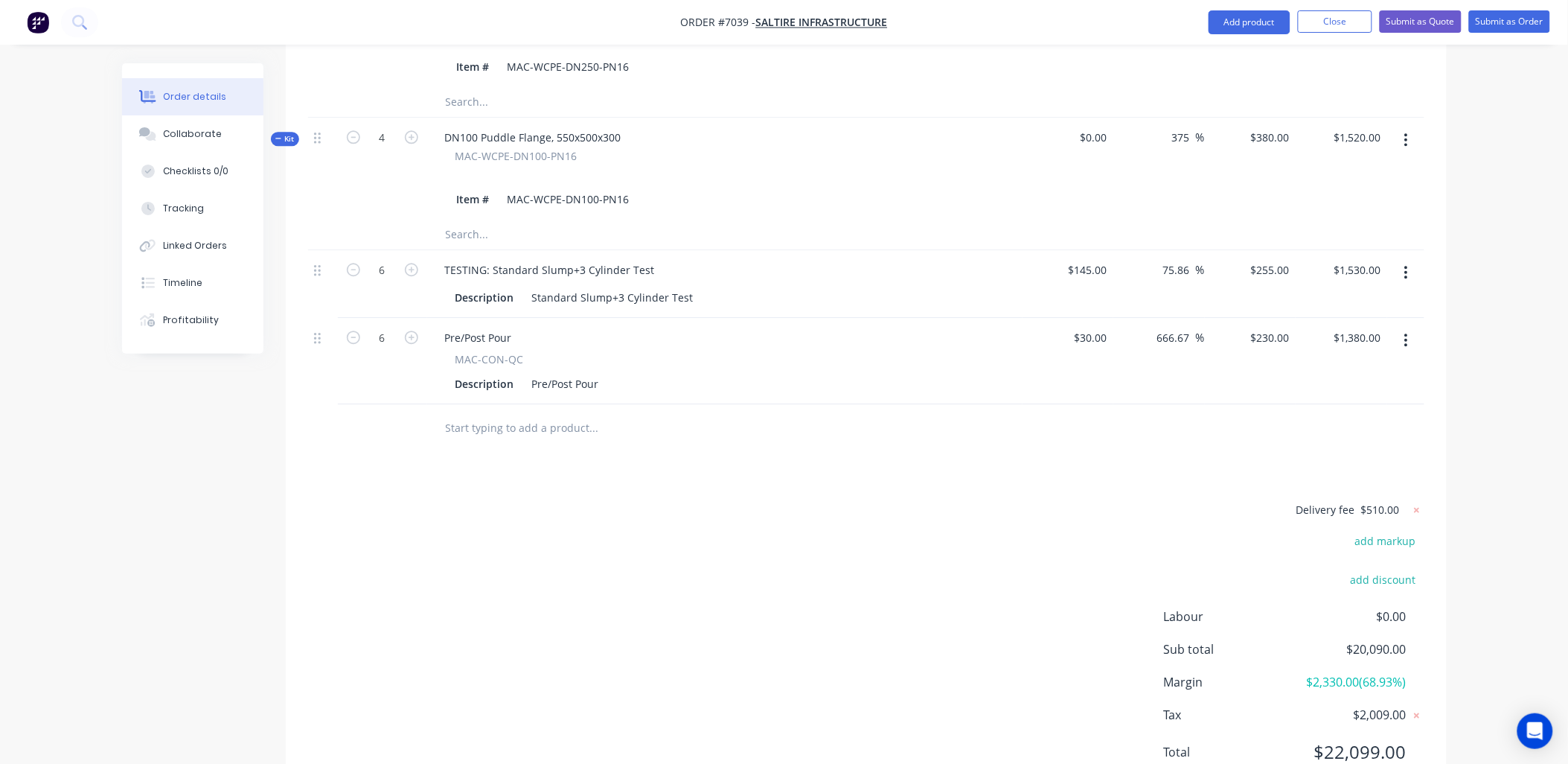
click at [487, 413] on input "text" at bounding box center [593, 428] width 298 height 30
type input "MAC-FRE"
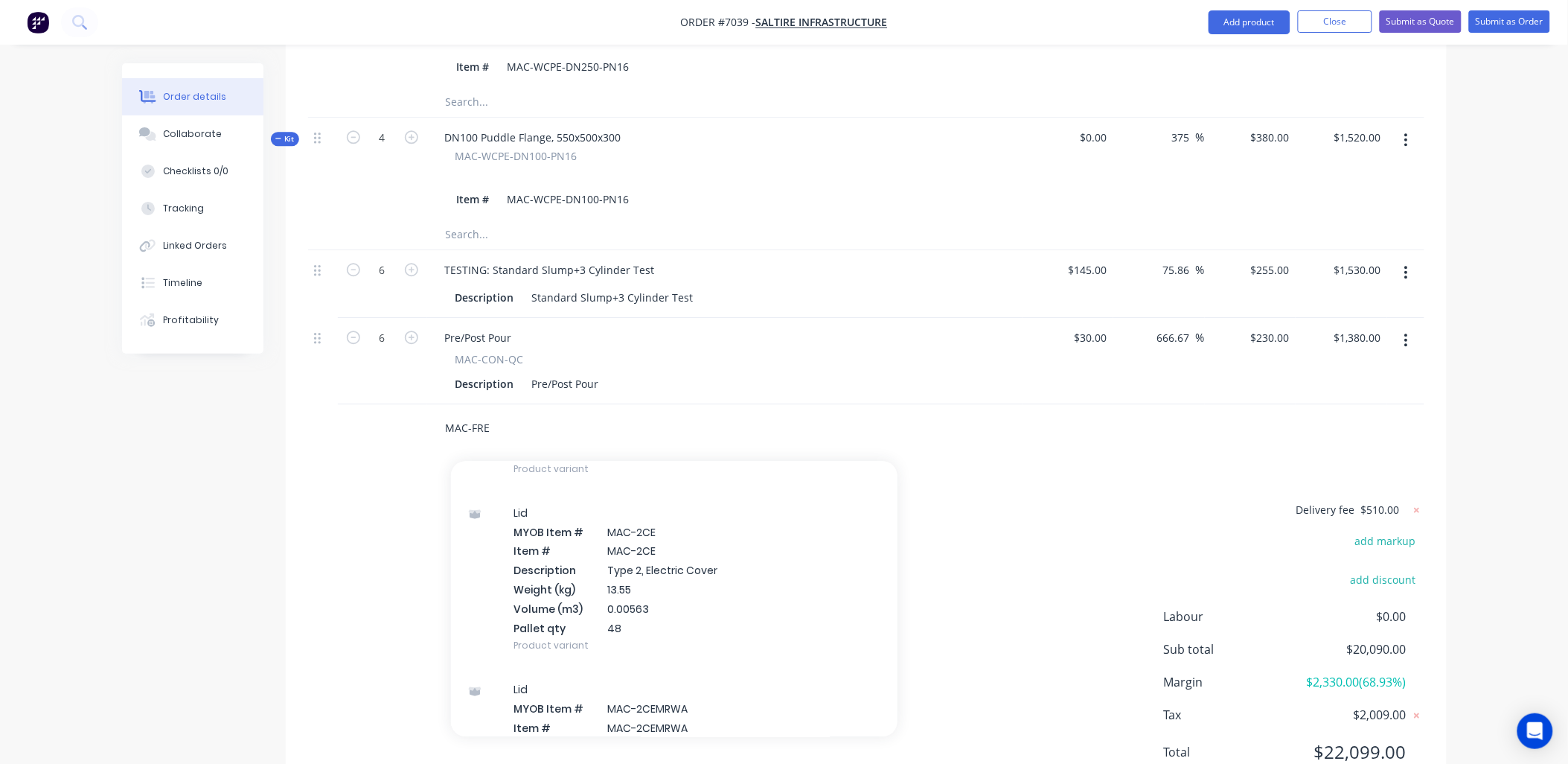
scroll to position [3142, 0]
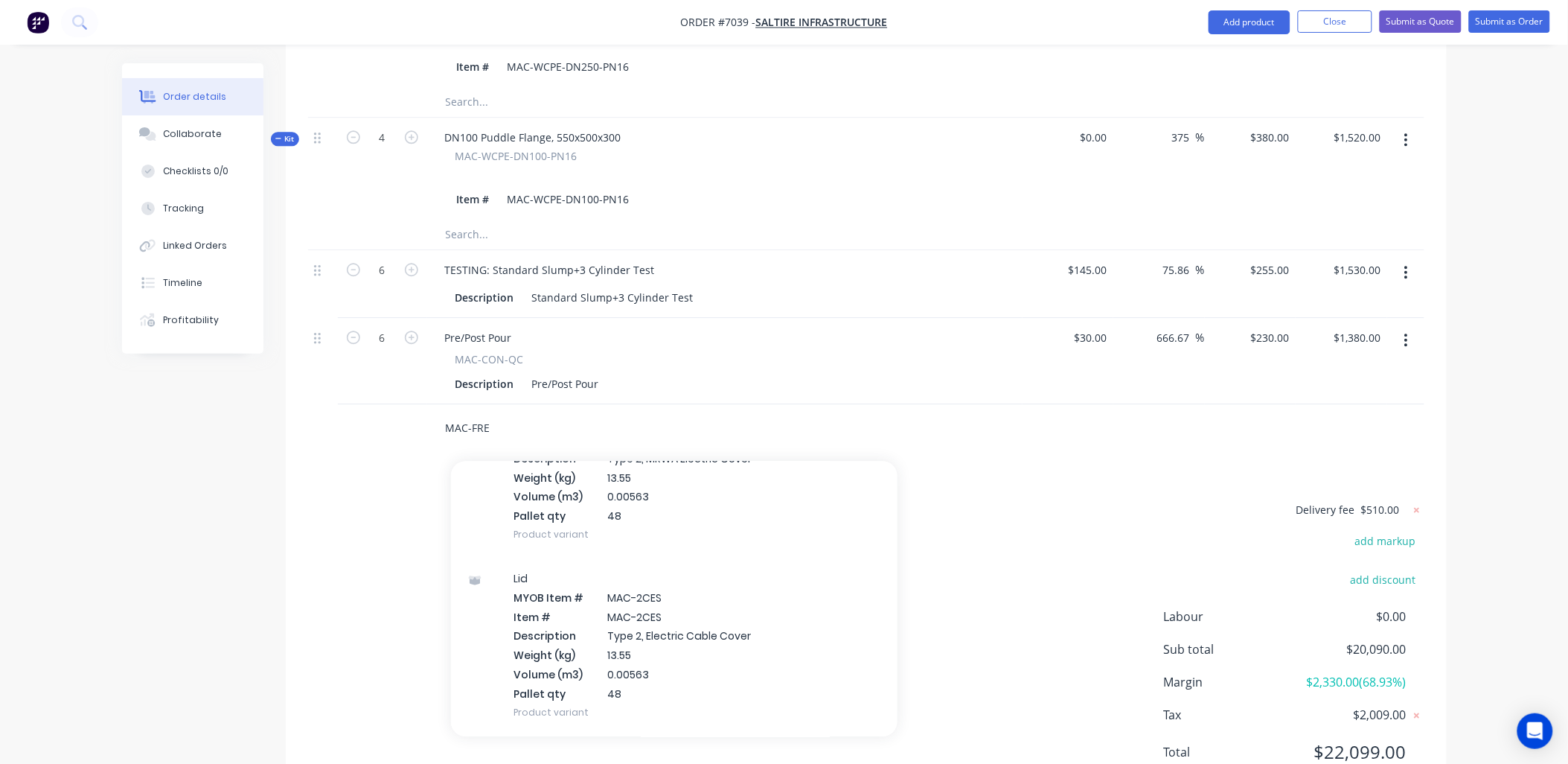
click at [561, 413] on input "MAC-FRE" at bounding box center [593, 428] width 298 height 30
drag, startPoint x: 466, startPoint y: 359, endPoint x: 375, endPoint y: 350, distance: 91.4
click at [375, 404] on div "MAC-FRE Add MAC-FRE to order Concrete Liners MYOB Item # factory_item MYOB Item…" at bounding box center [866, 428] width 1116 height 48
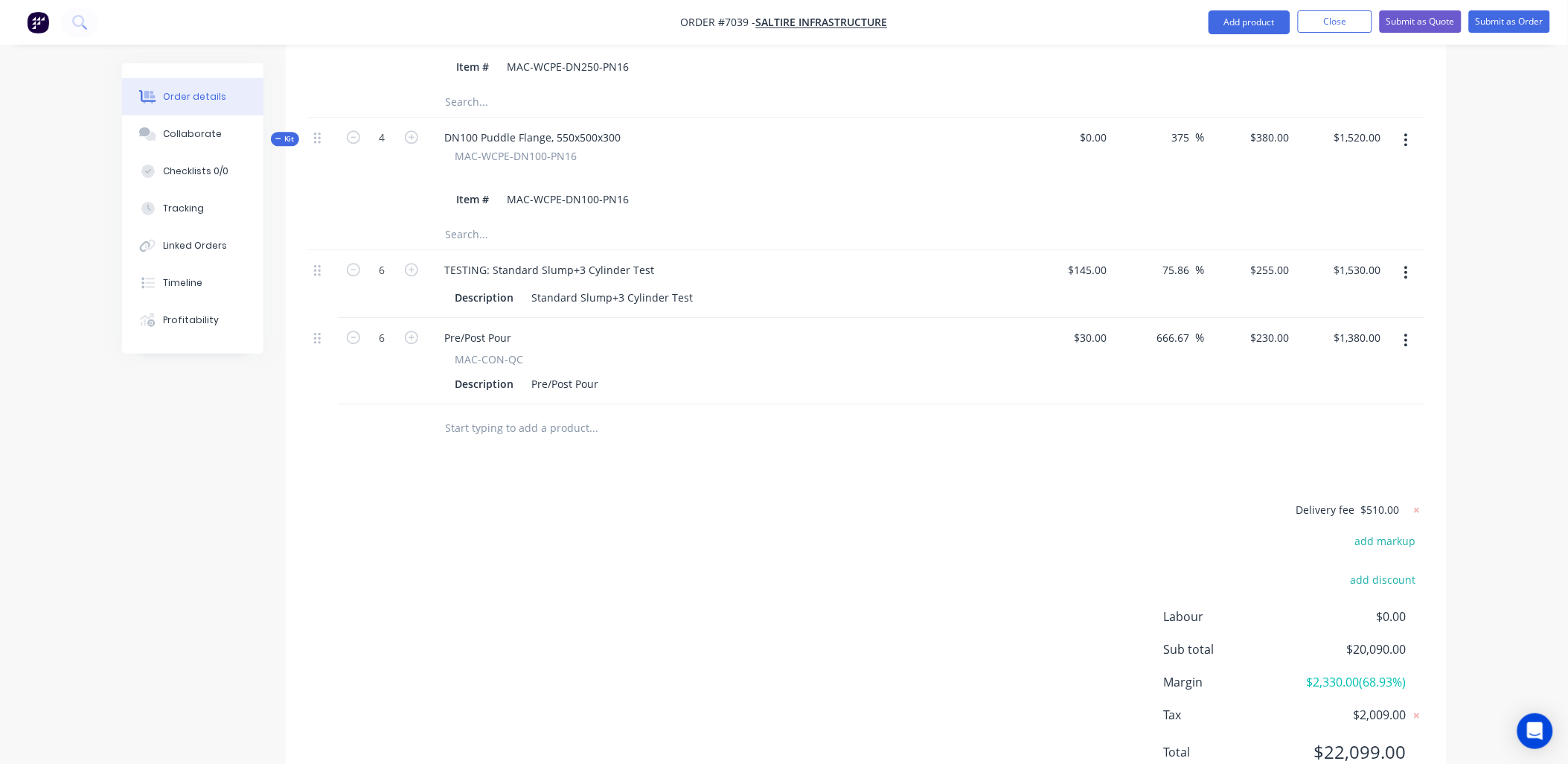
click at [581, 413] on input "text" at bounding box center [593, 428] width 298 height 30
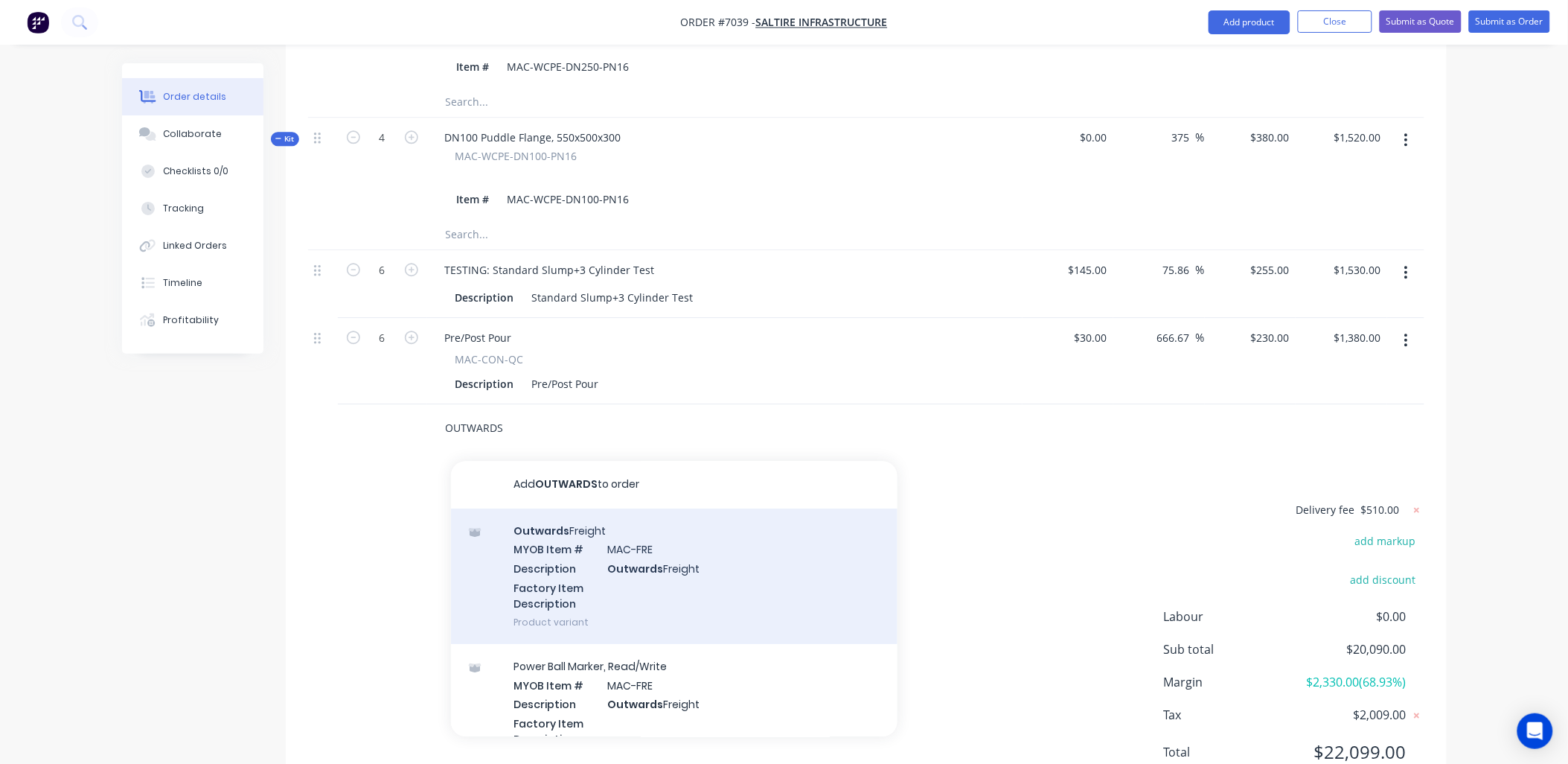
type input "OUTWARDS"
click at [586, 508] on div "Outwards Freight MYOB Item # MAC-FRE Description Outwards Freight Factory Item …" at bounding box center [674, 575] width 447 height 135
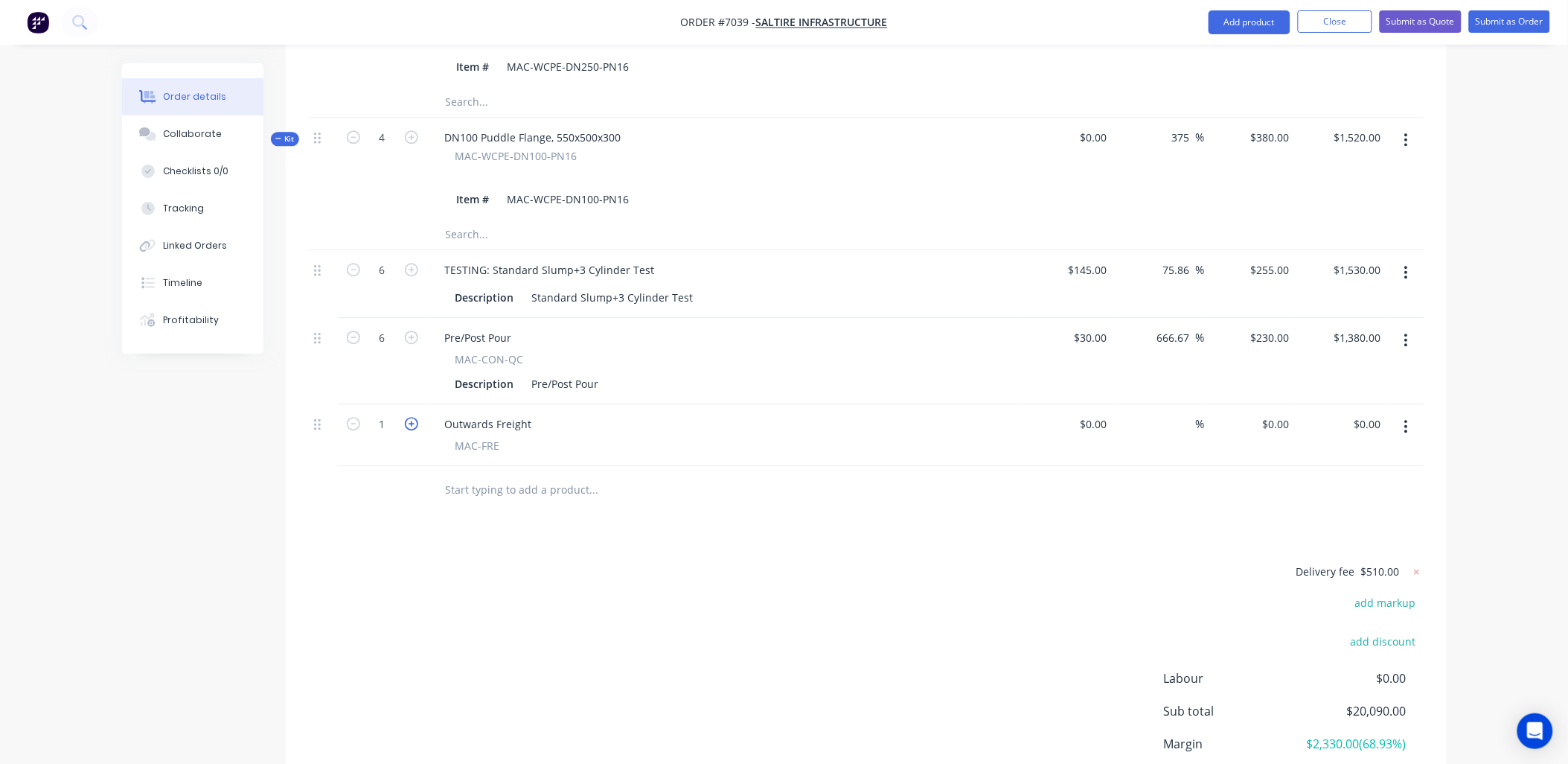
click at [413, 417] on icon "button" at bounding box center [412, 423] width 13 height 13
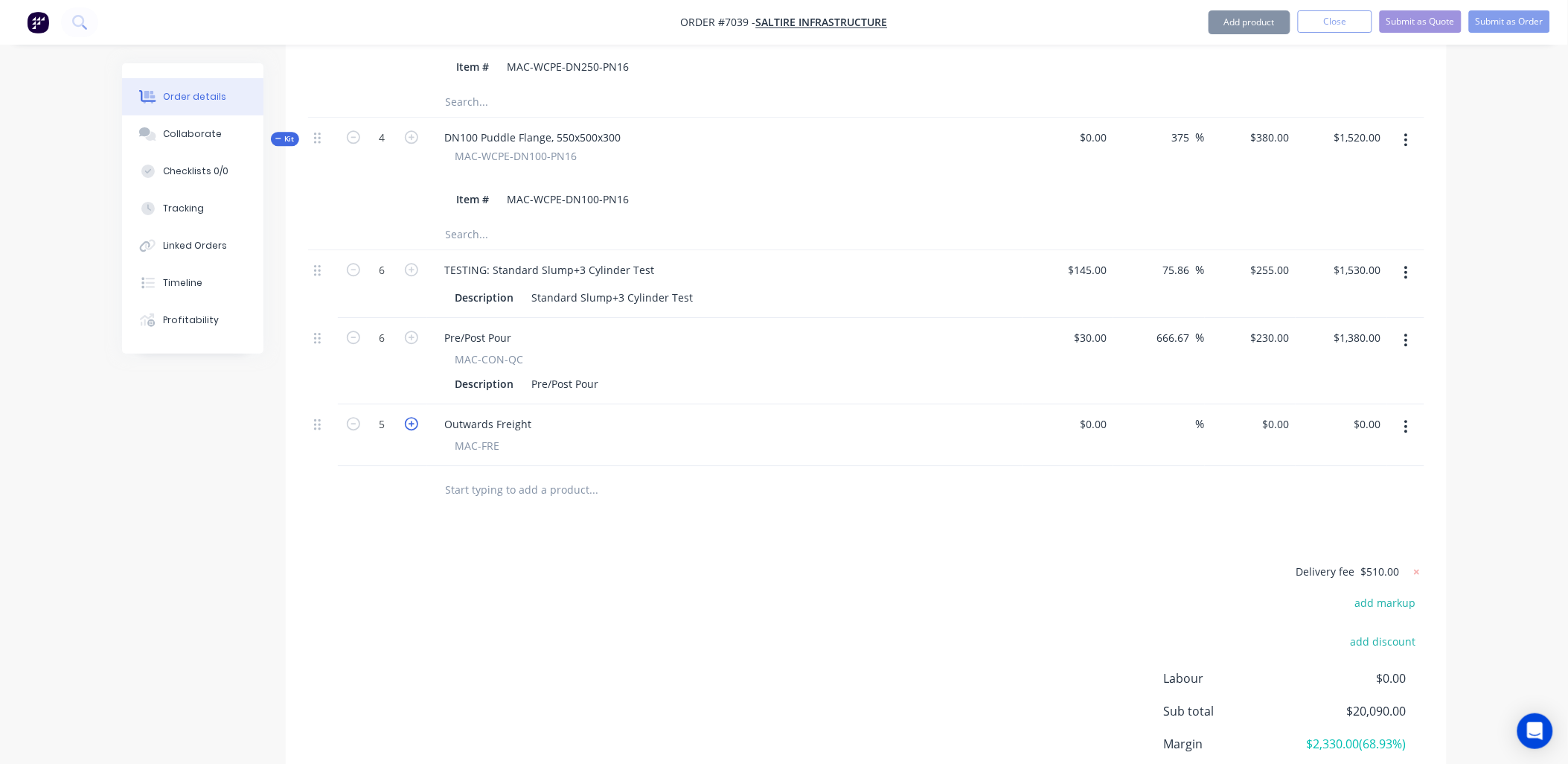
type input "6"
type input "$85.00"
type input "$510.00"
click at [1090, 562] on div "Delivery fee $510.00 add markup add discount Labour $0.00 Sub total $20,600.00 …" at bounding box center [866, 702] width 1116 height 280
click at [1416, 564] on icon at bounding box center [1417, 572] width 15 height 15
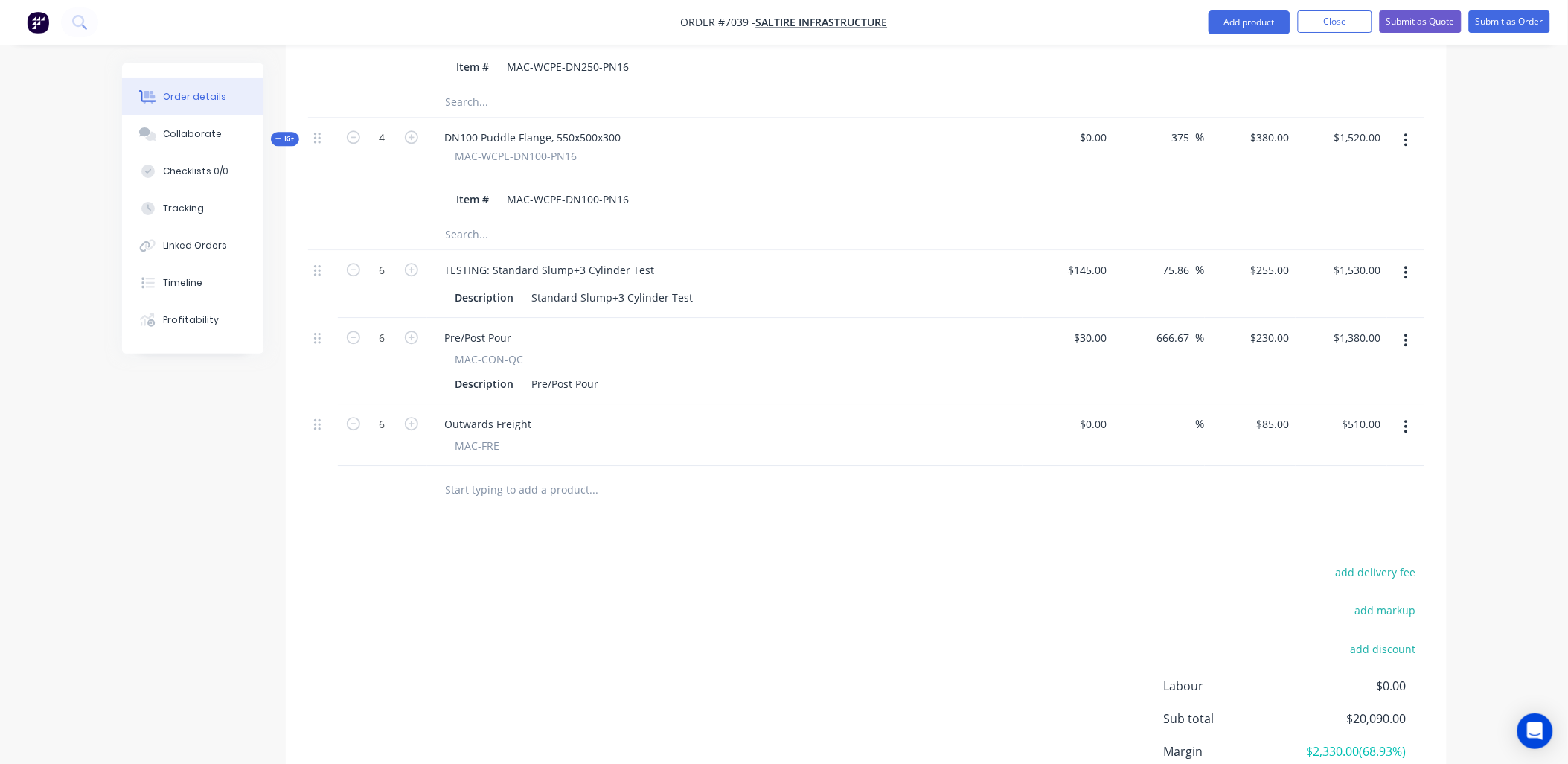
click at [769, 562] on div "add delivery fee add markup add discount Labour $0.00 Sub total $20,090.00 Marg…" at bounding box center [866, 705] width 1116 height 288
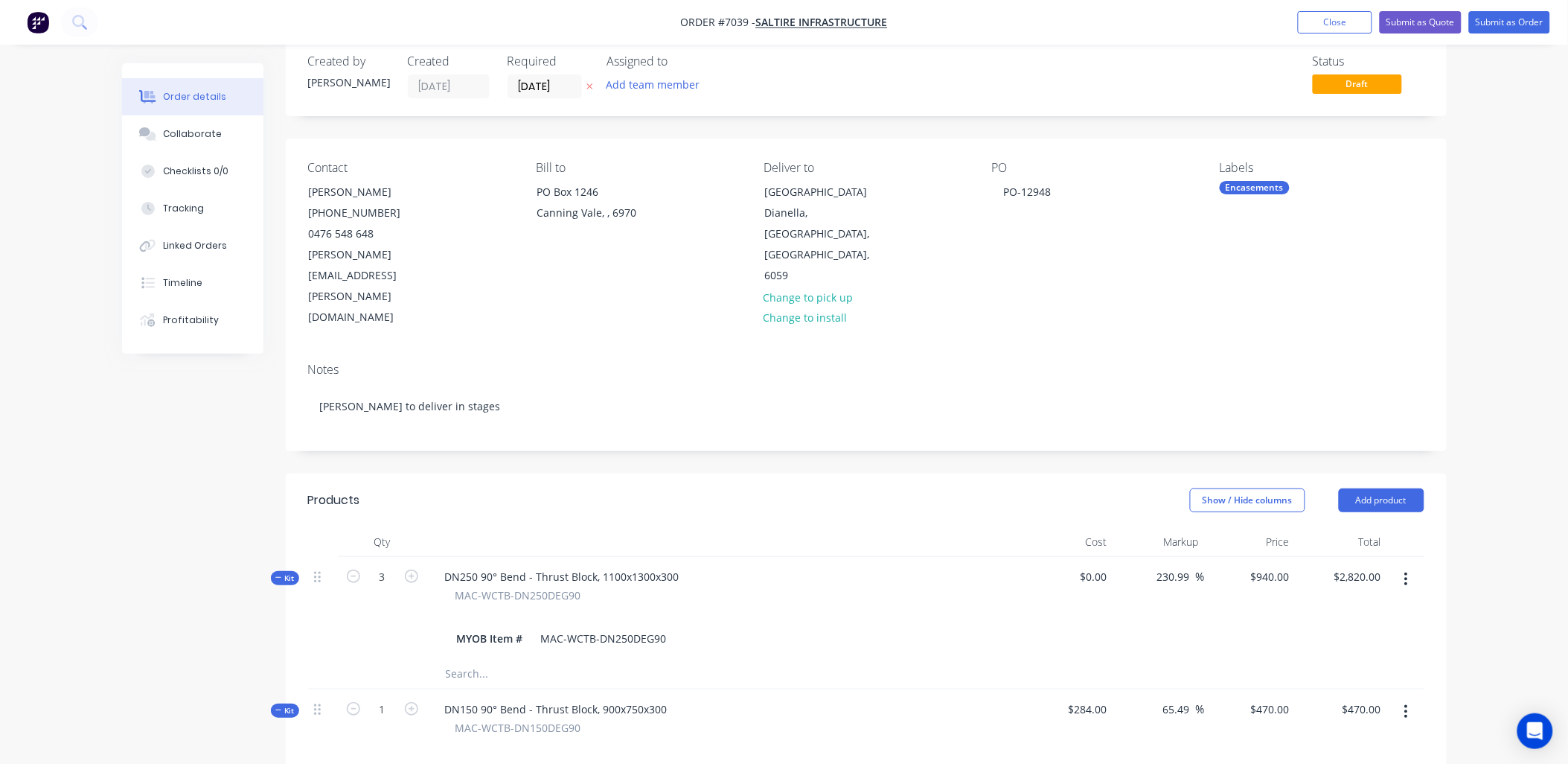
scroll to position [0, 0]
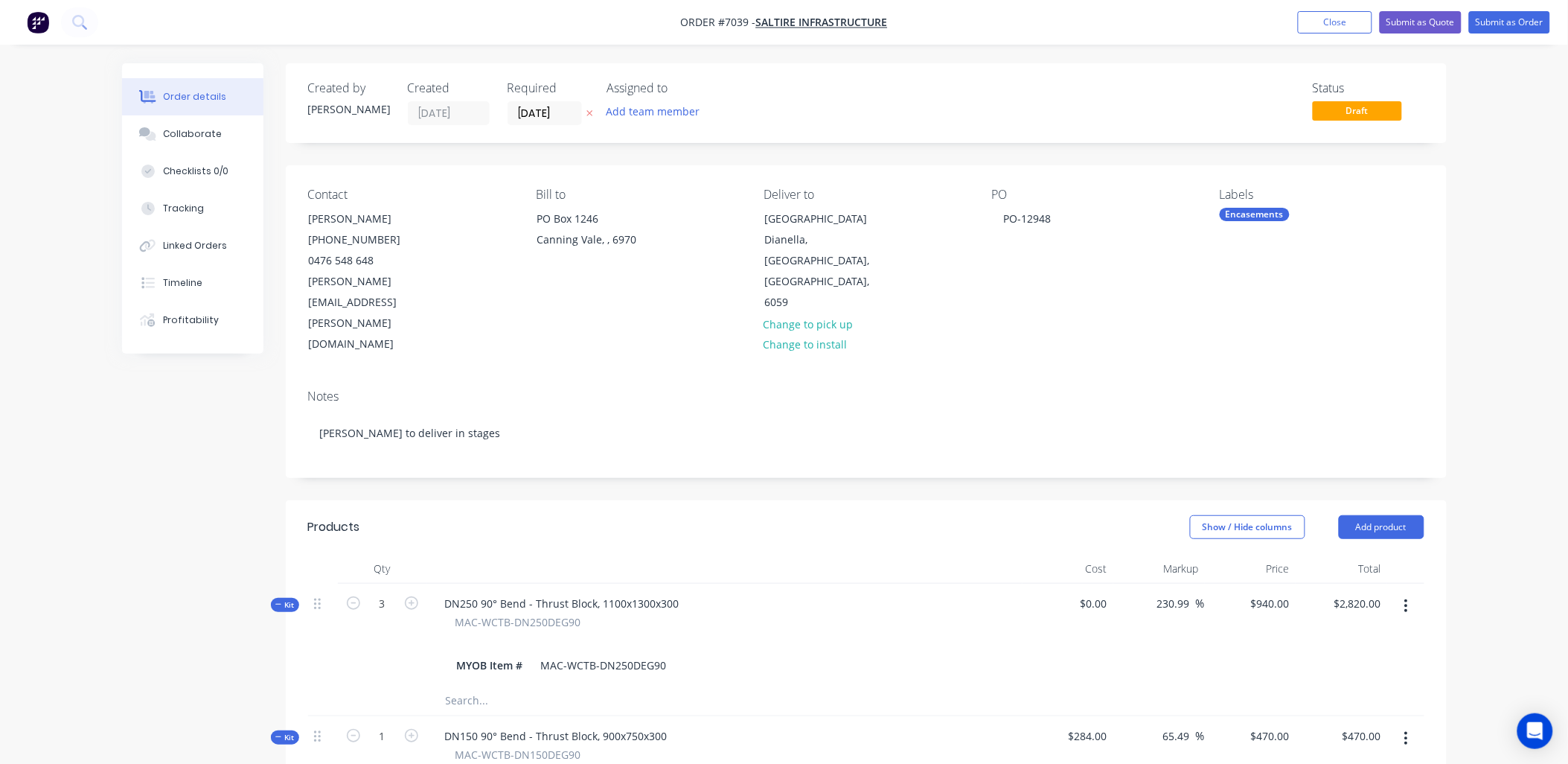
click at [1330, 31] on button "Close" at bounding box center [1335, 22] width 75 height 22
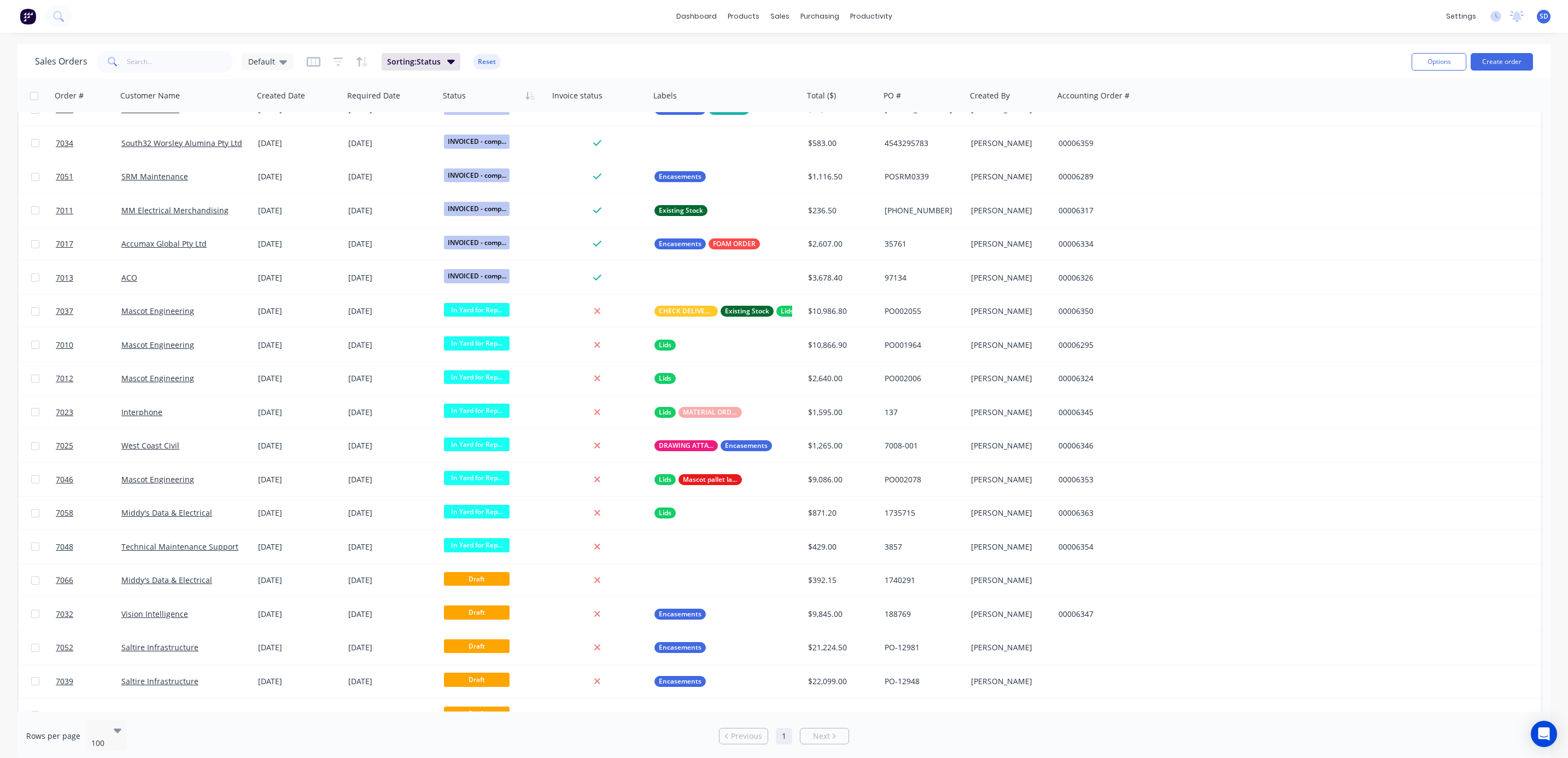
scroll to position [1230, 0]
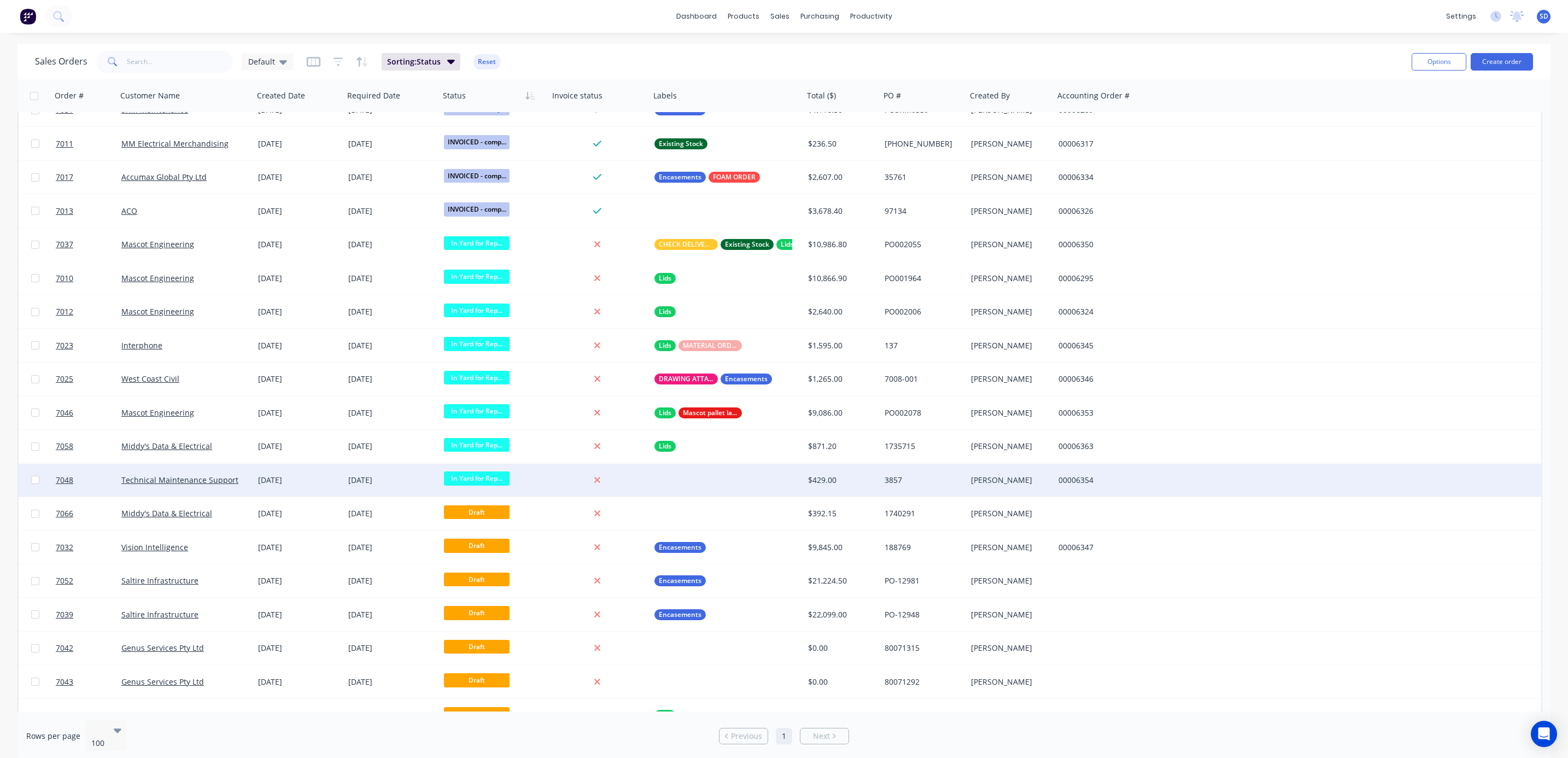
click at [481, 476] on span "In Yard for Rep..." at bounding box center [477, 478] width 66 height 13
drag, startPoint x: 1544, startPoint y: 513, endPoint x: 1549, endPoint y: 552, distance: 39.3
click at [1547, 556] on div "Order # Customer Name Created Date Required Date Status Invoice status Labels T…" at bounding box center [784, 395] width 1533 height 632
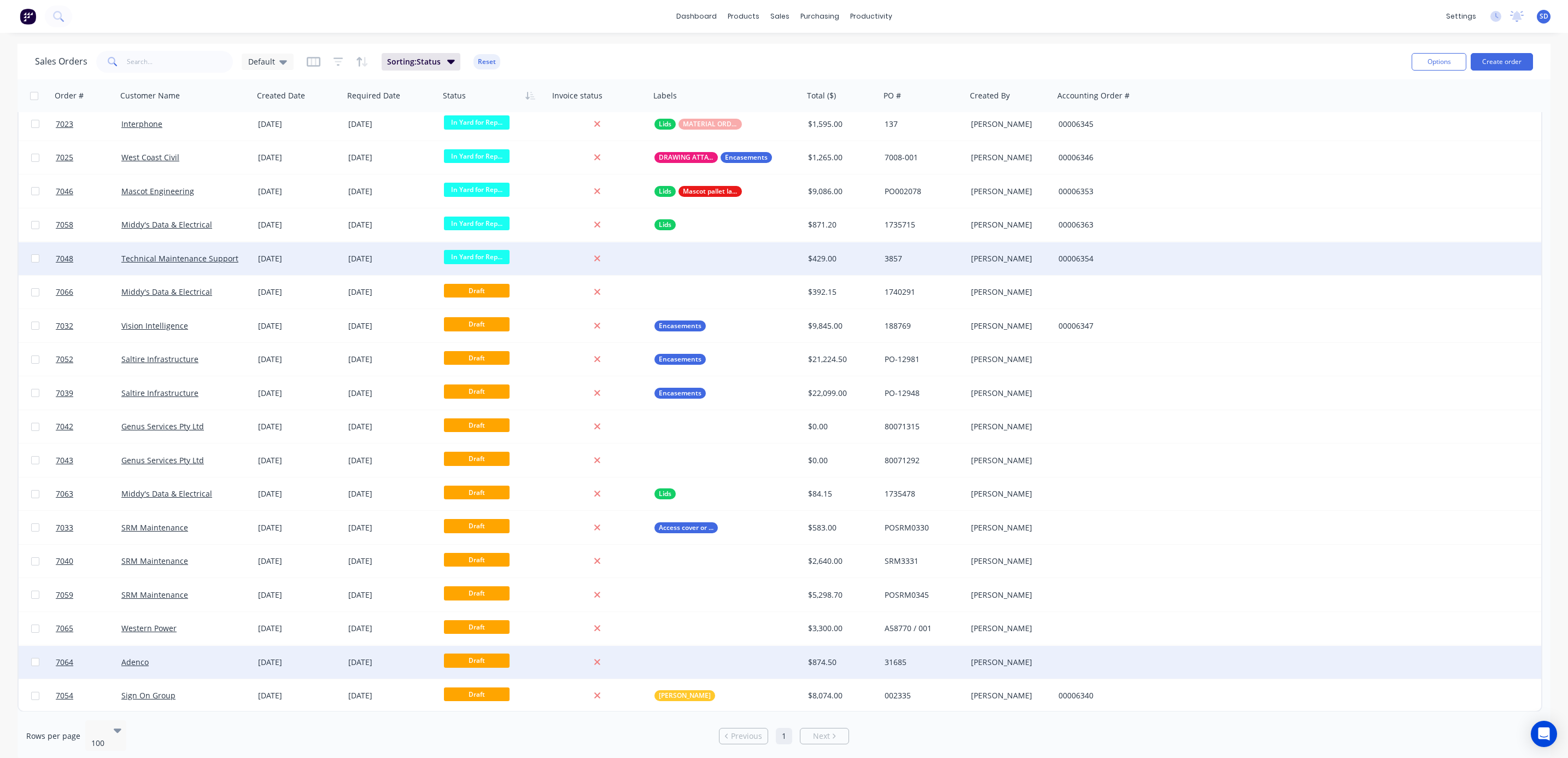
click at [168, 655] on div "Adenco" at bounding box center [185, 662] width 137 height 33
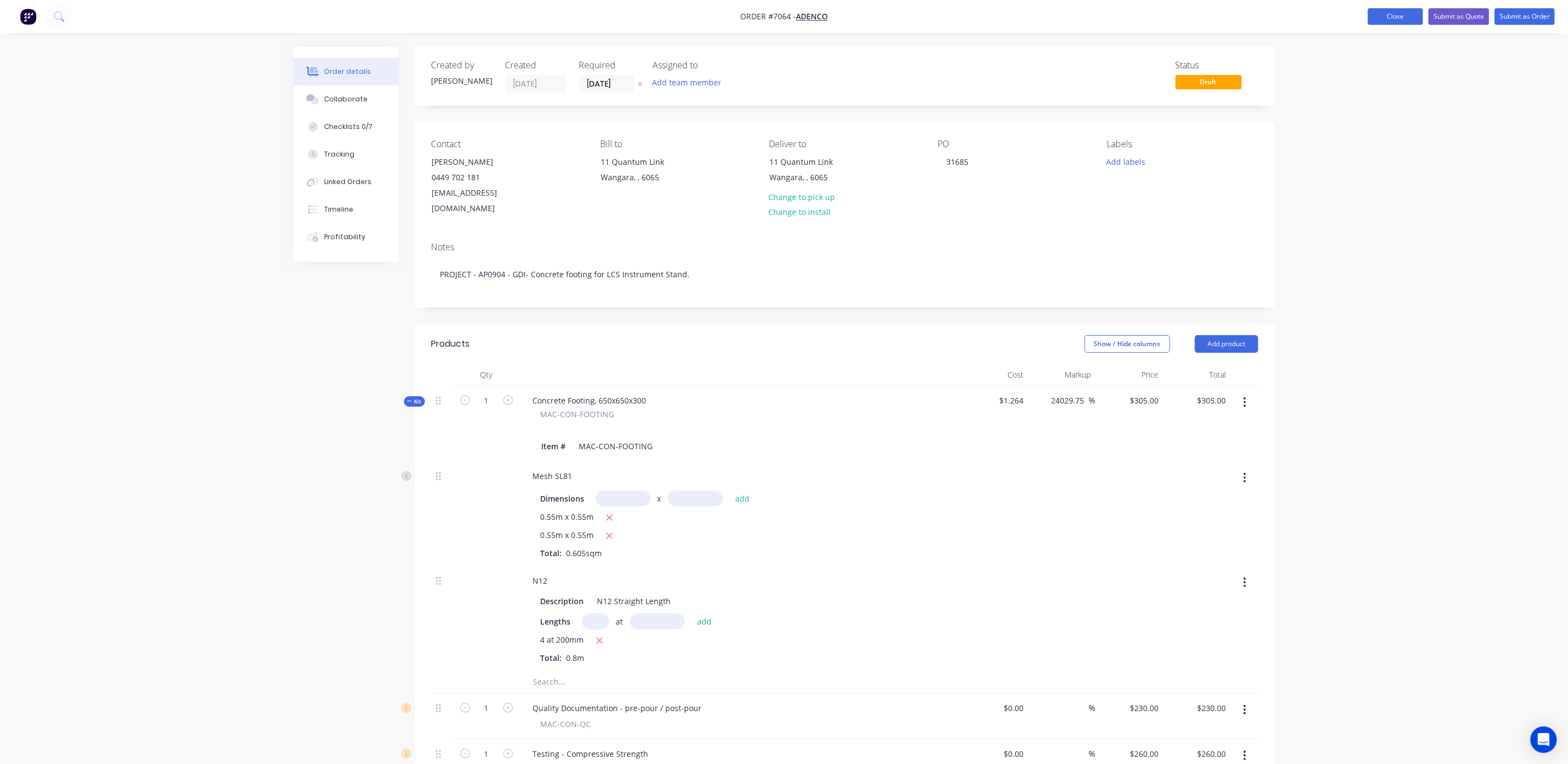
click at [1381, 12] on button "Close" at bounding box center [1396, 16] width 55 height 17
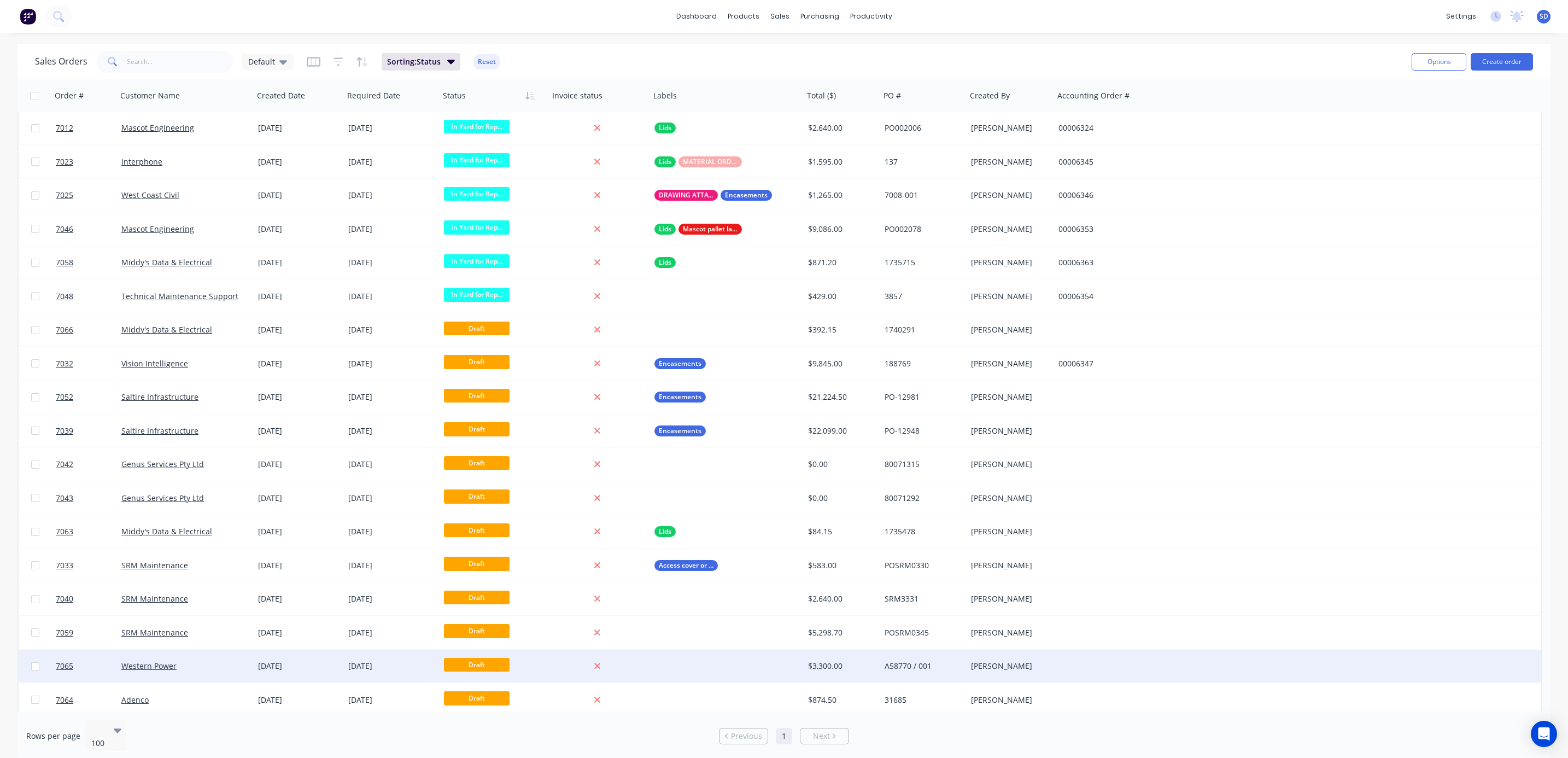
scroll to position [1452, 0]
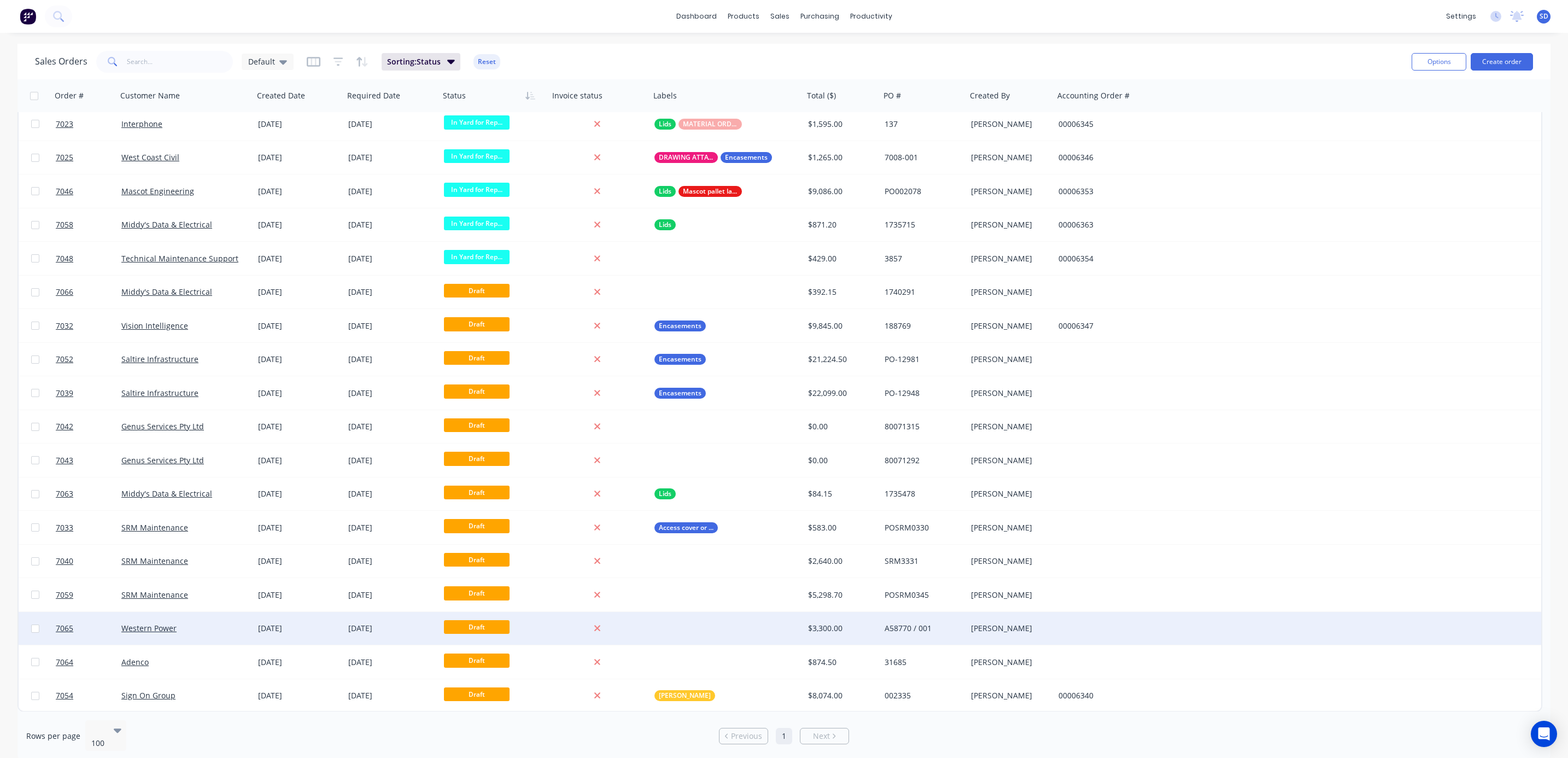
click at [194, 635] on div "Western Power" at bounding box center [185, 628] width 137 height 33
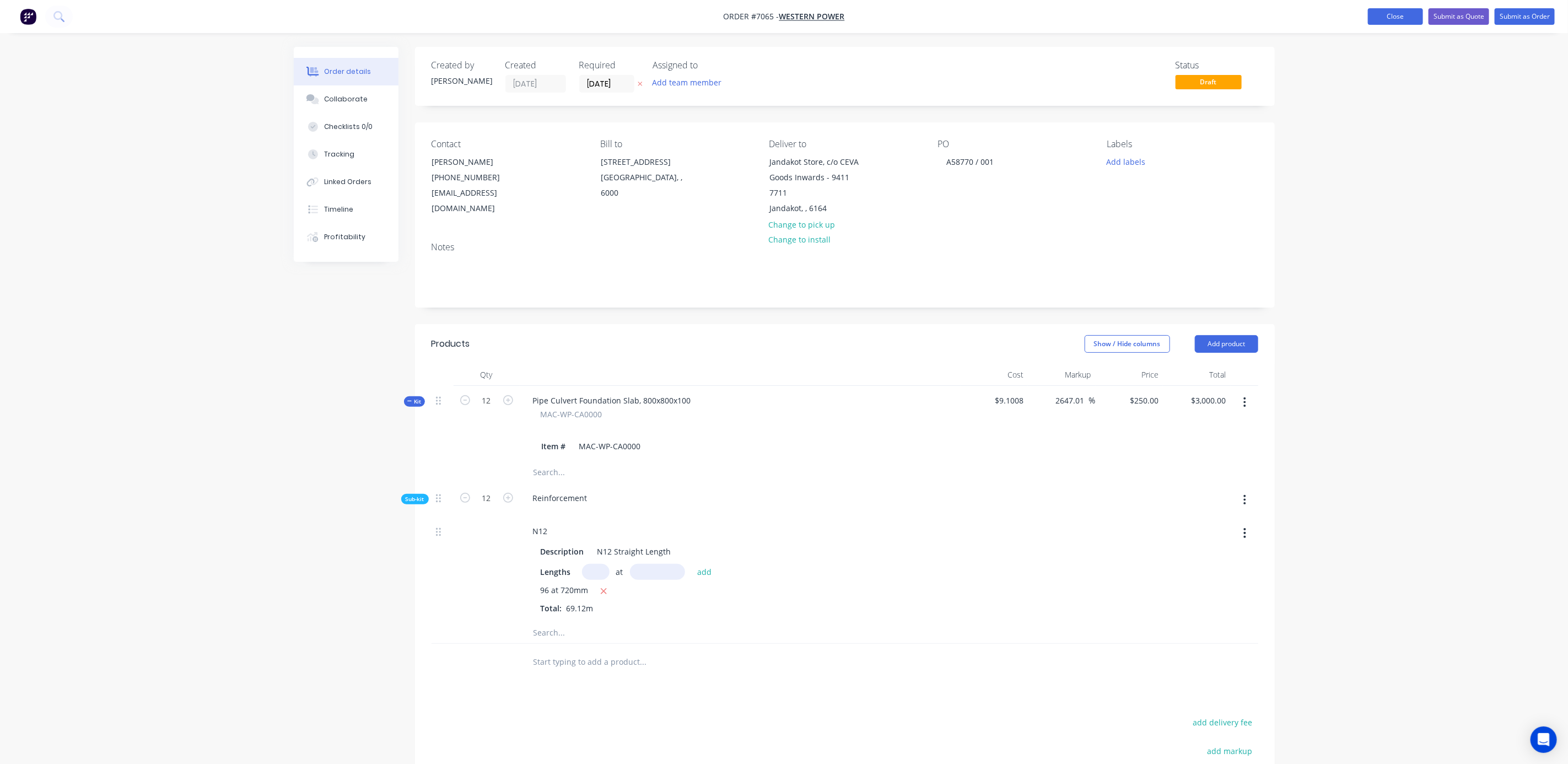
click at [1383, 18] on button "Close" at bounding box center [1396, 16] width 55 height 17
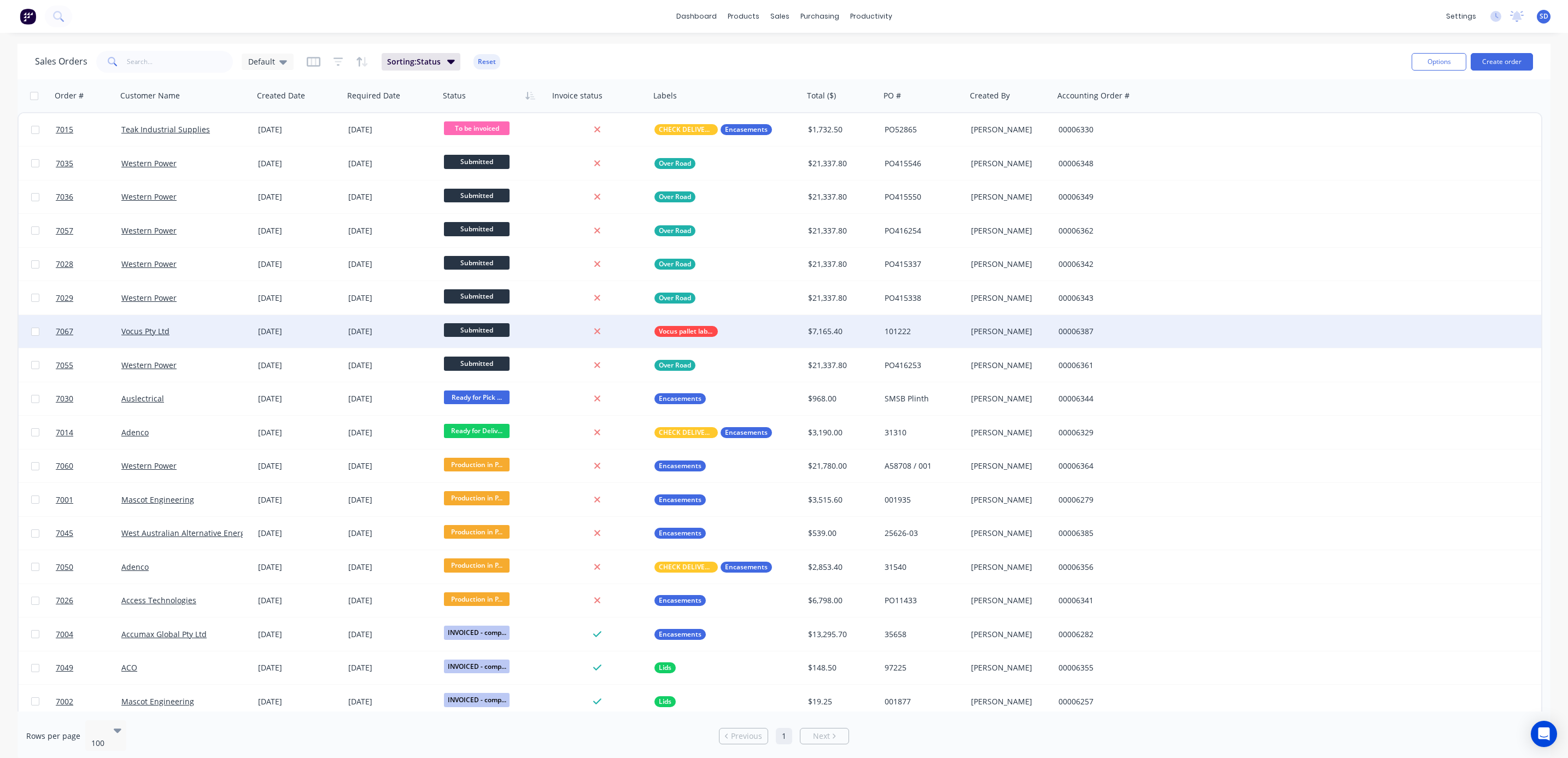
click at [733, 333] on div "Vocus pallet label required" at bounding box center [723, 331] width 138 height 11
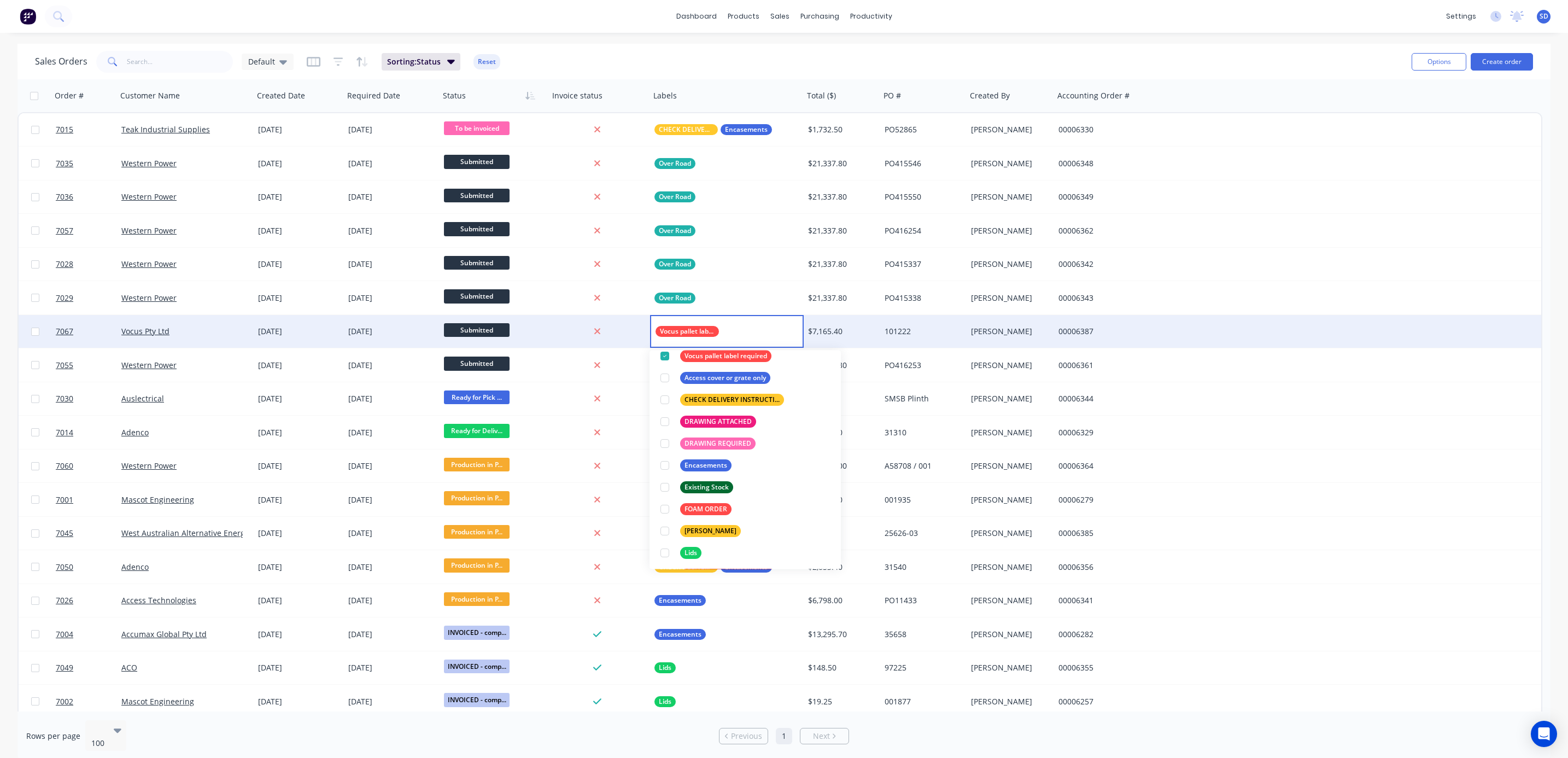
click at [720, 51] on div "Sales Orders Default Sorting: Status Reset" at bounding box center [718, 61] width 1368 height 27
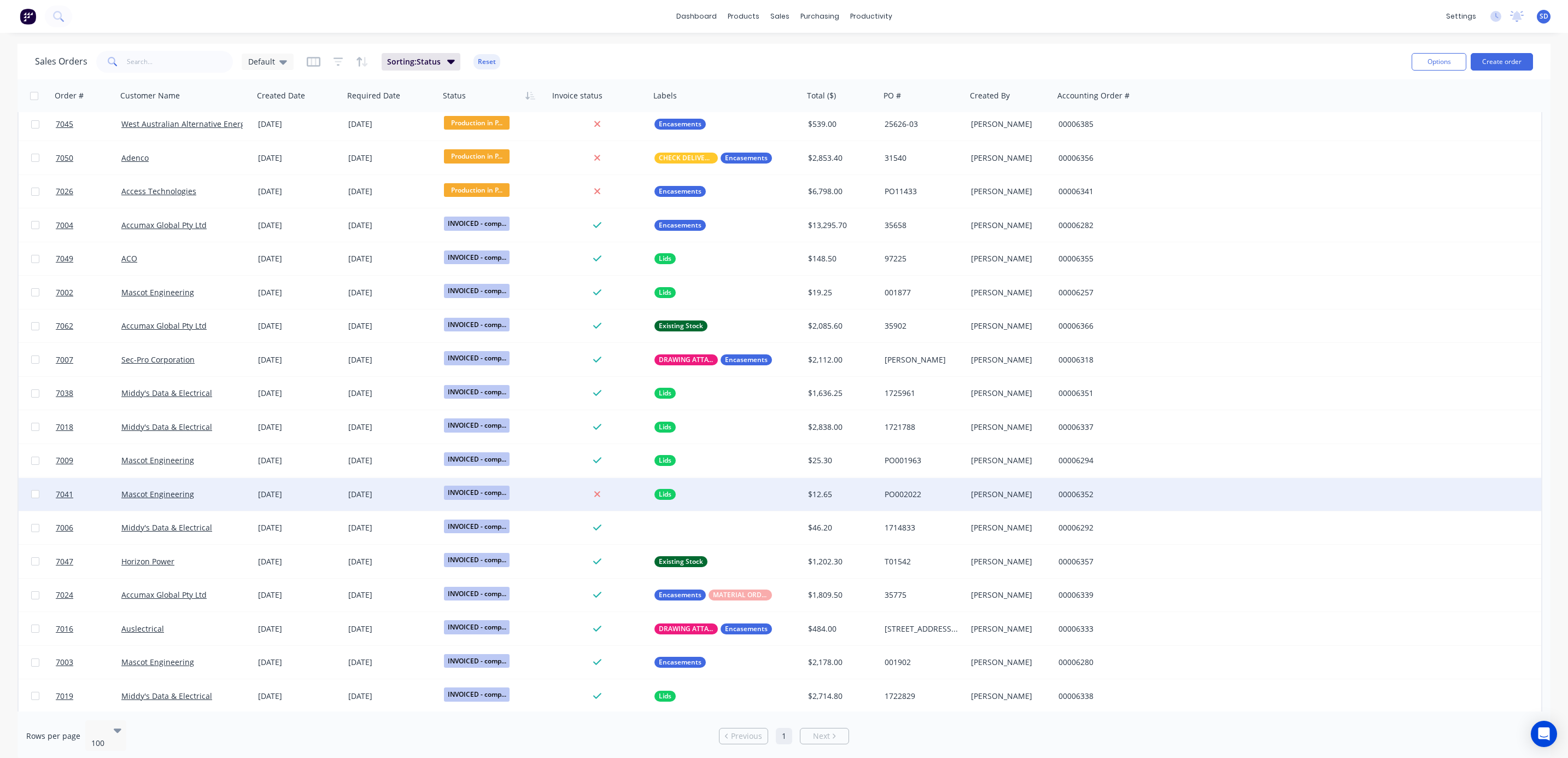
scroll to position [410, 0]
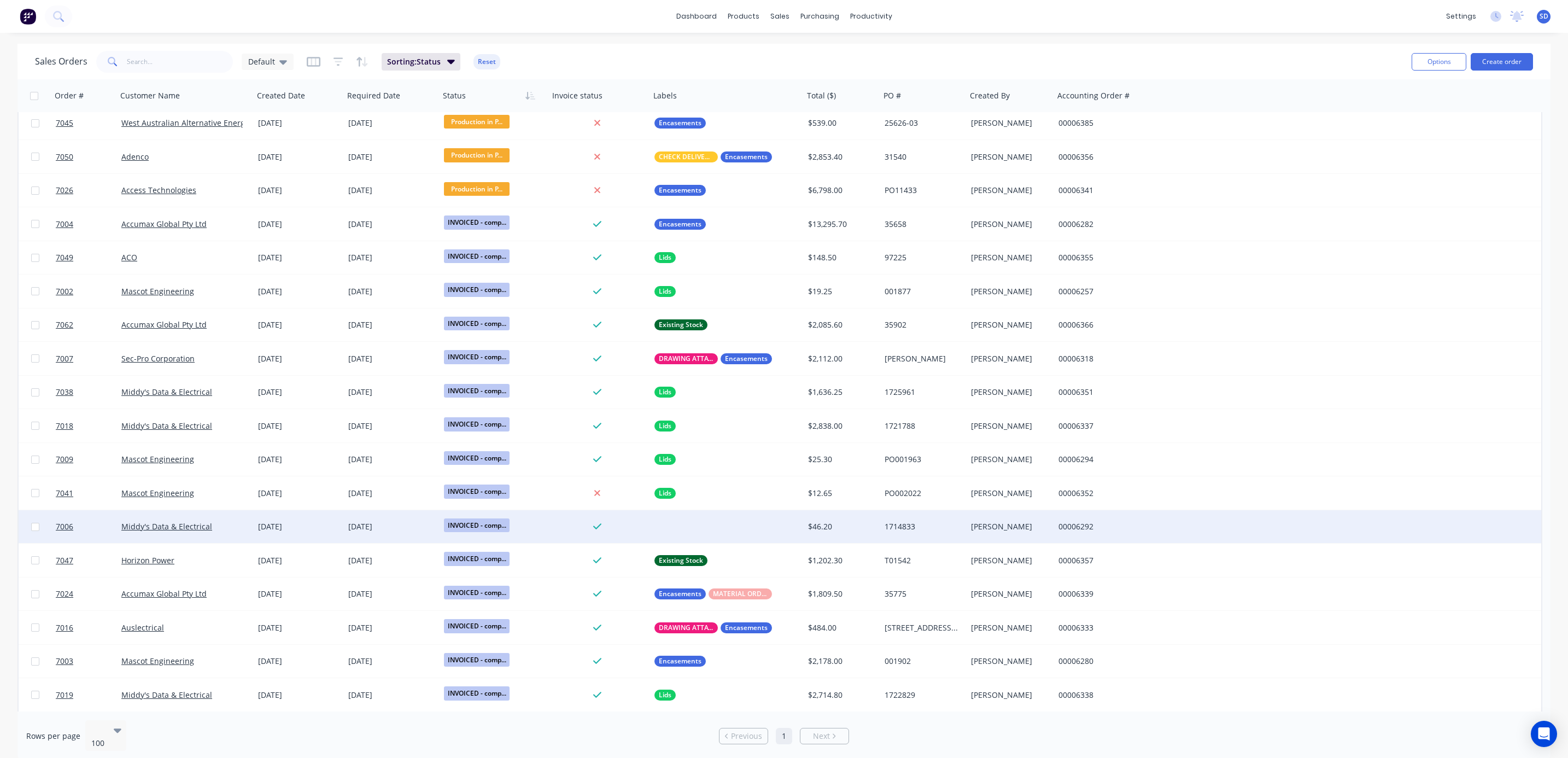
click at [234, 524] on div "Middy's Data & Electrical" at bounding box center [181, 527] width 121 height 11
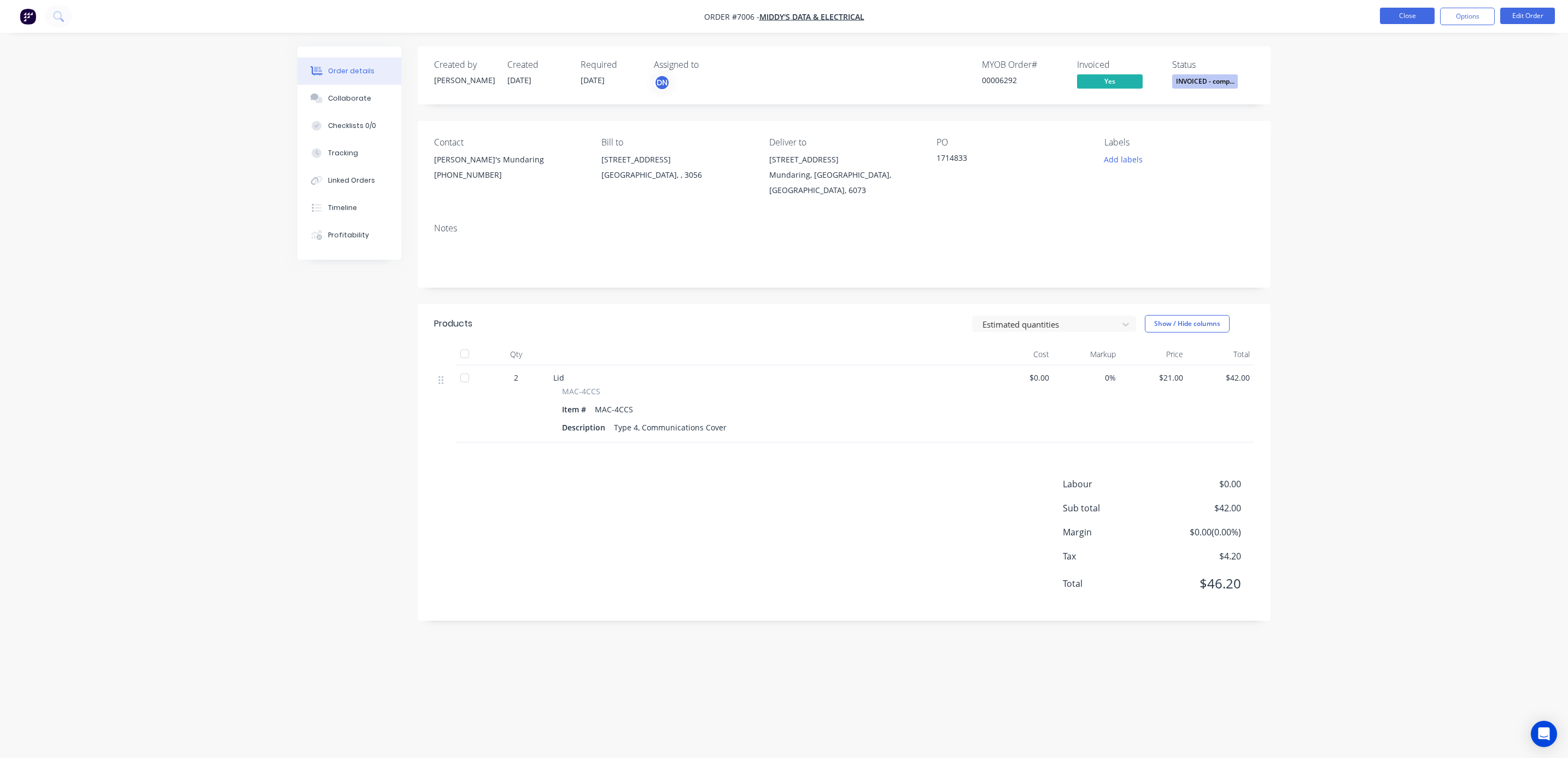
click at [1401, 17] on button "Close" at bounding box center [1407, 16] width 55 height 16
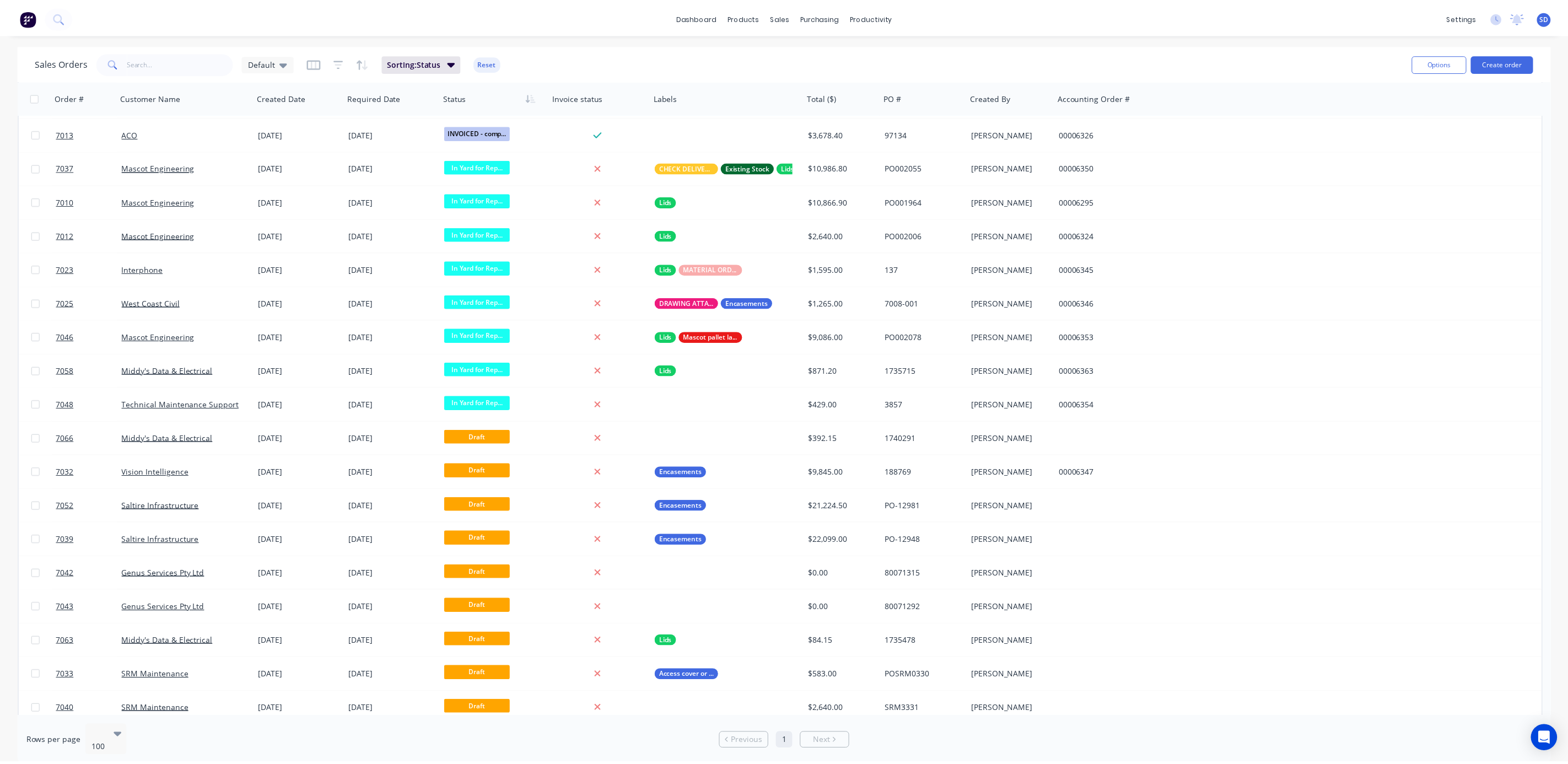
scroll to position [1464, 0]
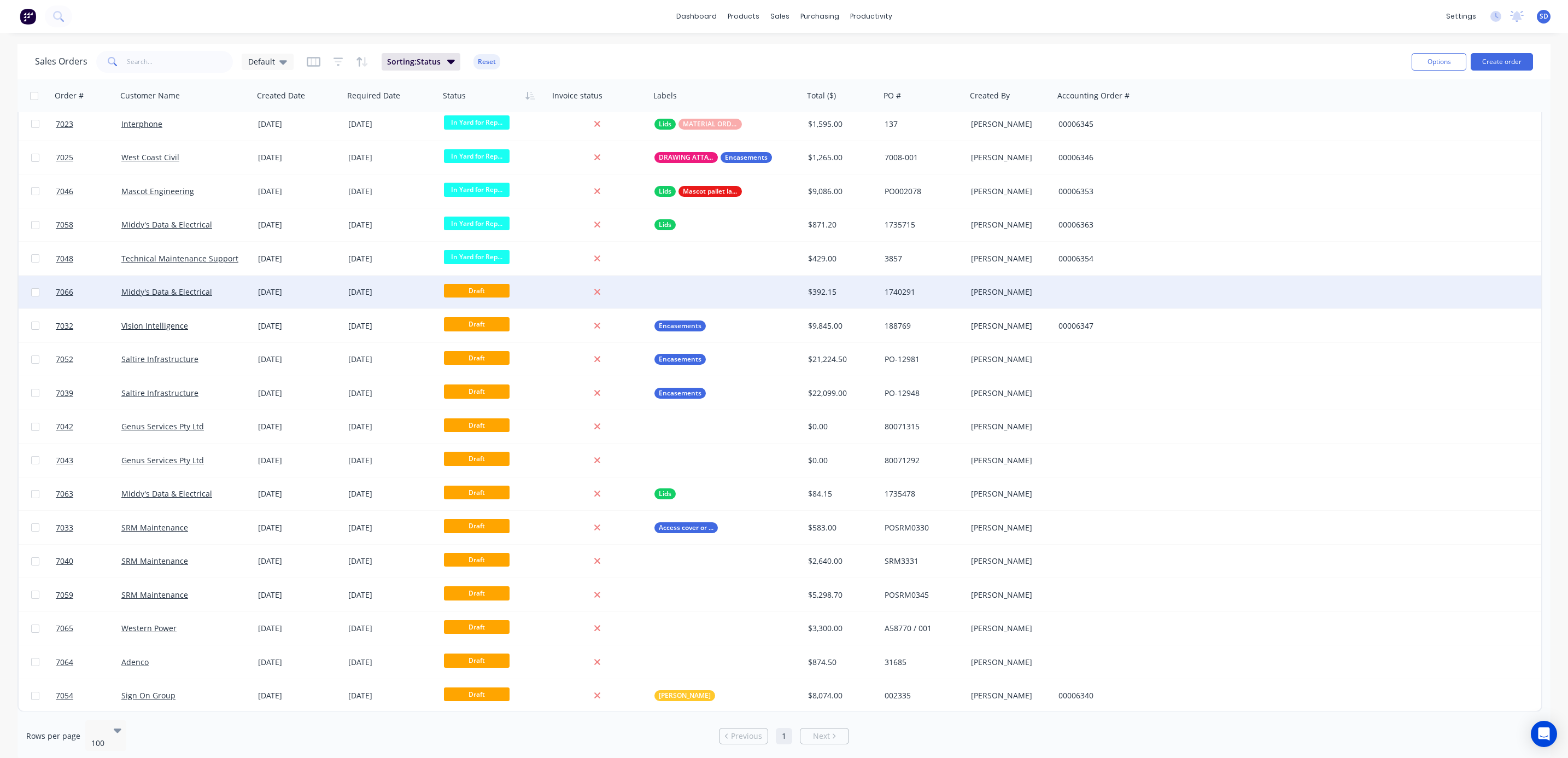
click at [331, 300] on div "[DATE]" at bounding box center [299, 292] width 90 height 33
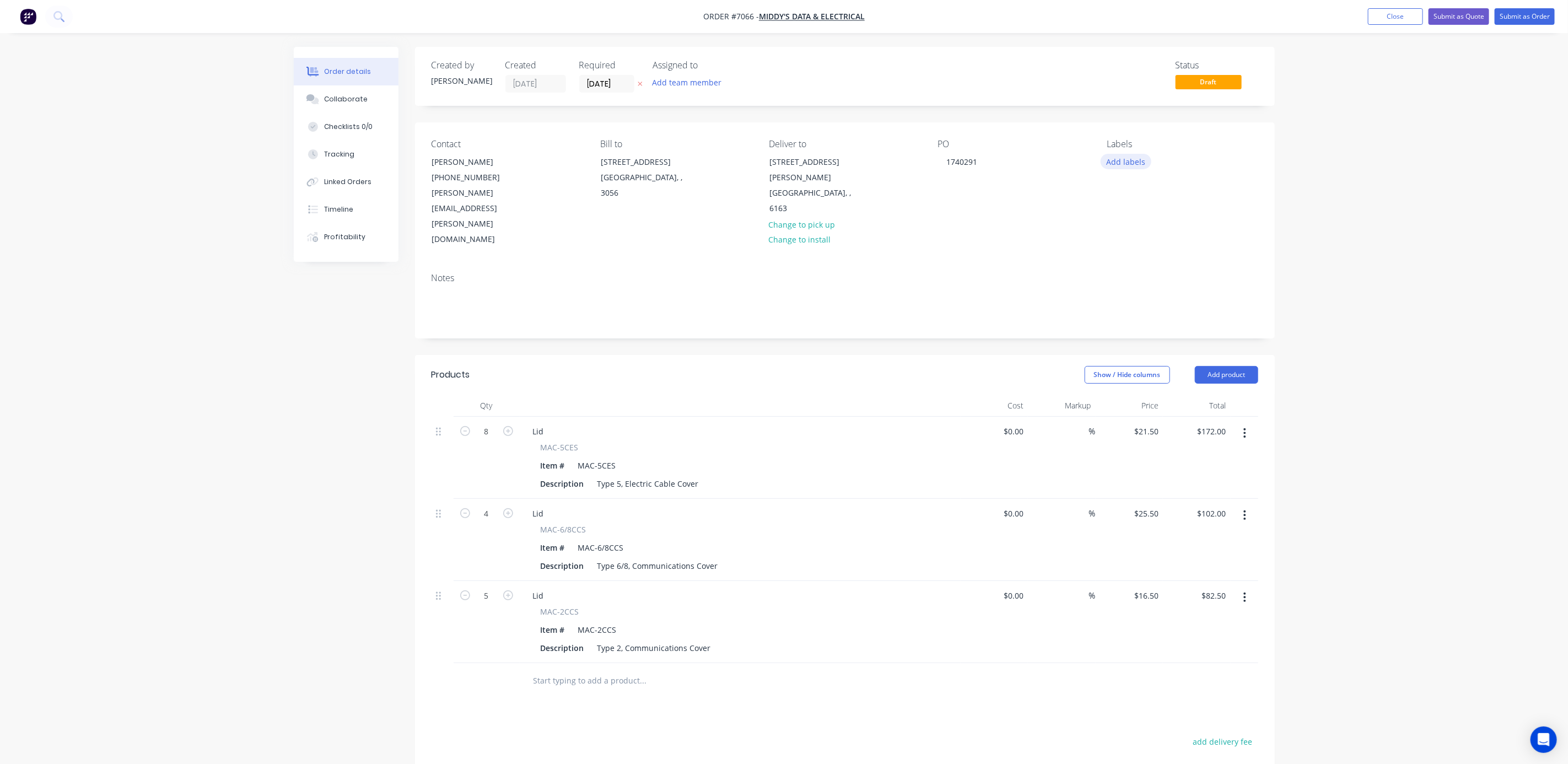
click at [1129, 160] on button "Add labels" at bounding box center [1126, 161] width 51 height 15
click at [1130, 271] on div at bounding box center [1127, 271] width 22 height 22
click at [1342, 218] on div "Order details Collaborate Checklists 0/0 Tracking Linked Orders Timeline Profit…" at bounding box center [784, 490] width 1568 height 980
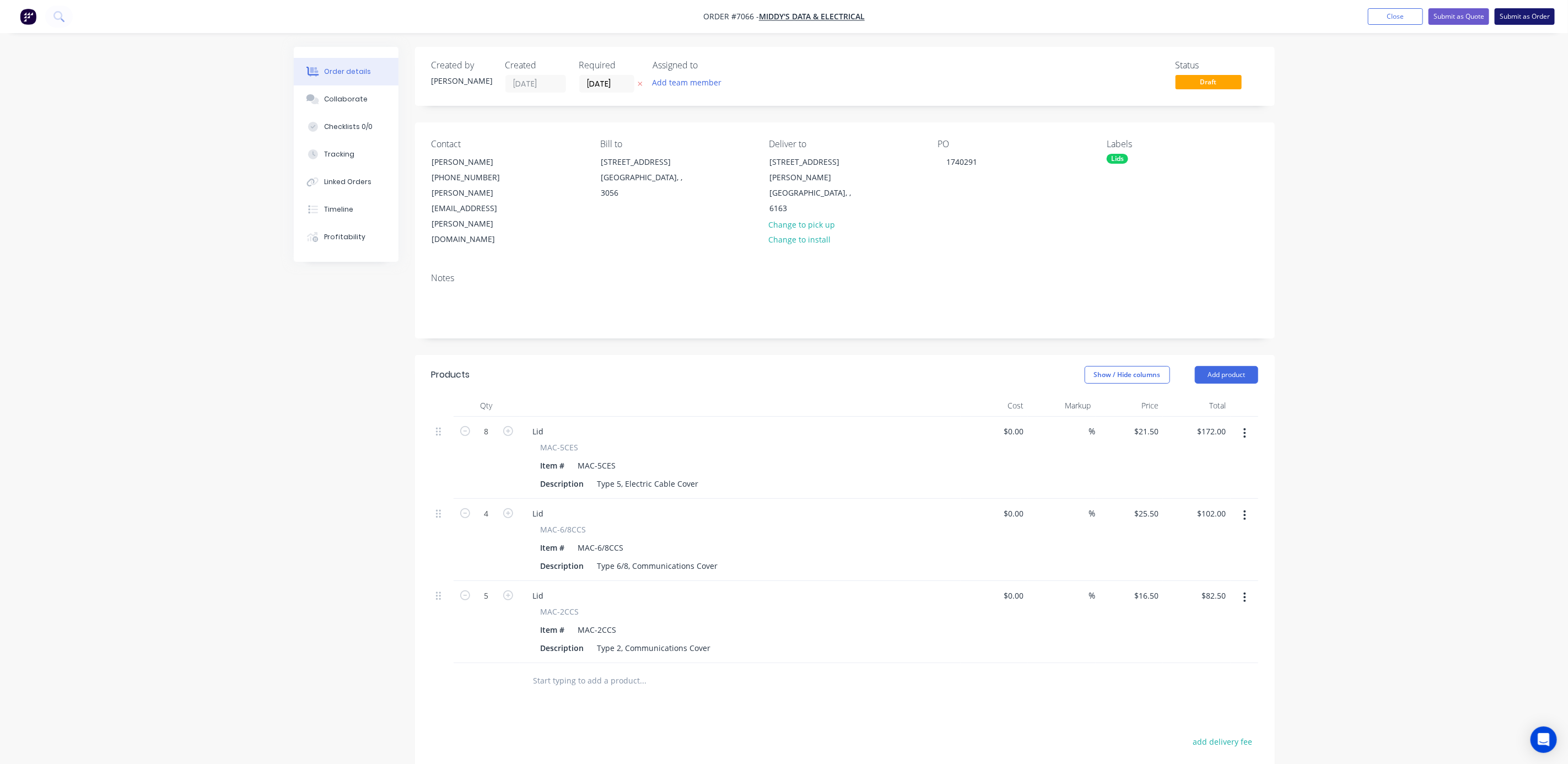
click at [1510, 21] on button "Submit as Order" at bounding box center [1525, 16] width 60 height 17
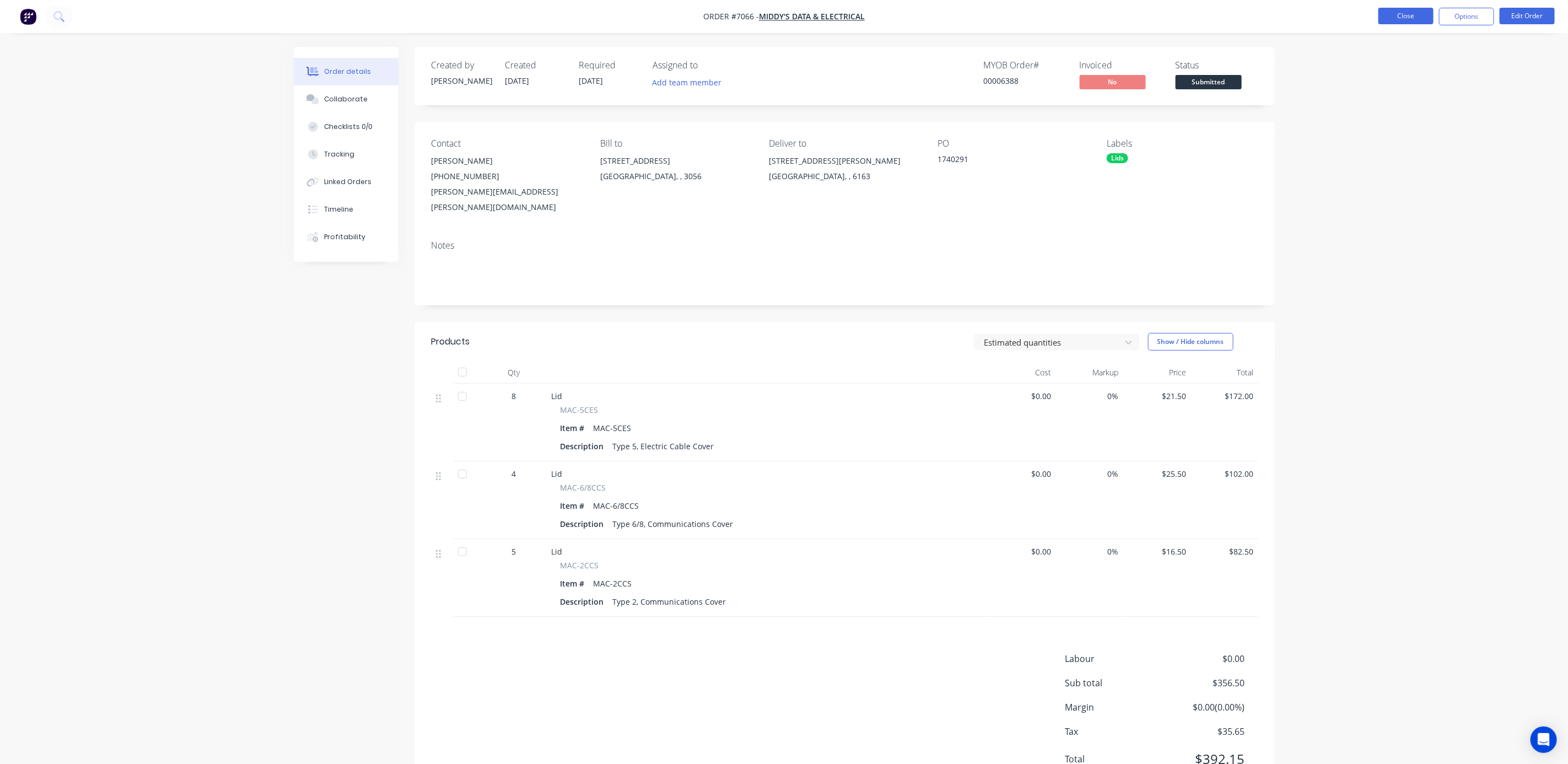
click at [1418, 17] on button "Close" at bounding box center [1406, 16] width 55 height 17
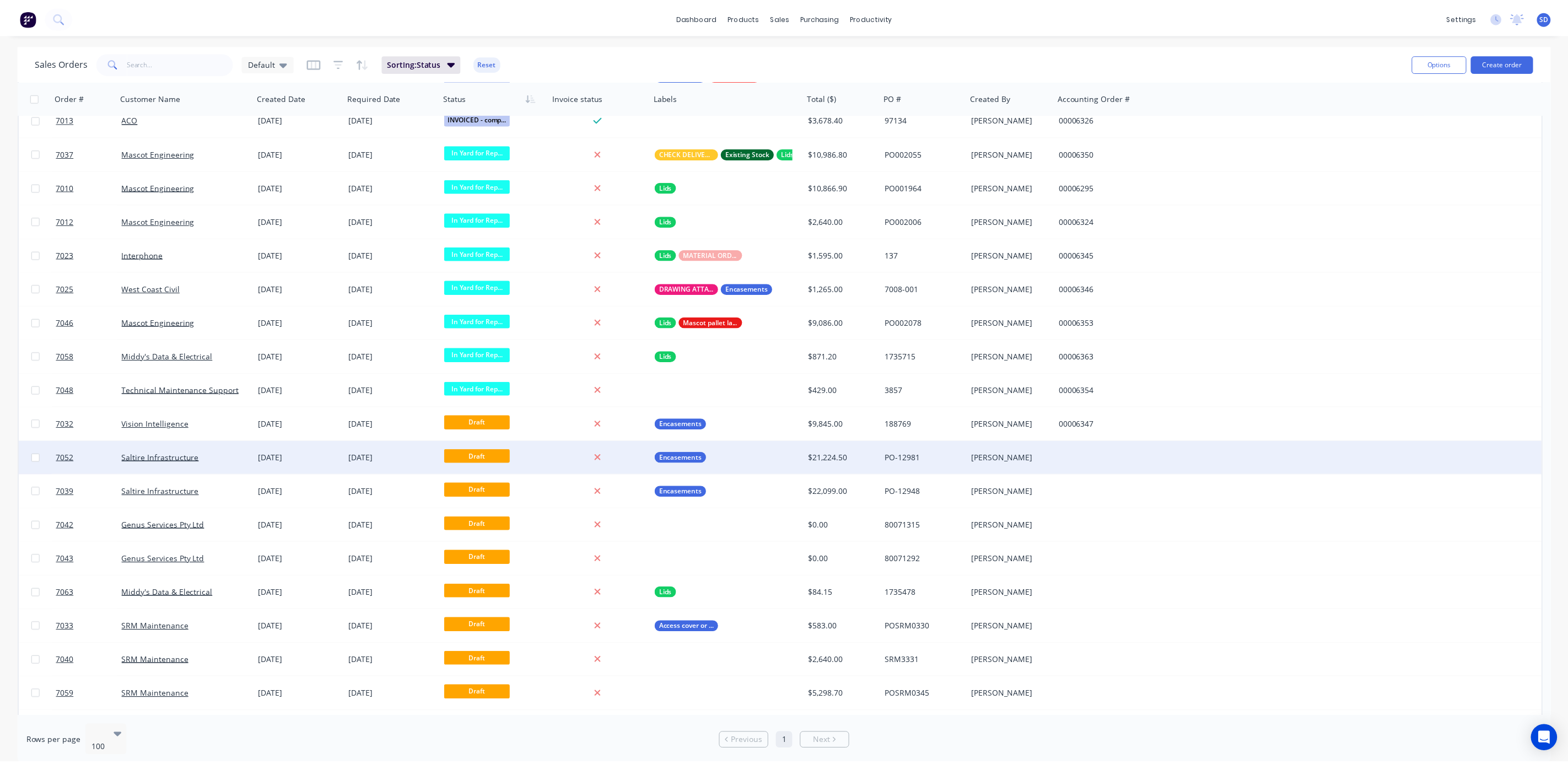
scroll to position [1464, 0]
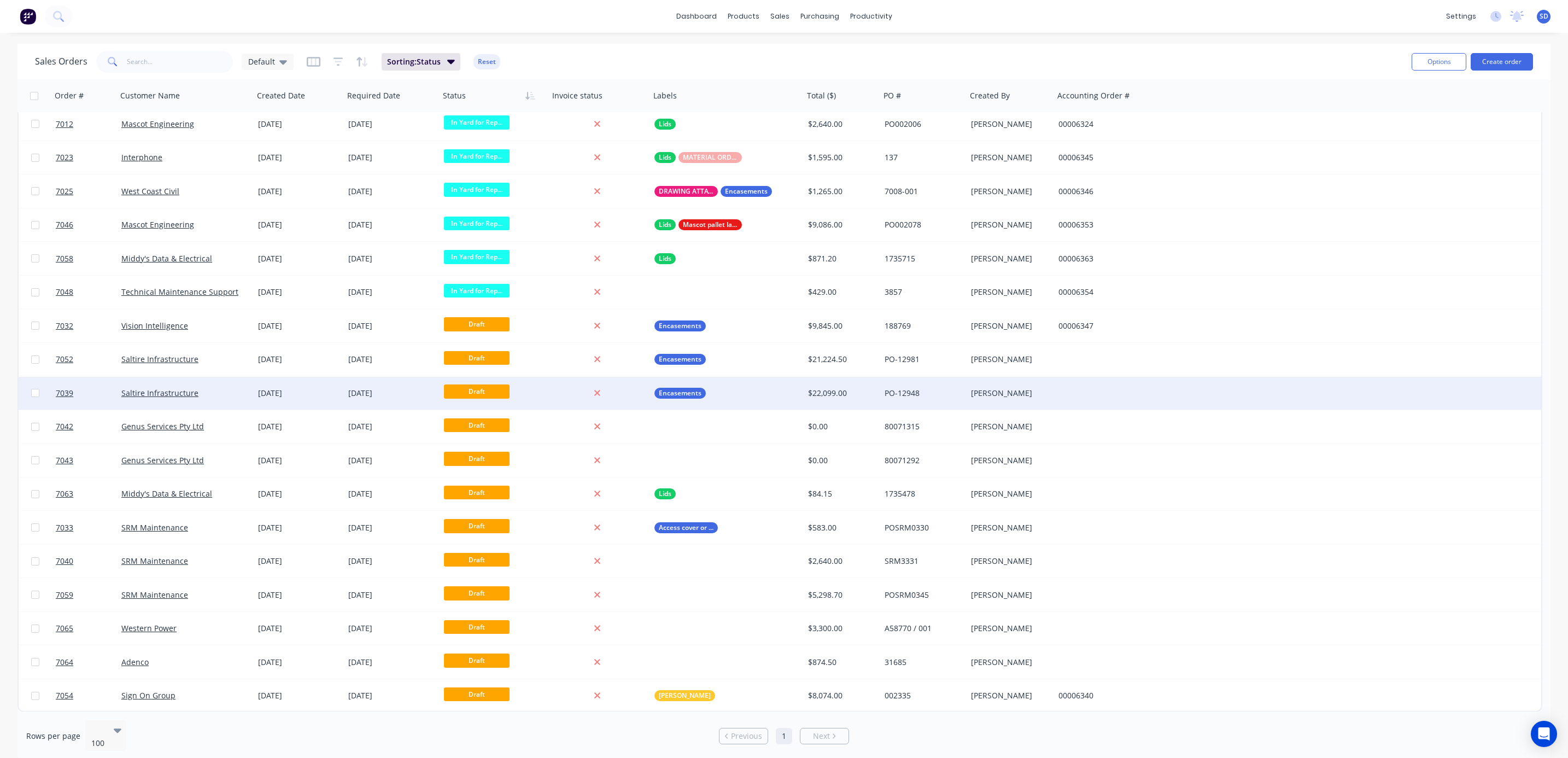
click at [212, 396] on div "Saltire Infrastructure" at bounding box center [181, 393] width 121 height 11
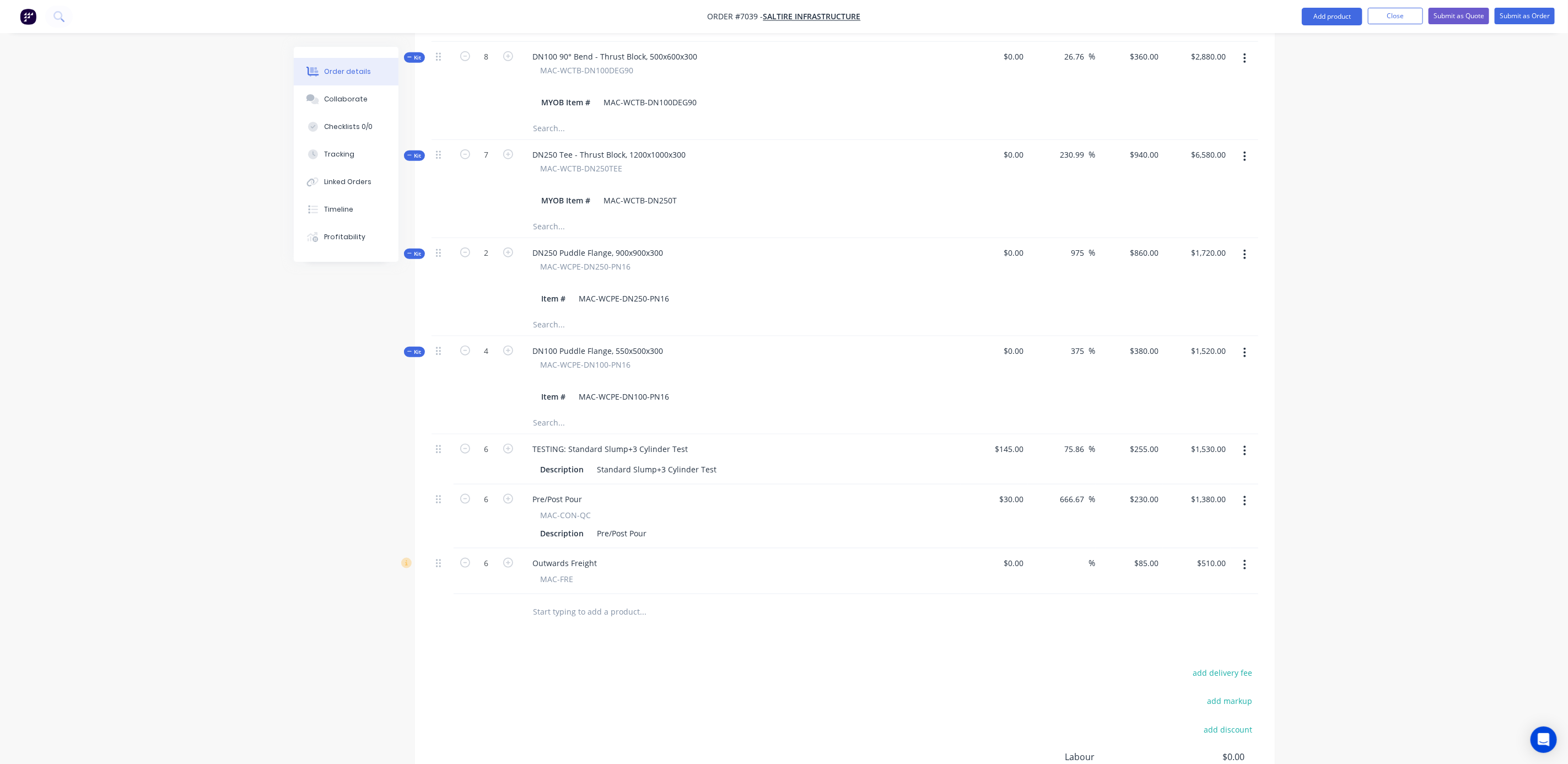
scroll to position [790, 0]
